Goal: Information Seeking & Learning: Learn about a topic

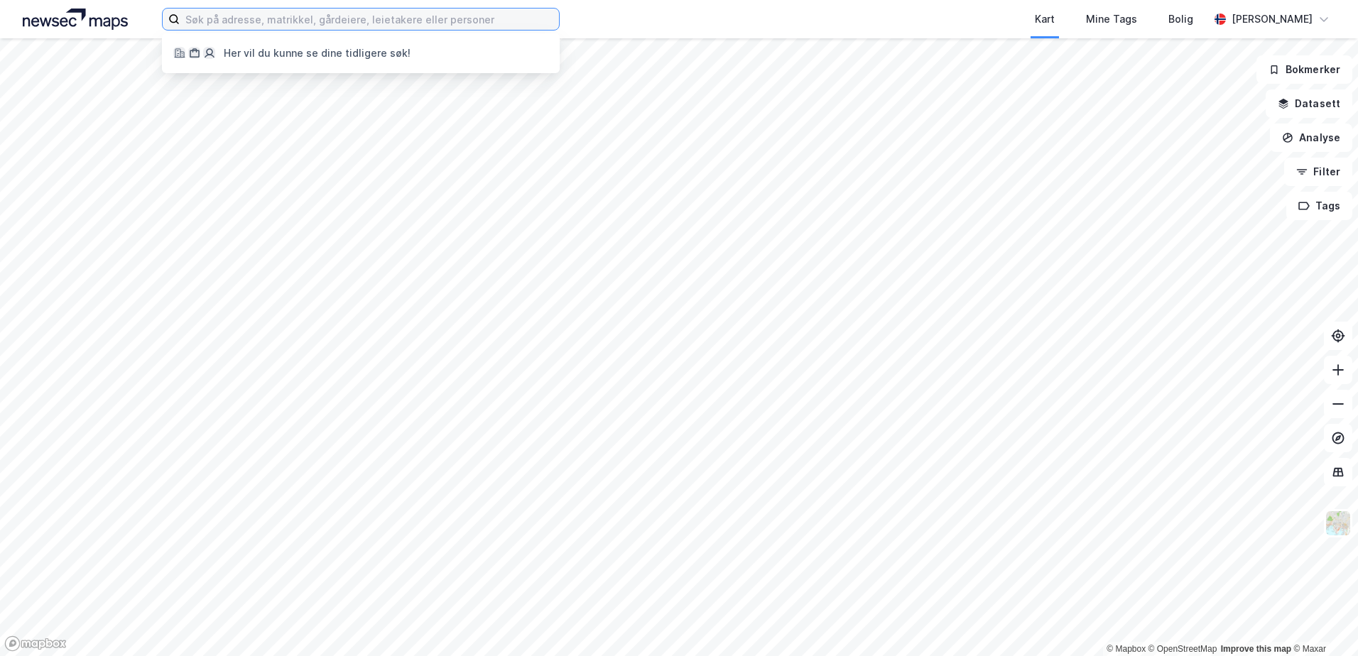
click at [293, 24] on input at bounding box center [369, 19] width 379 height 21
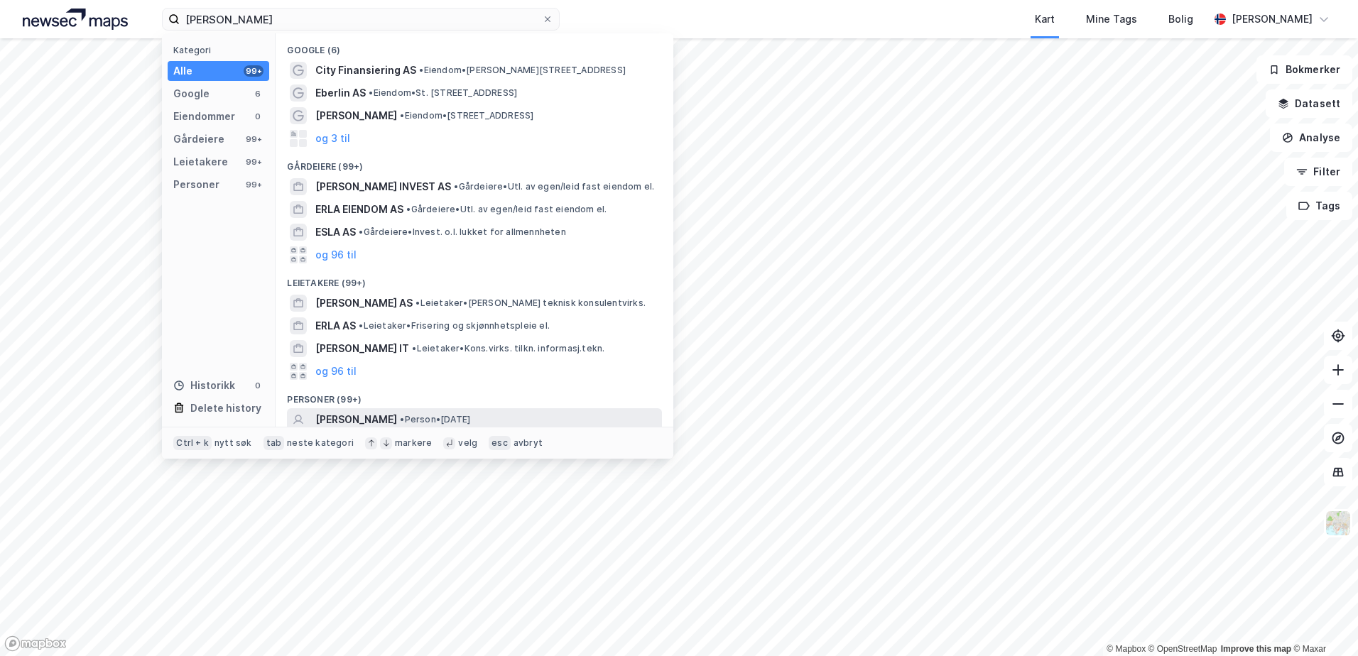
click at [352, 417] on span "[PERSON_NAME]" at bounding box center [356, 419] width 82 height 17
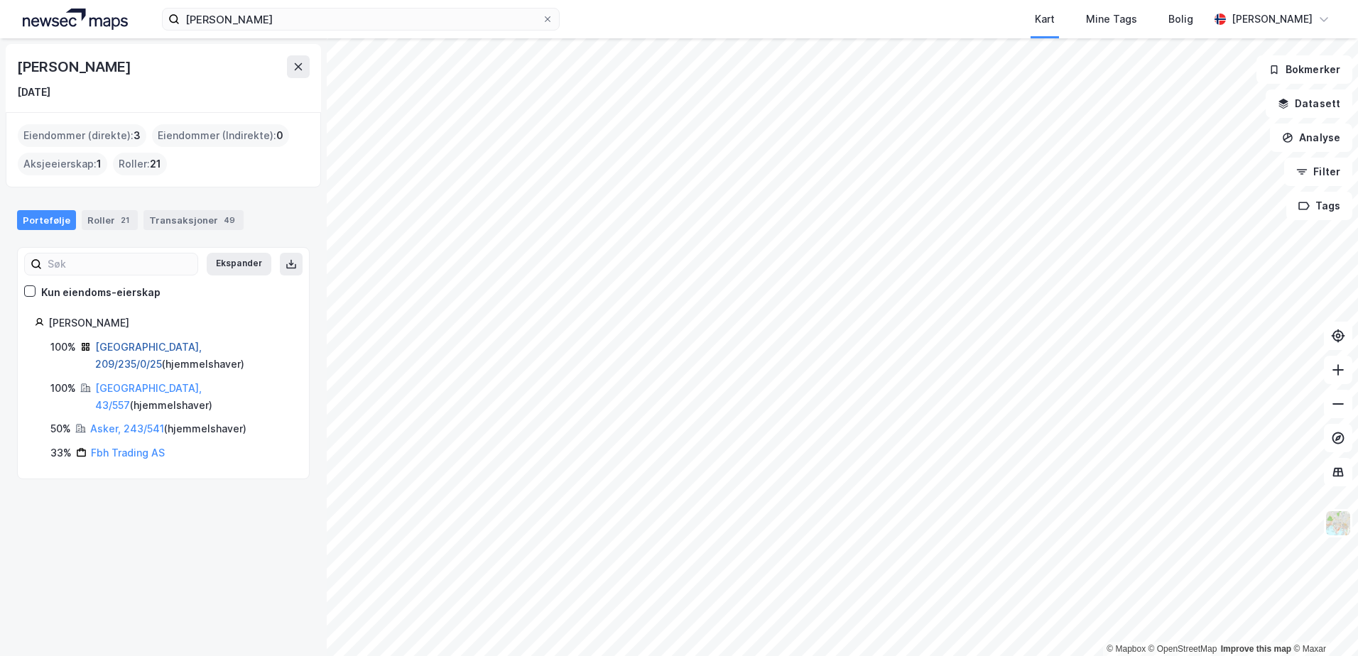
click at [157, 347] on link "[GEOGRAPHIC_DATA], 209/235/0/25" at bounding box center [148, 355] width 107 height 29
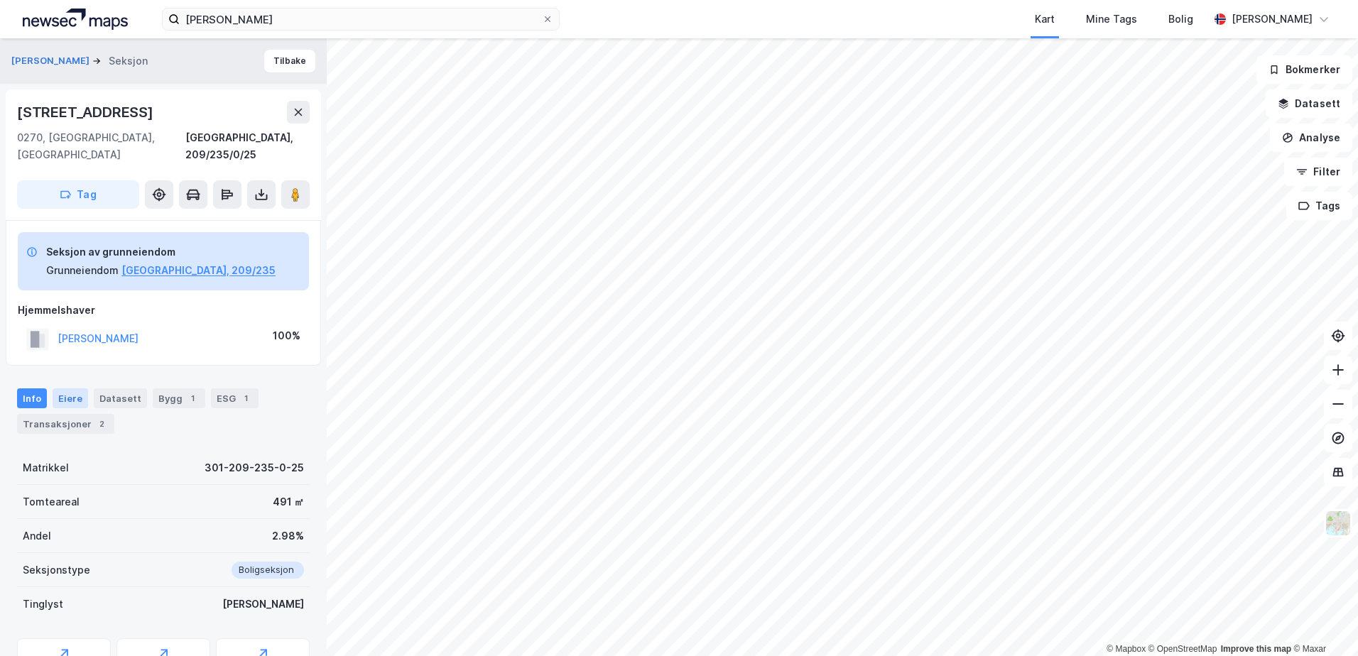
click at [67, 389] on div "Eiere" at bounding box center [71, 399] width 36 height 20
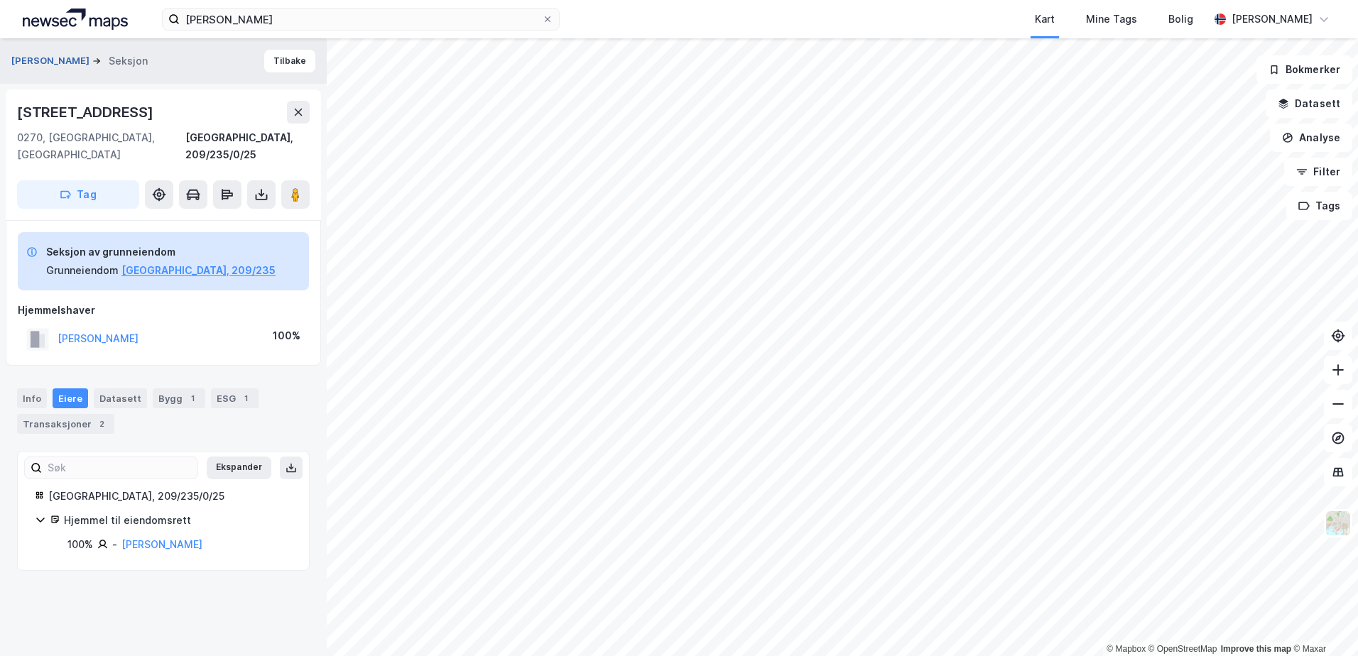
click at [75, 58] on button "[PERSON_NAME]" at bounding box center [51, 61] width 81 height 14
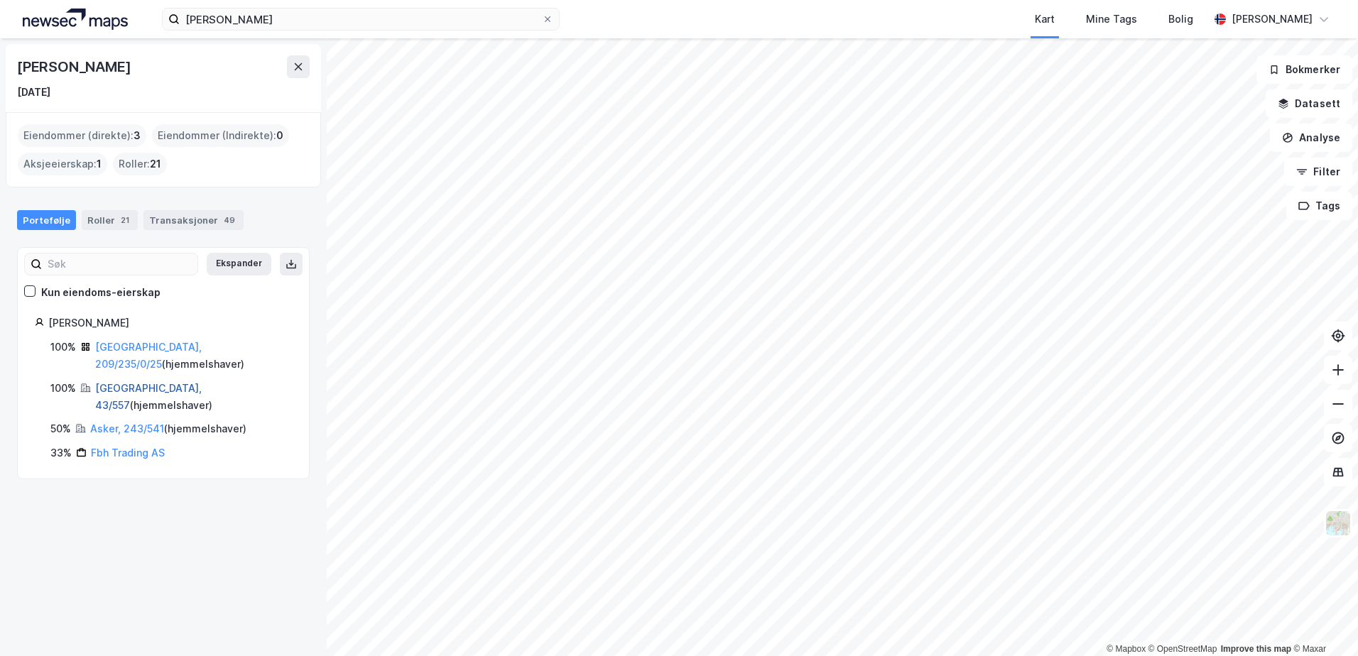
click at [124, 382] on link "[GEOGRAPHIC_DATA], 43/557" at bounding box center [148, 396] width 107 height 29
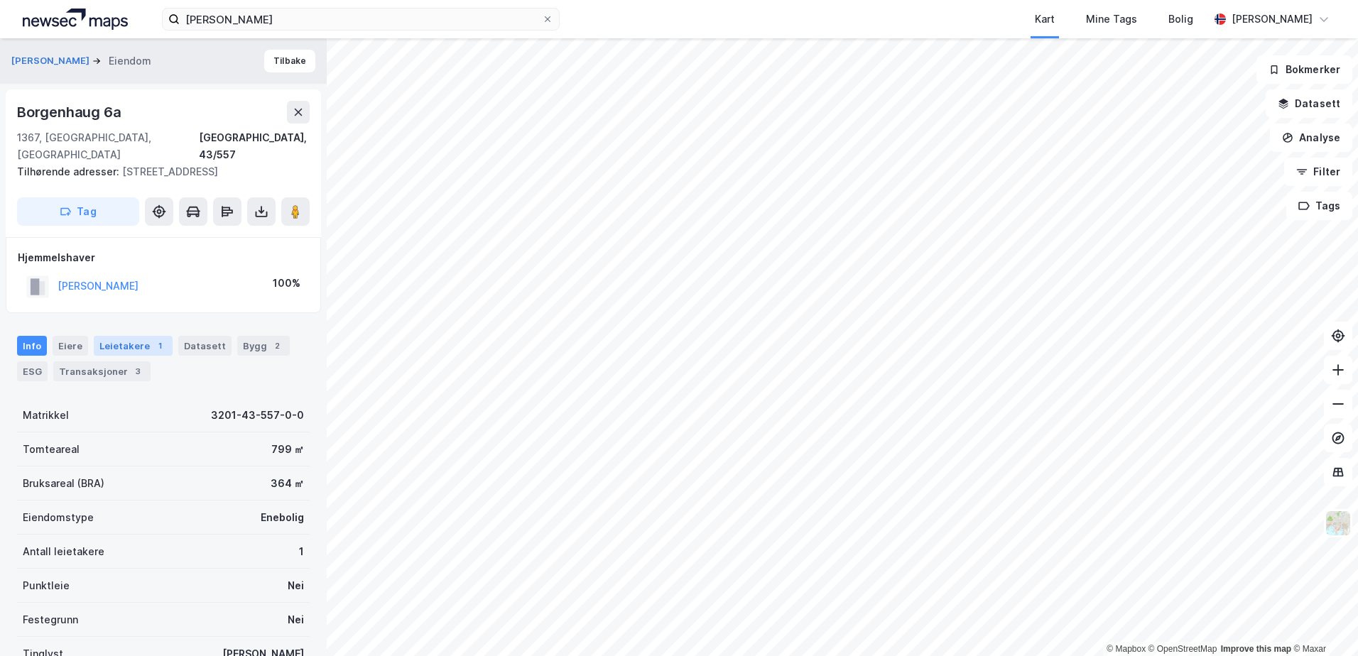
click at [134, 336] on div "Leietakere 1" at bounding box center [133, 346] width 79 height 20
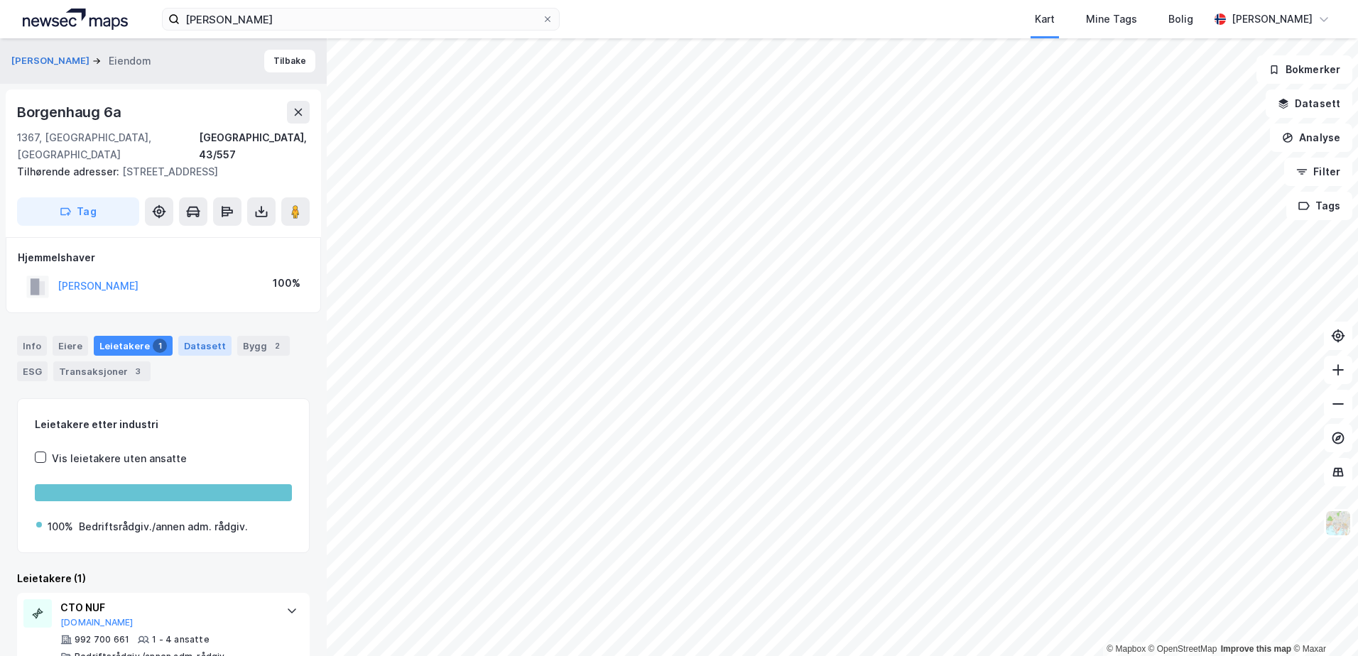
click at [208, 336] on div "Datasett" at bounding box center [204, 346] width 53 height 20
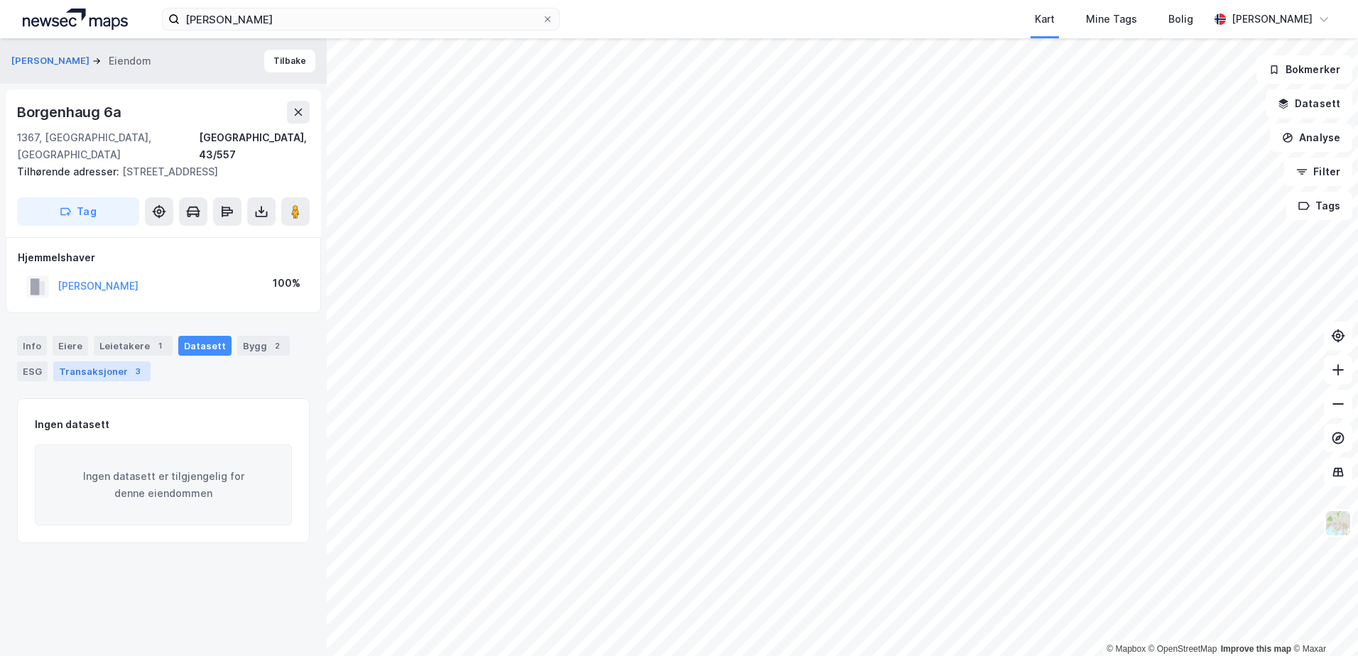
click at [89, 362] on div "Transaksjoner 3" at bounding box center [101, 372] width 97 height 20
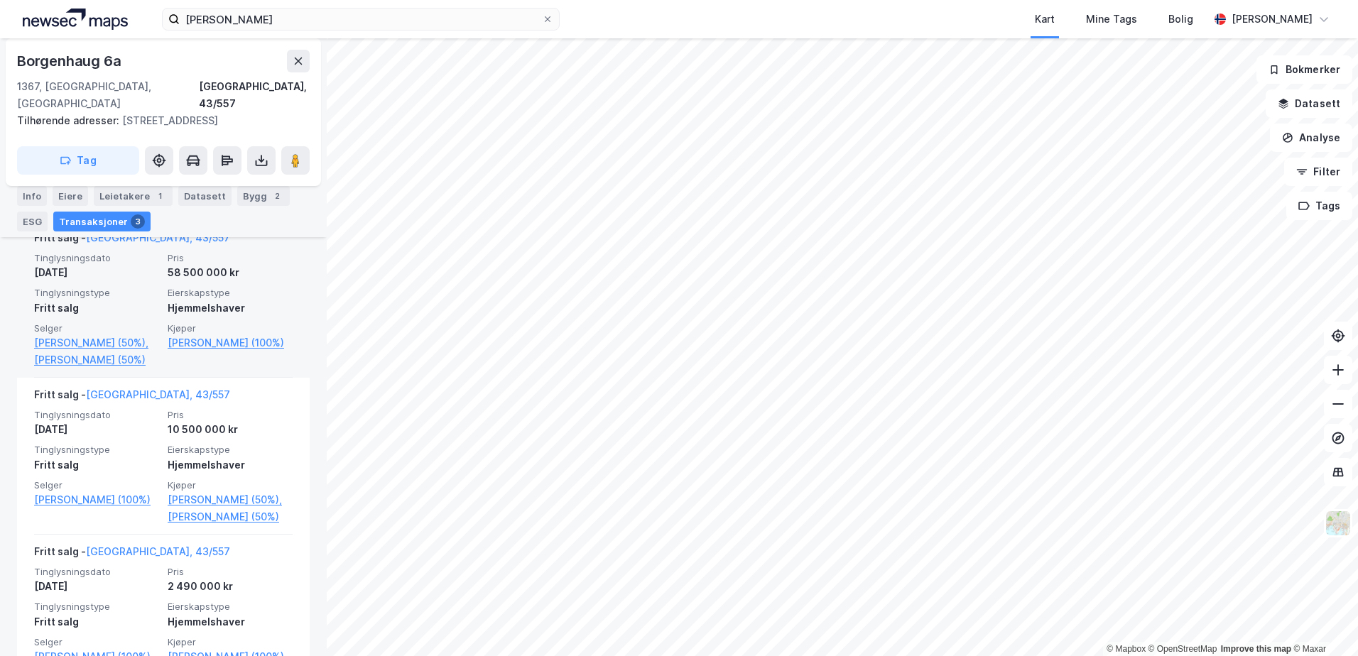
scroll to position [355, 0]
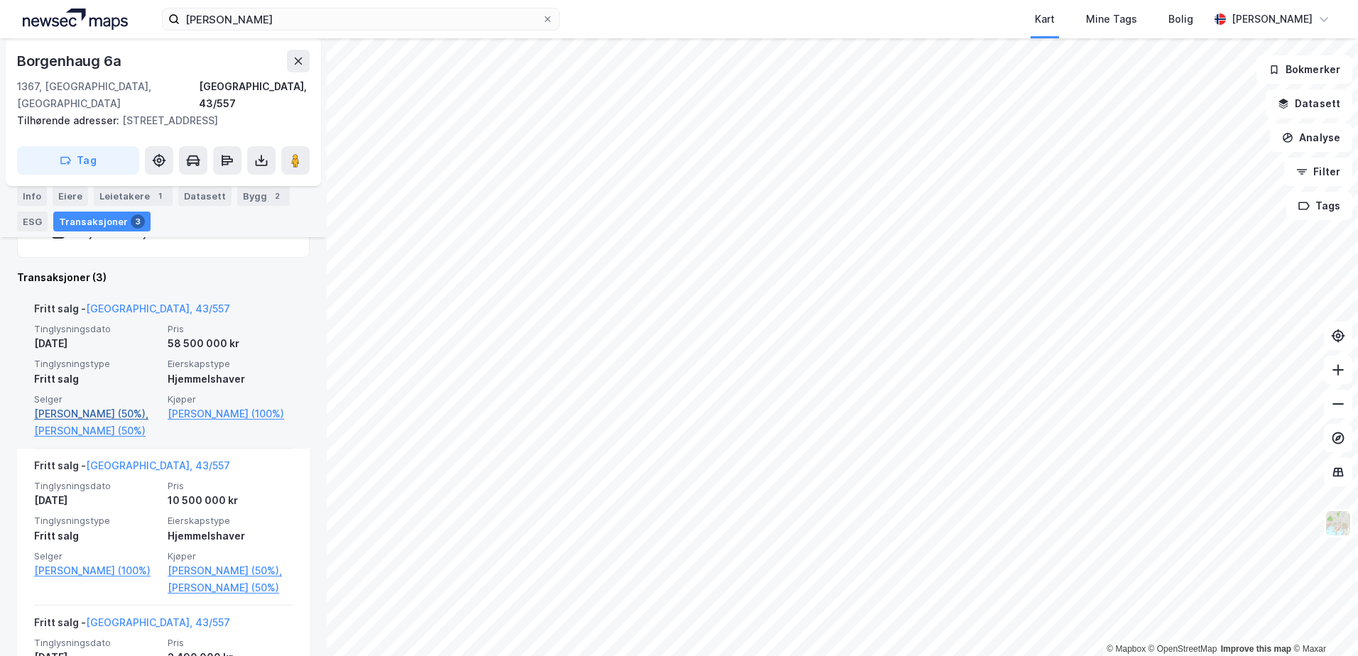
click at [85, 406] on link "[PERSON_NAME] (50%)," at bounding box center [96, 414] width 125 height 17
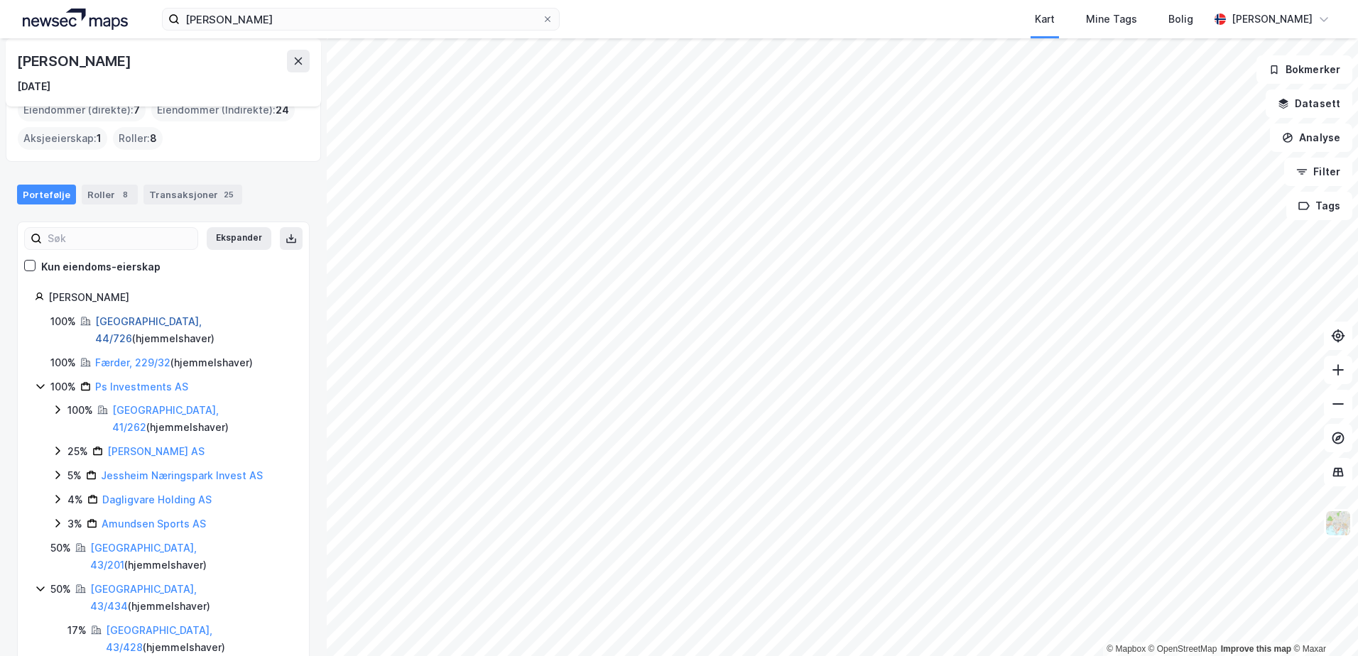
scroll to position [93, 0]
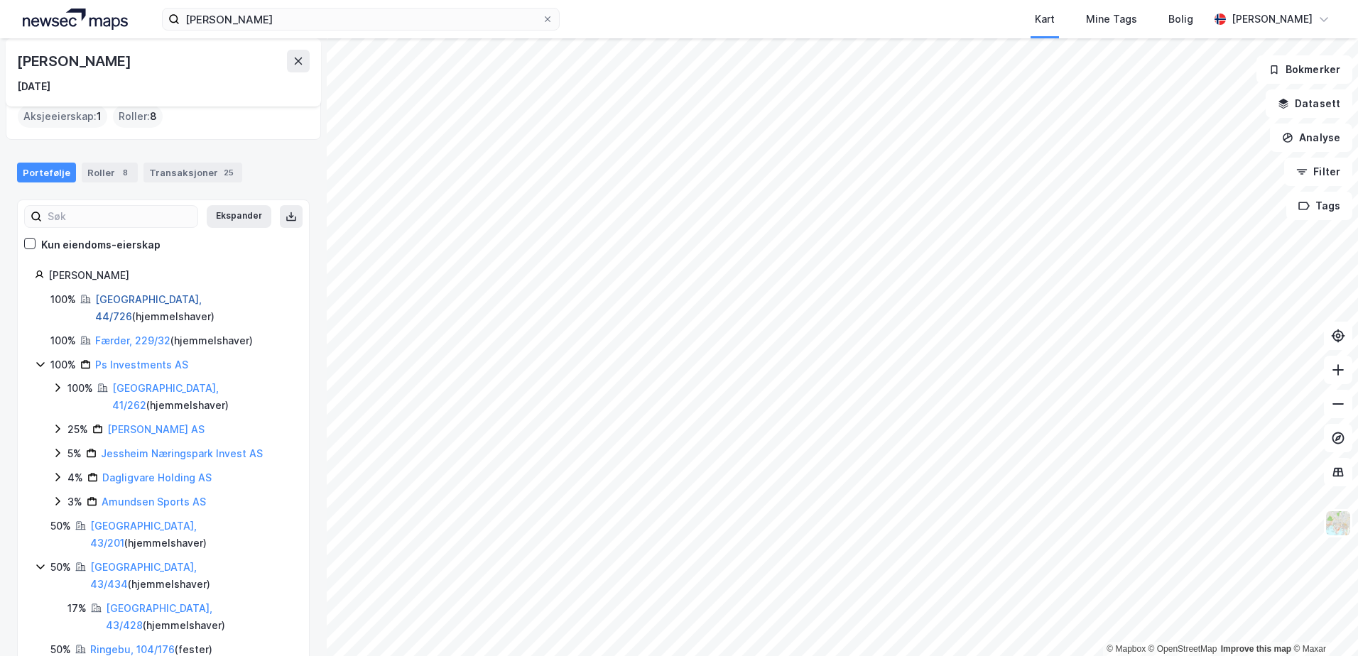
click at [119, 298] on link "[GEOGRAPHIC_DATA], 44/726" at bounding box center [148, 307] width 107 height 29
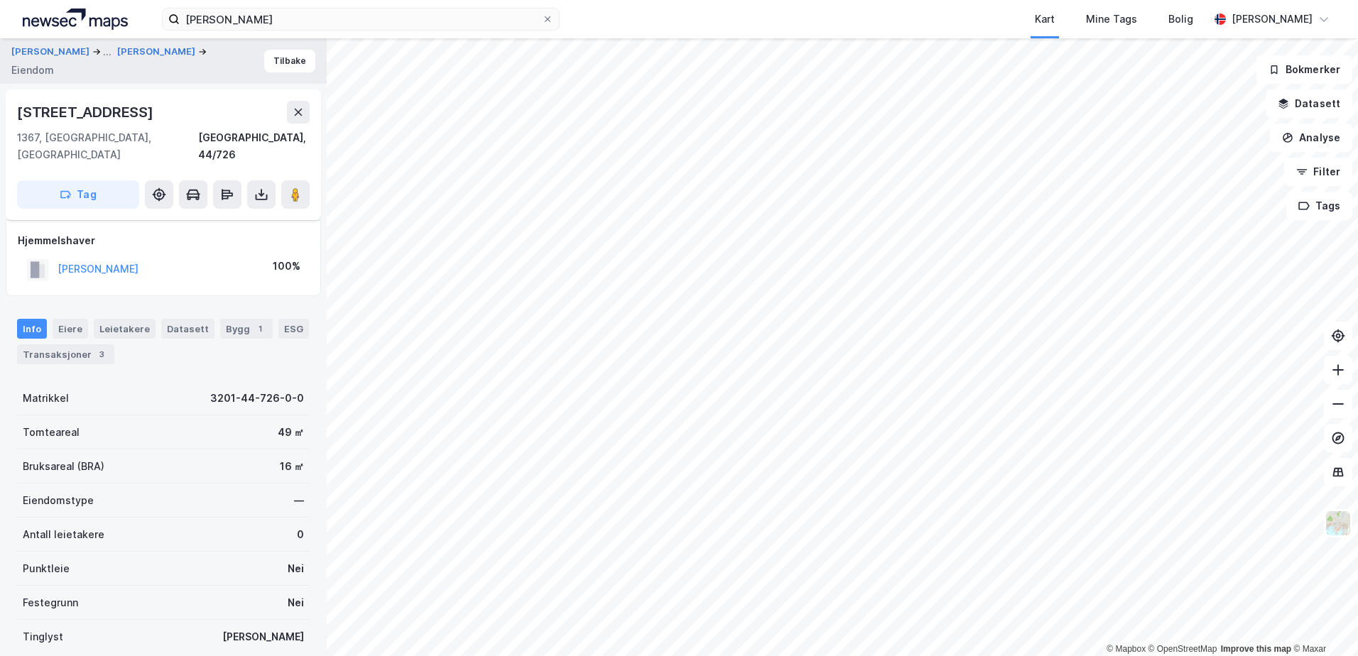
scroll to position [90, 0]
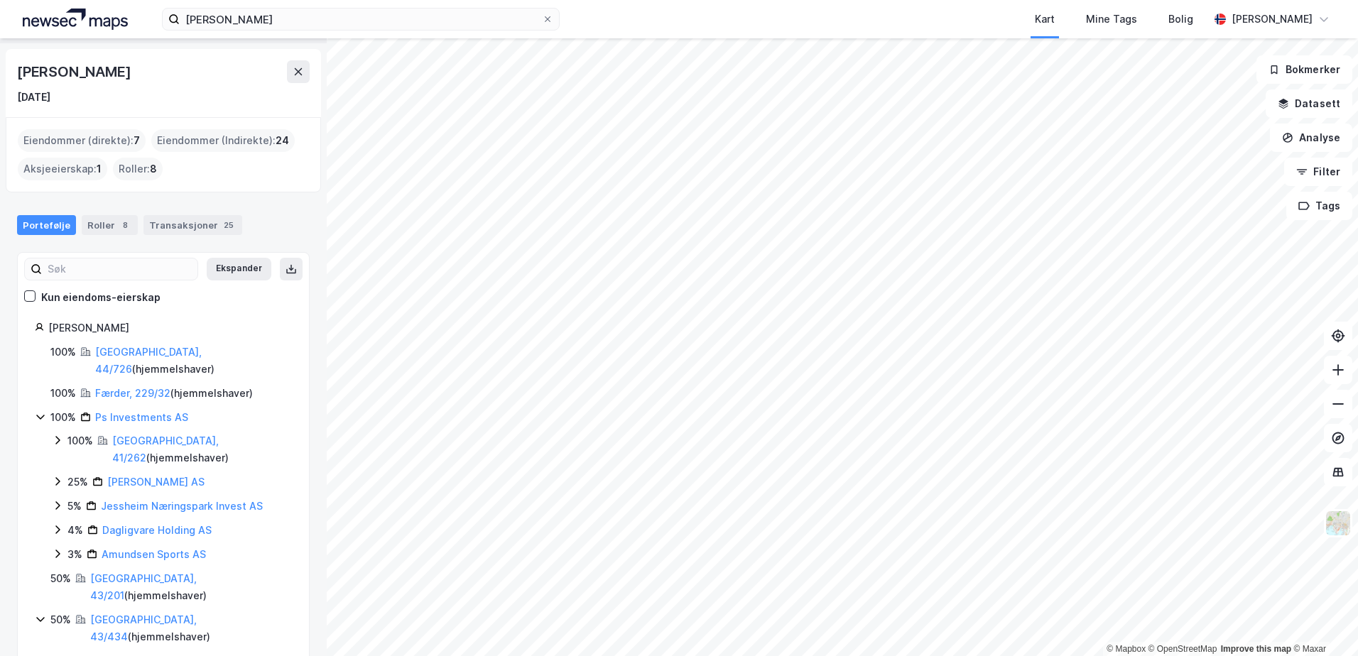
scroll to position [71, 0]
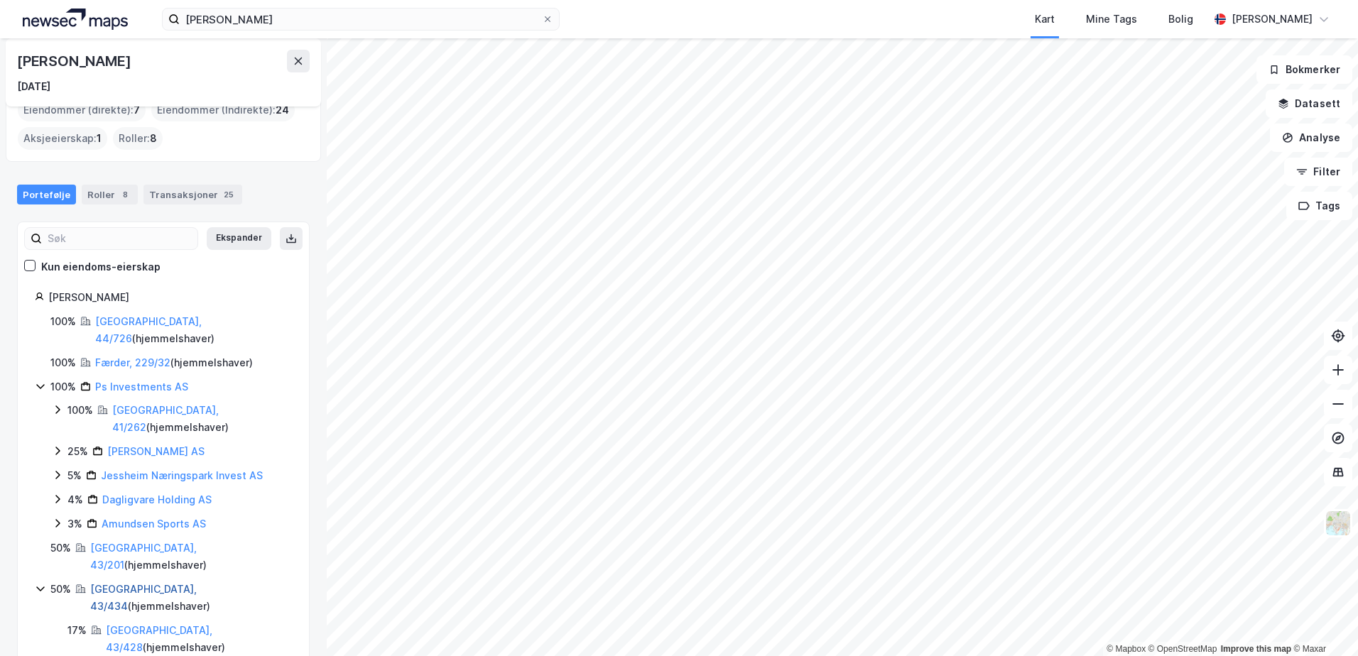
click at [109, 583] on link "[GEOGRAPHIC_DATA], 43/434" at bounding box center [143, 597] width 107 height 29
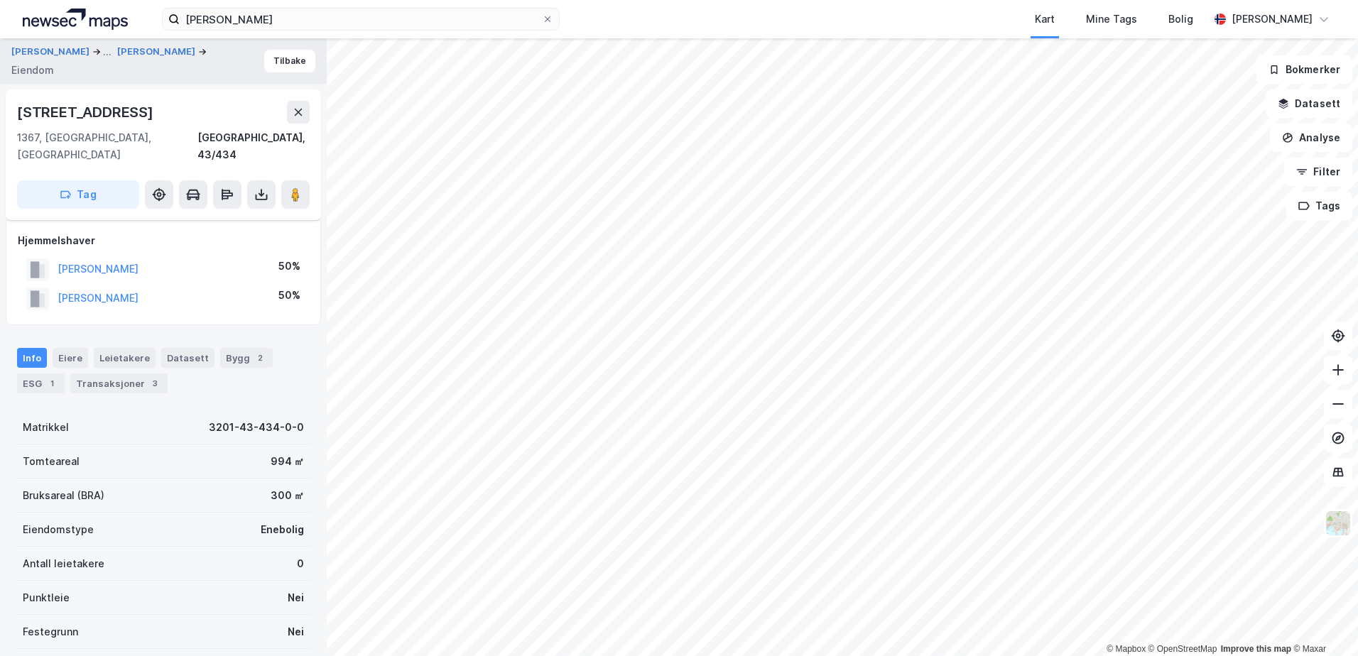
scroll to position [90, 0]
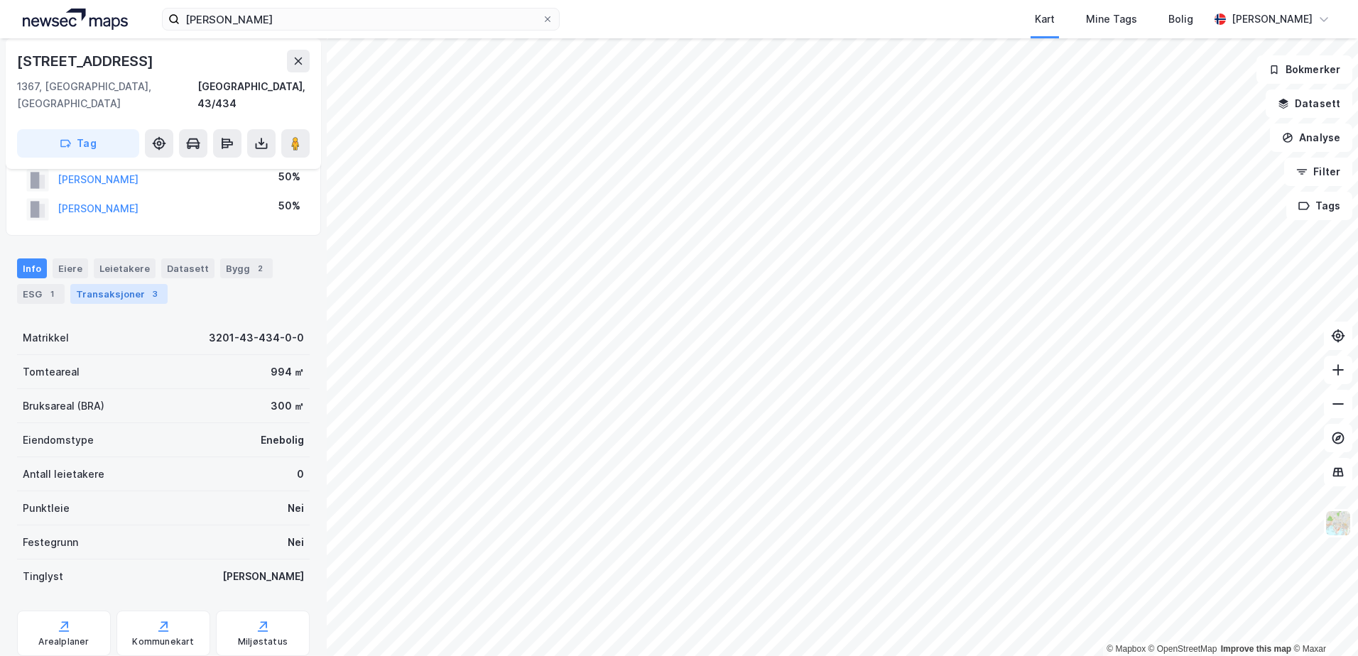
click at [121, 284] on div "Transaksjoner 3" at bounding box center [118, 294] width 97 height 20
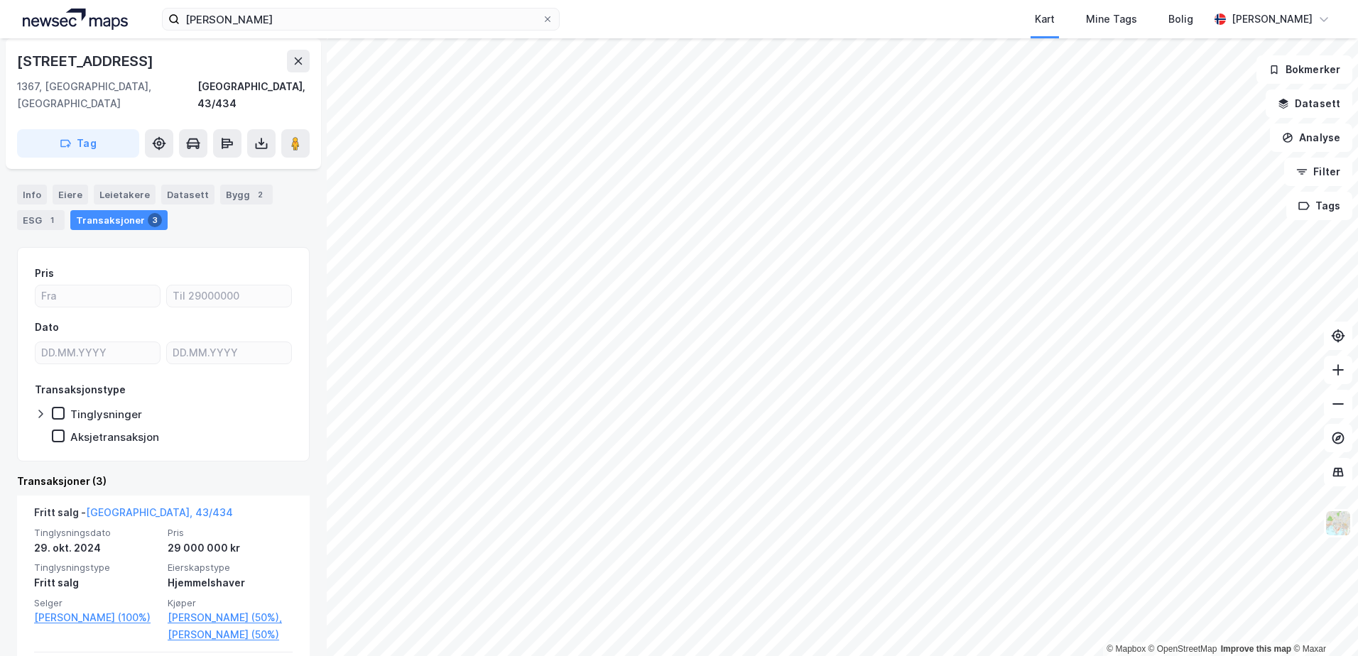
scroll to position [161, 0]
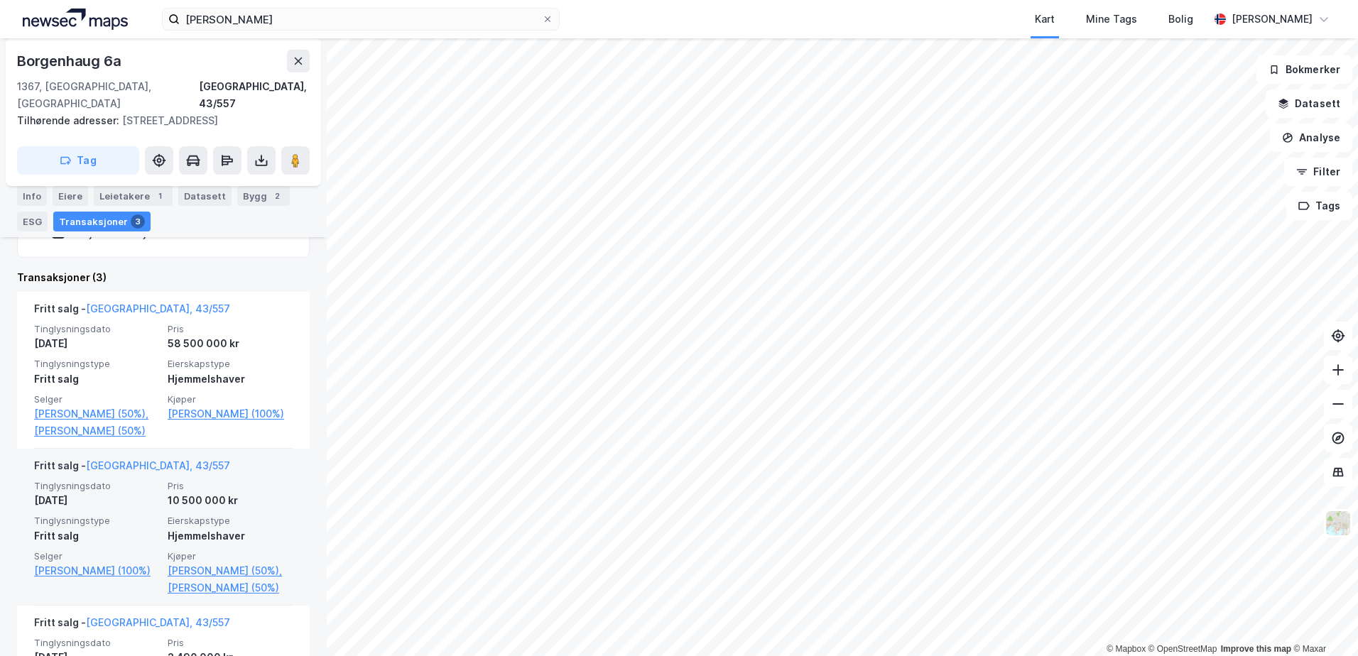
scroll to position [426, 0]
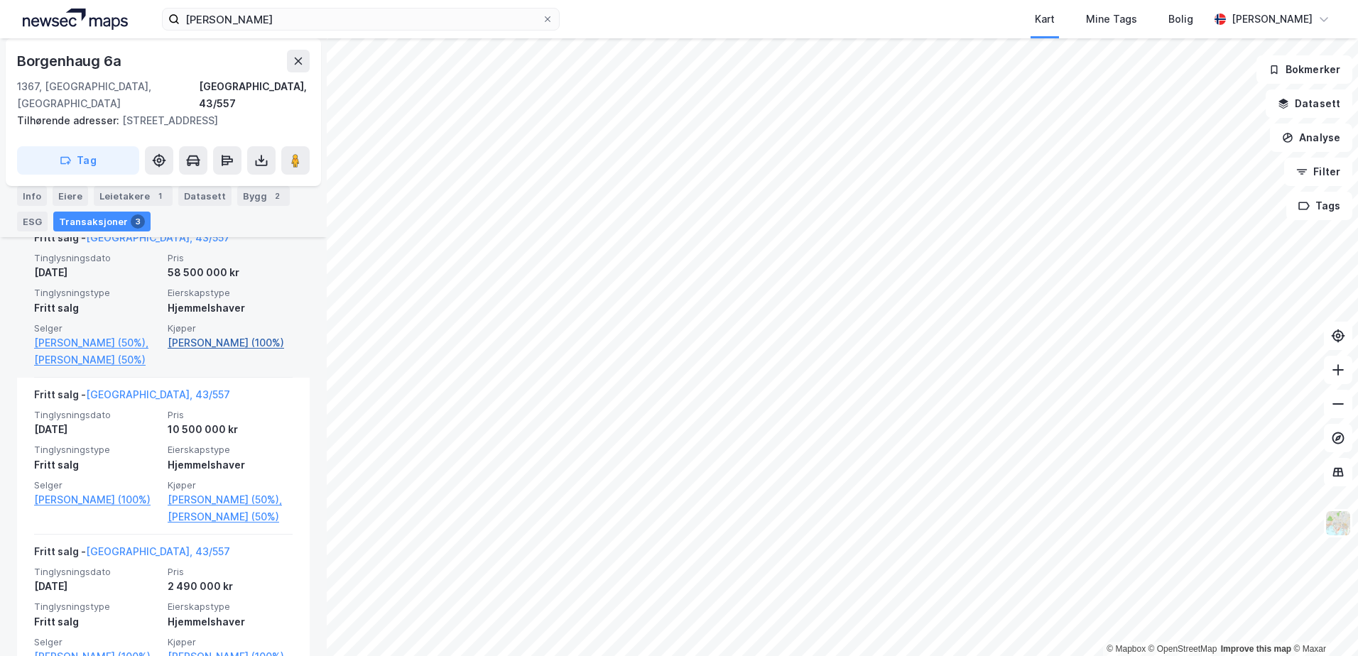
click at [207, 335] on link "[PERSON_NAME] (100%)" at bounding box center [230, 343] width 125 height 17
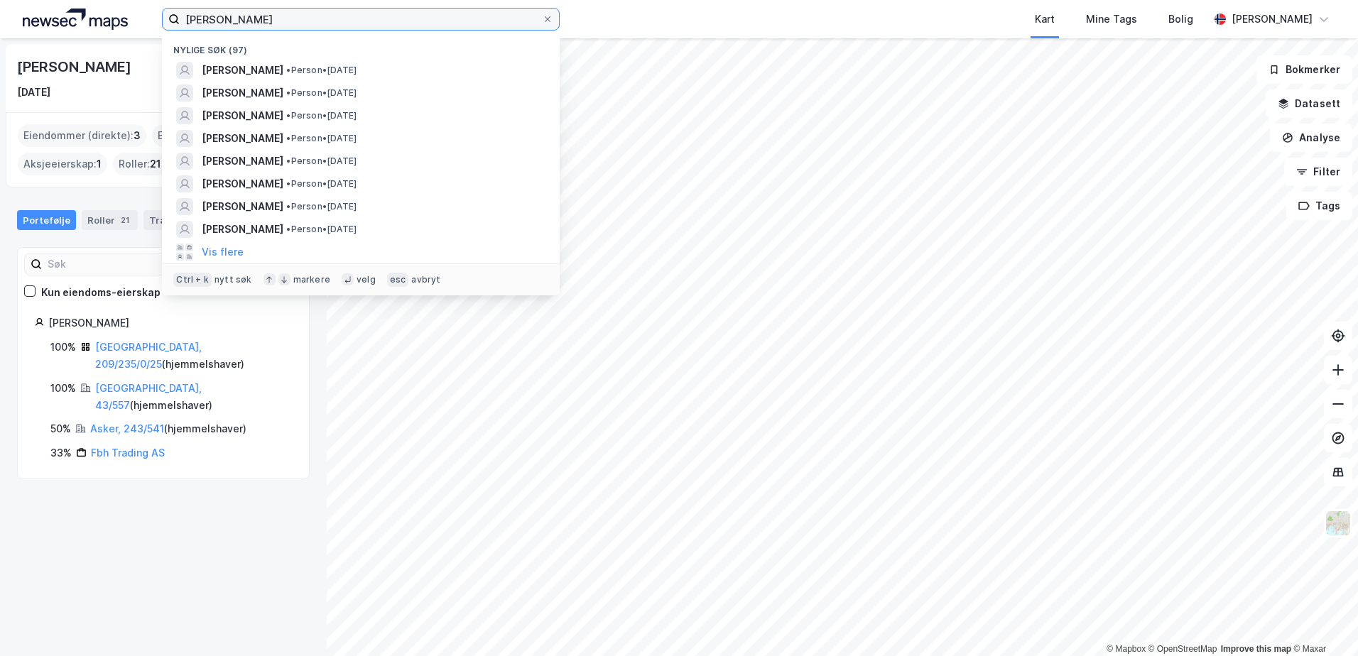
click at [240, 19] on input "[PERSON_NAME]" at bounding box center [361, 19] width 362 height 21
drag, startPoint x: 217, startPoint y: 18, endPoint x: 104, endPoint y: 13, distance: 113.8
click at [104, 13] on div "[PERSON_NAME] søk (97) [PERSON_NAME] • [DATE] [PERSON_NAME] • Person • [DATE] […" at bounding box center [679, 19] width 1358 height 38
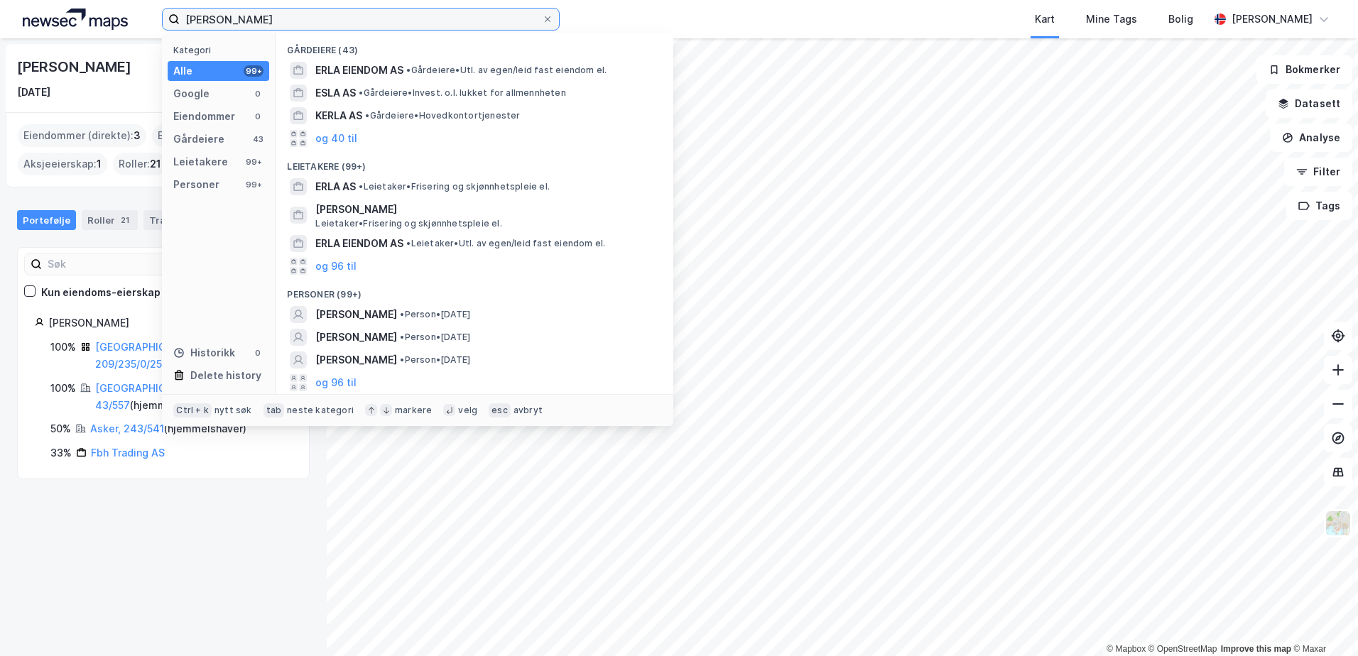
drag, startPoint x: 217, startPoint y: 18, endPoint x: 87, endPoint y: 45, distance: 133.5
click at [87, 45] on div "[PERSON_NAME] Kategori Alle 99+ Google 0 Eiendommer 0 Gårdeiere 43 Leietakere 9…" at bounding box center [679, 328] width 1358 height 656
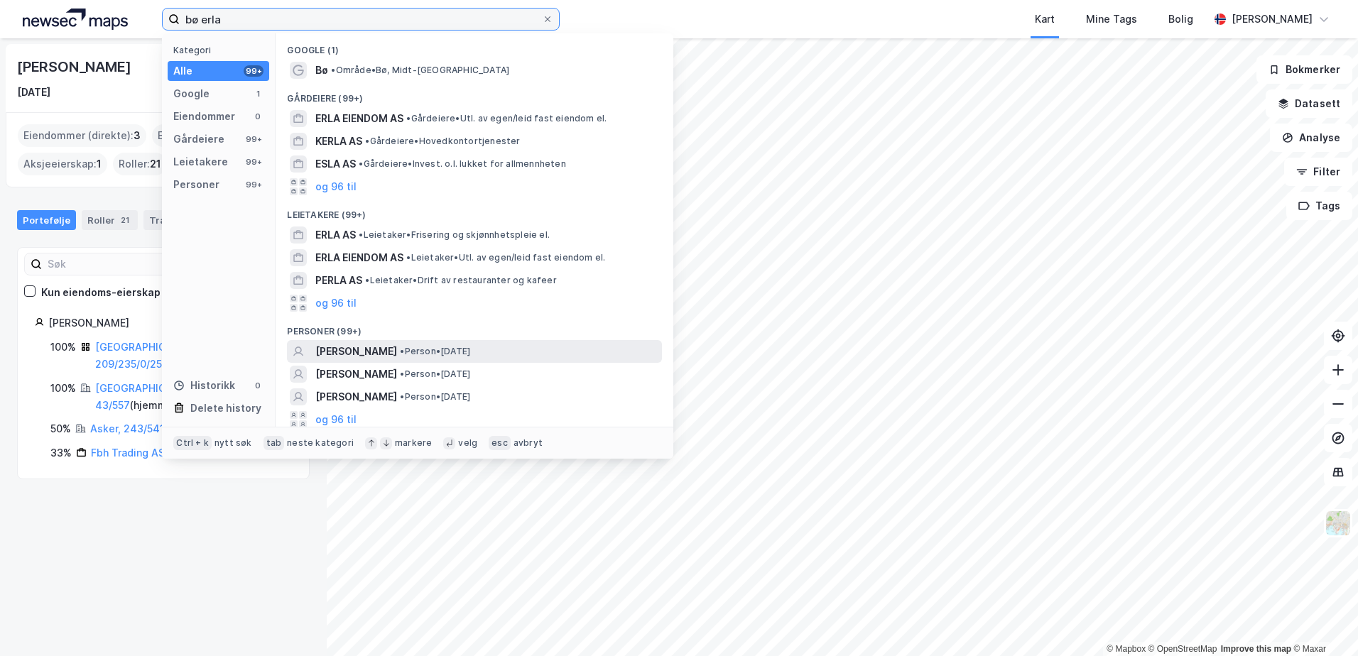
scroll to position [4, 0]
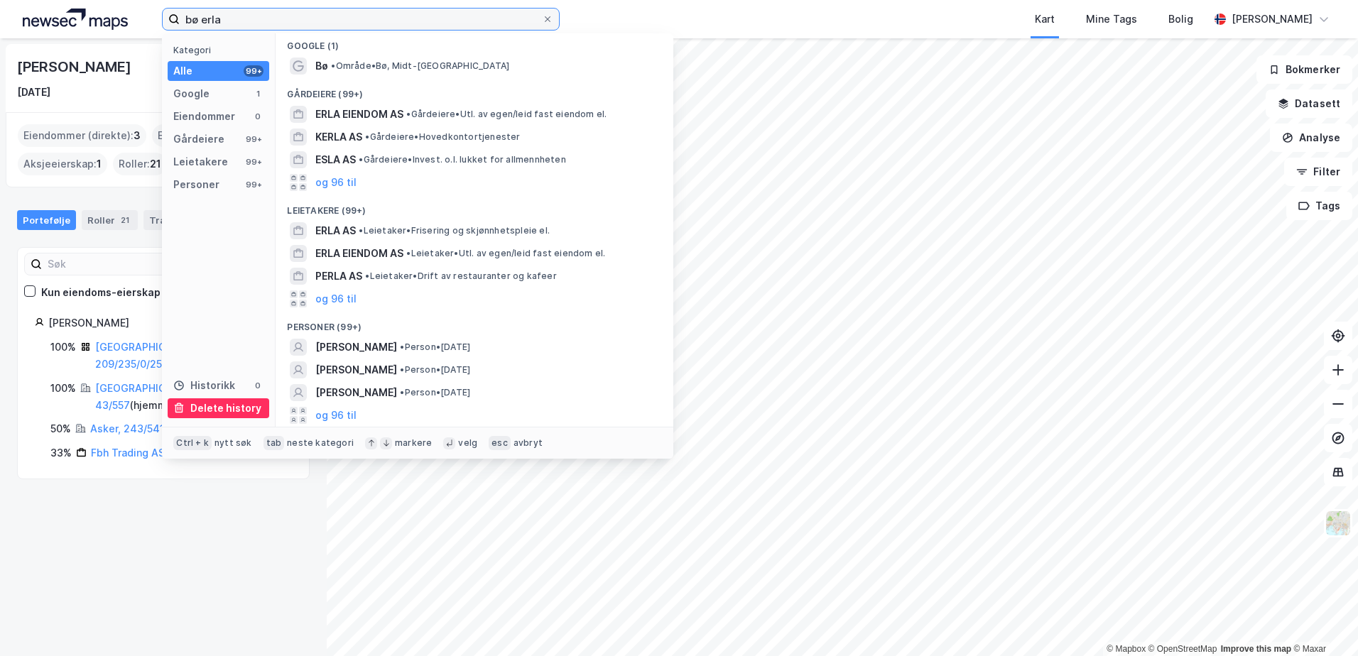
type input "bø erla"
click at [223, 408] on div "Delete history" at bounding box center [225, 408] width 71 height 17
click at [205, 411] on div "Delete history" at bounding box center [225, 408] width 71 height 17
click at [185, 404] on div "Delete history" at bounding box center [219, 409] width 102 height 20
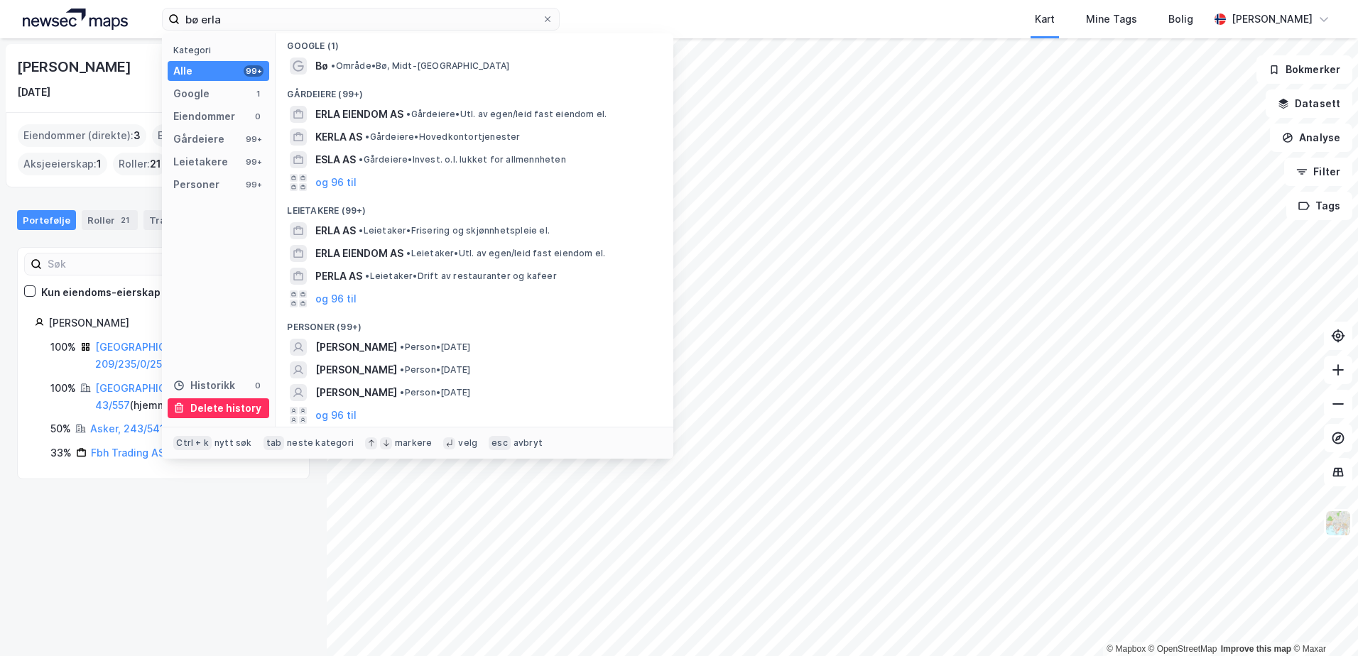
click at [185, 404] on div "Delete history" at bounding box center [219, 409] width 102 height 20
click at [177, 406] on icon at bounding box center [178, 408] width 11 height 11
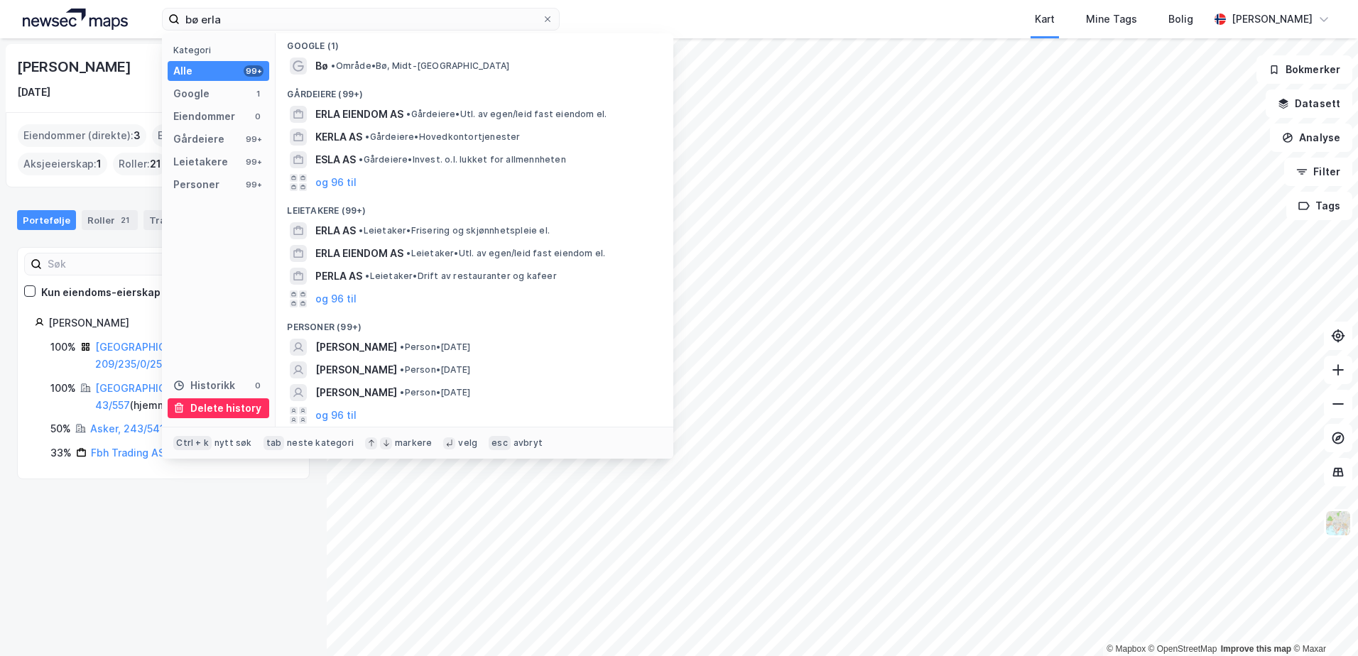
click at [177, 406] on icon at bounding box center [178, 408] width 11 height 11
click at [195, 563] on div "[PERSON_NAME] [DATE] Eiendommer (direkte) : 3 Eiendommer (Indirekte) : 0 Aksjee…" at bounding box center [163, 347] width 327 height 618
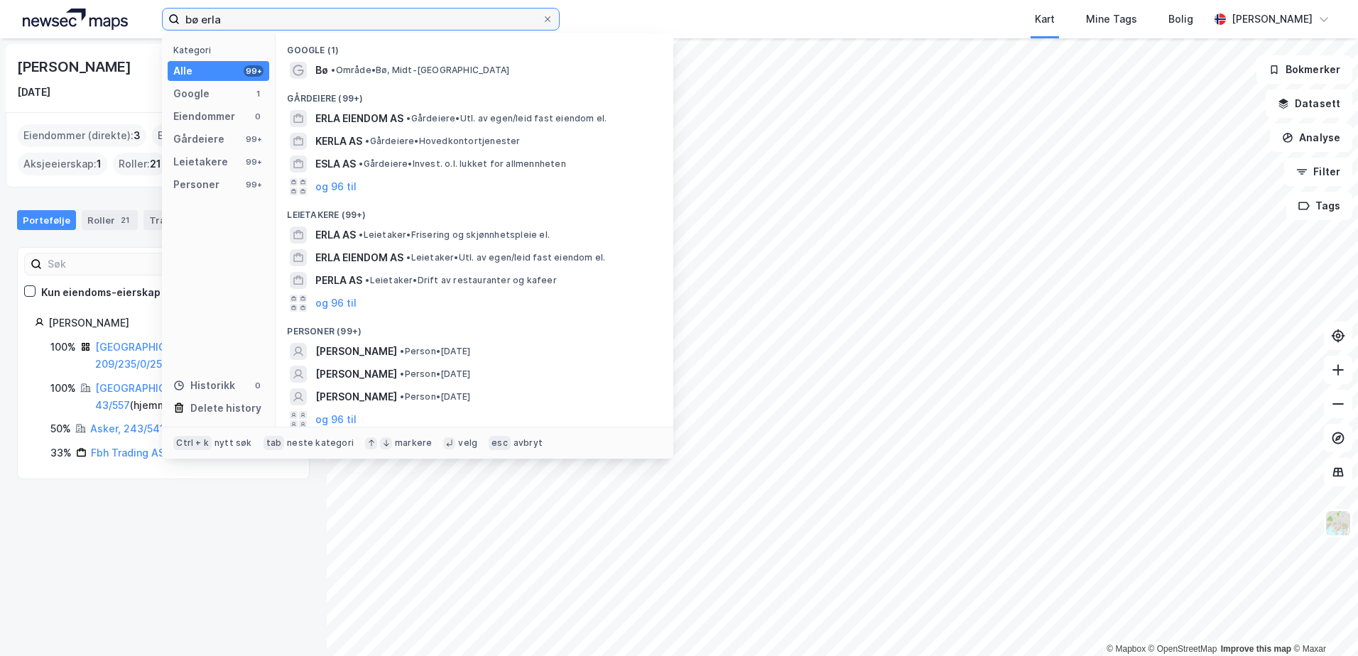
click at [269, 18] on input "bø erla" at bounding box center [361, 19] width 362 height 21
click at [547, 15] on icon at bounding box center [547, 19] width 9 height 9
click at [542, 15] on input "bø erla" at bounding box center [361, 19] width 362 height 21
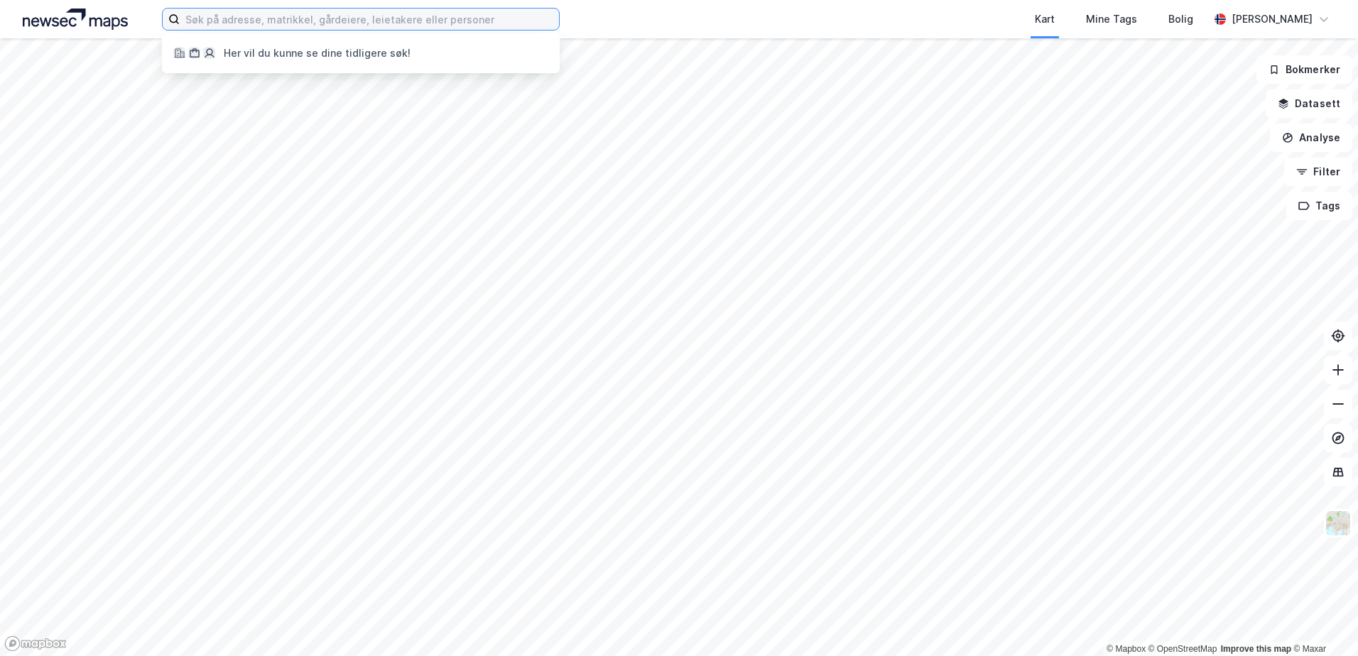
click at [341, 17] on input at bounding box center [369, 19] width 379 height 21
click at [220, 17] on input at bounding box center [369, 19] width 379 height 21
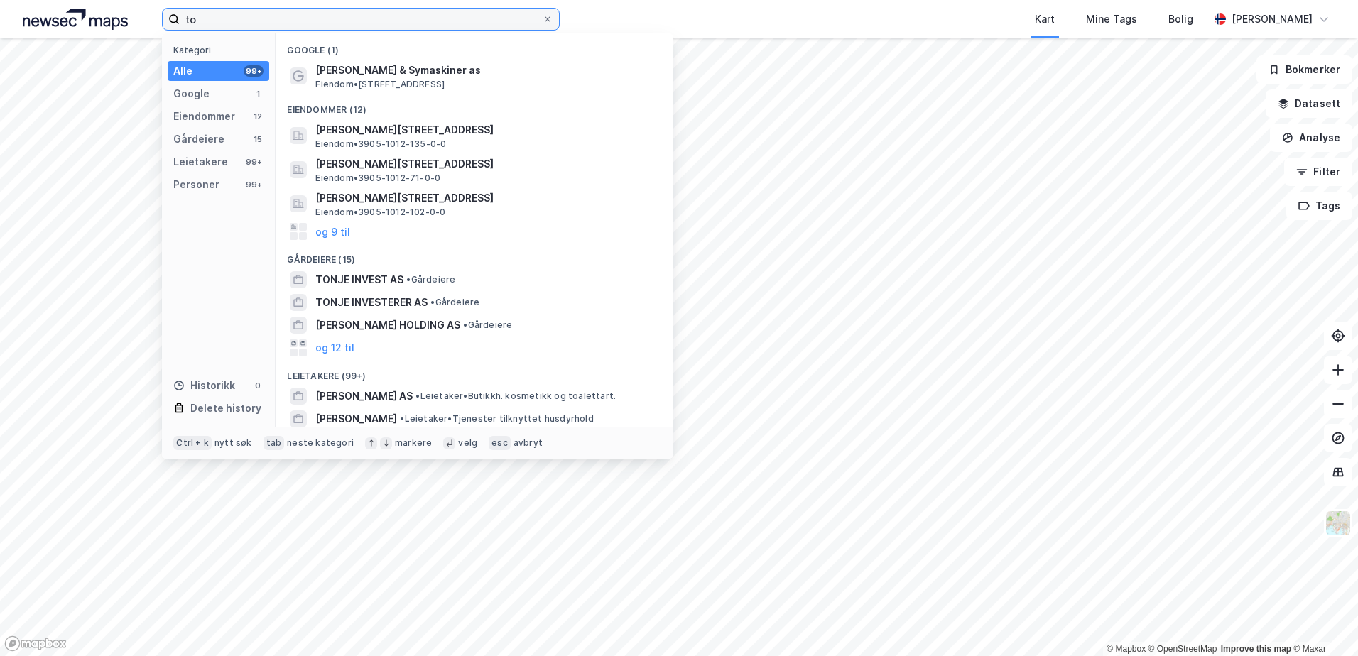
type input "t"
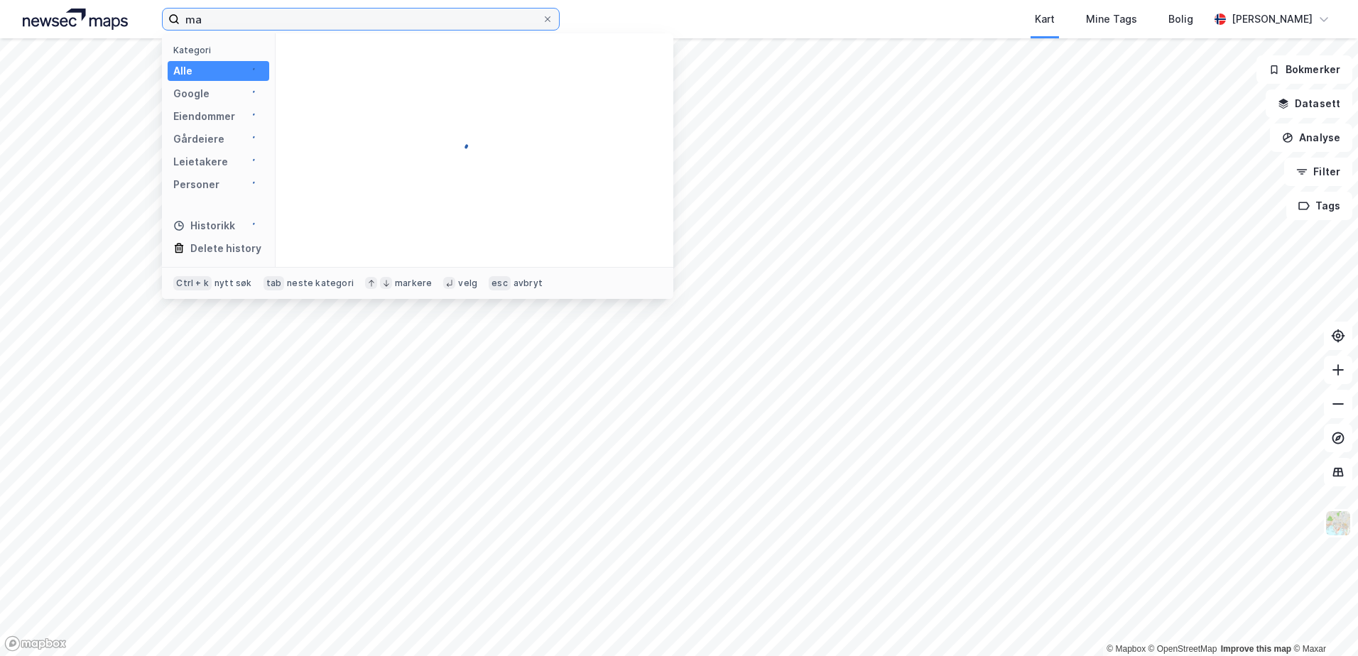
type input "m"
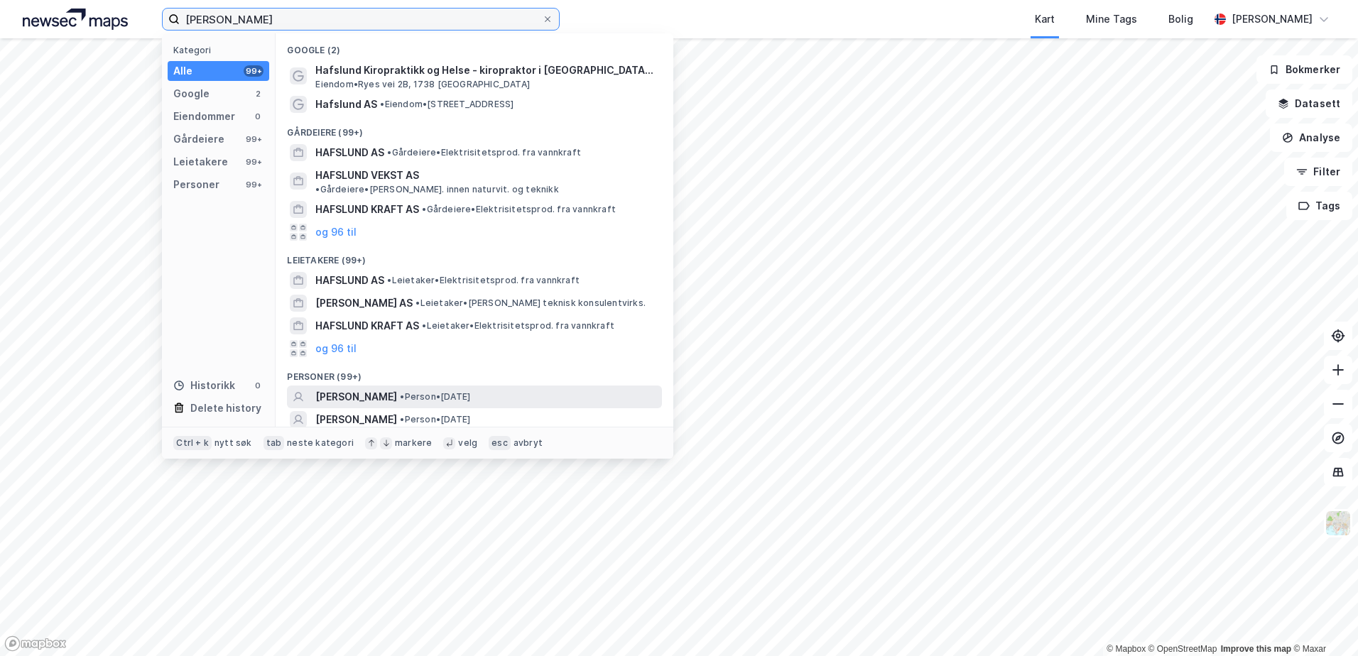
scroll to position [38, 0]
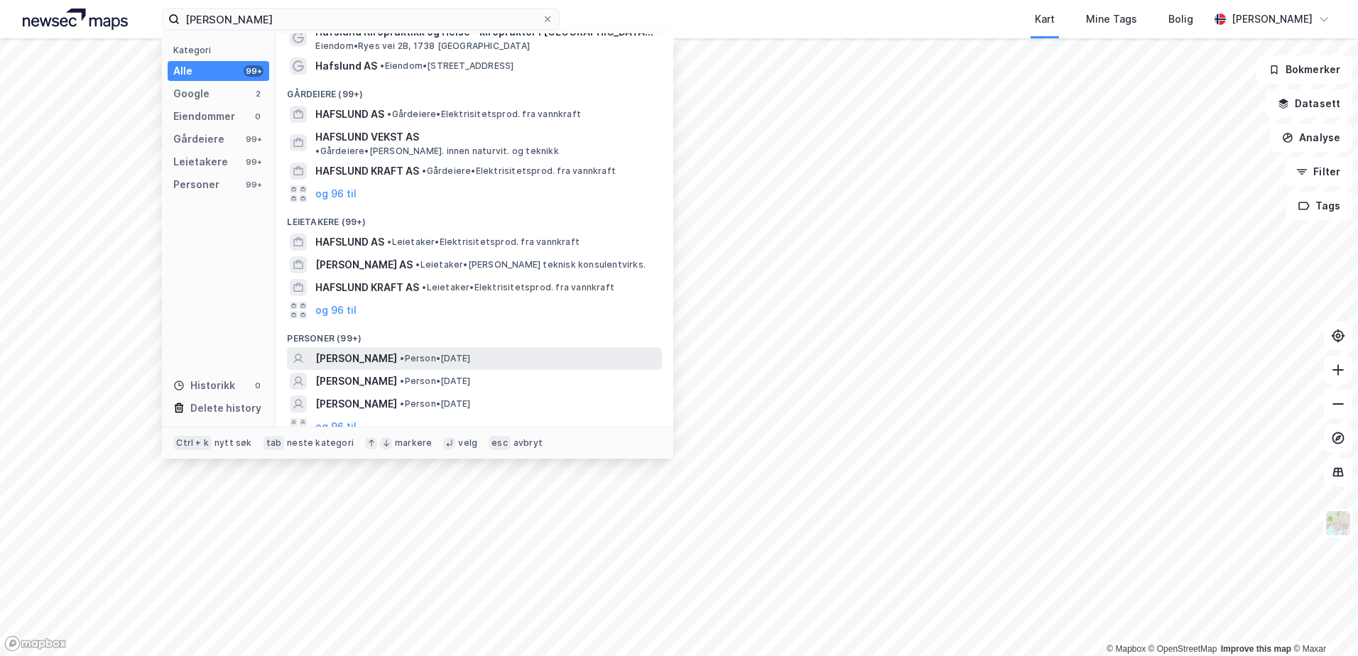
click at [364, 350] on span "[PERSON_NAME]" at bounding box center [356, 358] width 82 height 17
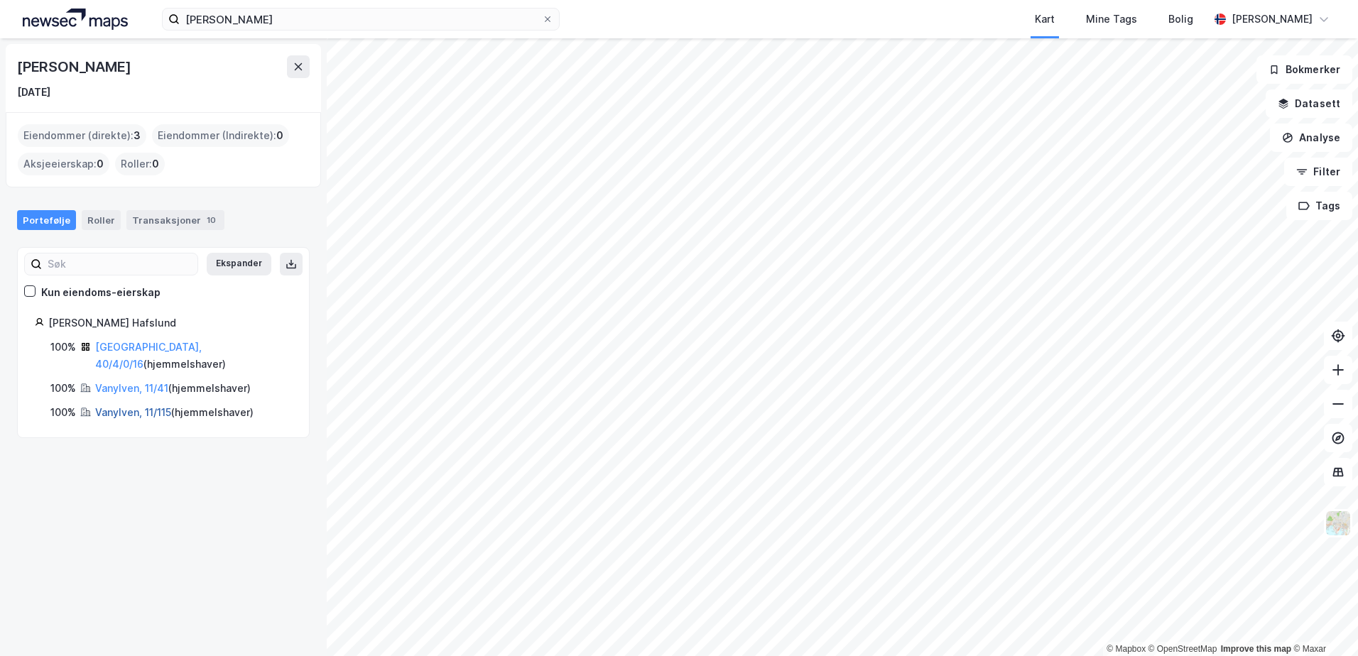
click at [121, 406] on link "Vanylven, 11/115" at bounding box center [133, 412] width 76 height 12
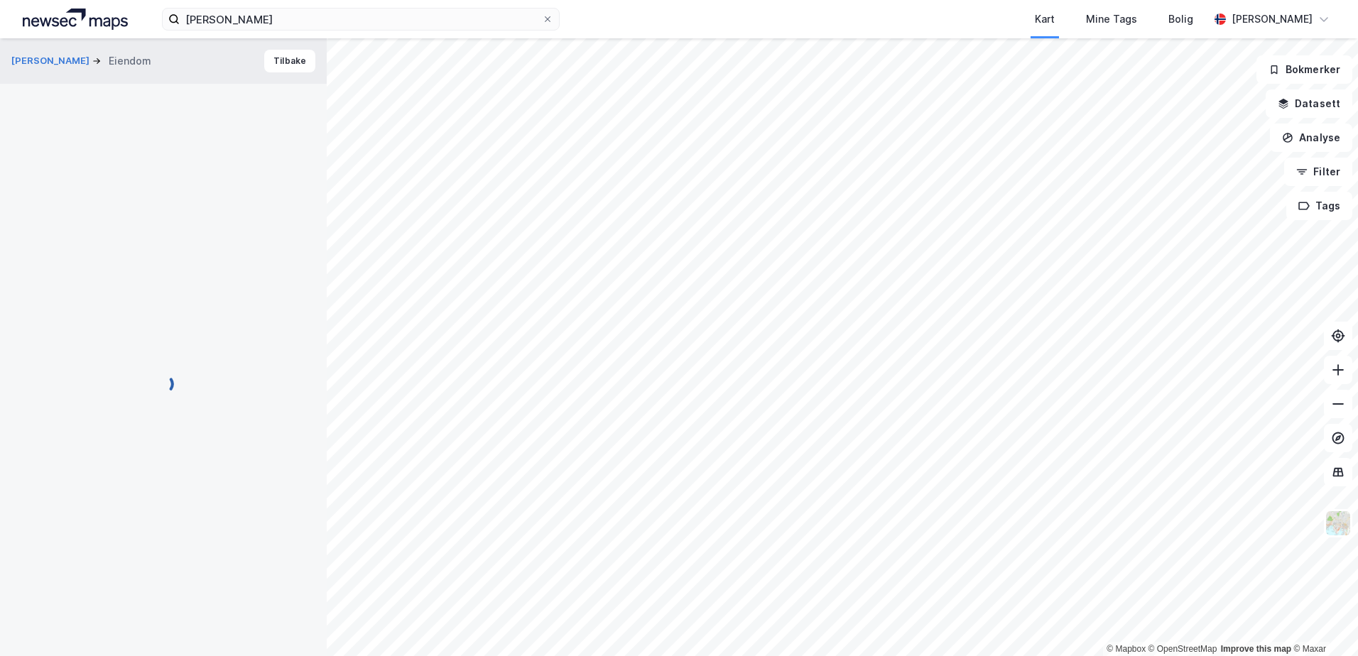
scroll to position [88, 0]
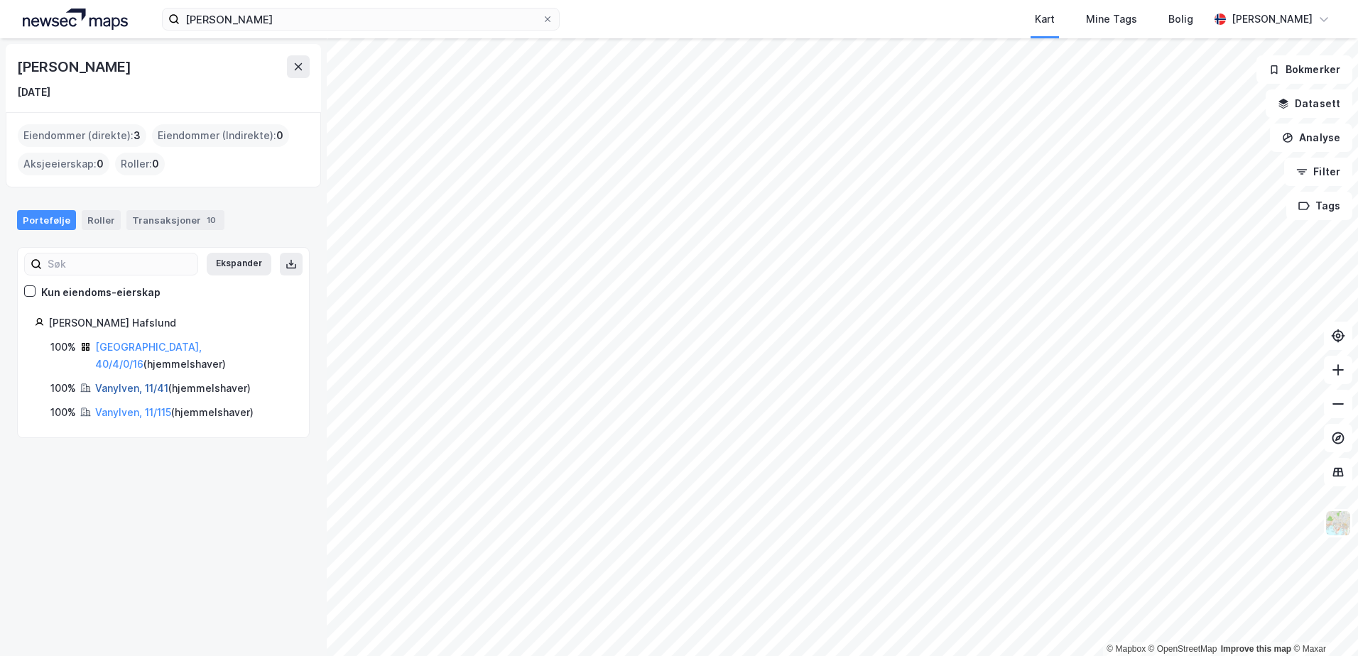
click at [129, 382] on link "Vanylven, 11/41" at bounding box center [131, 388] width 73 height 12
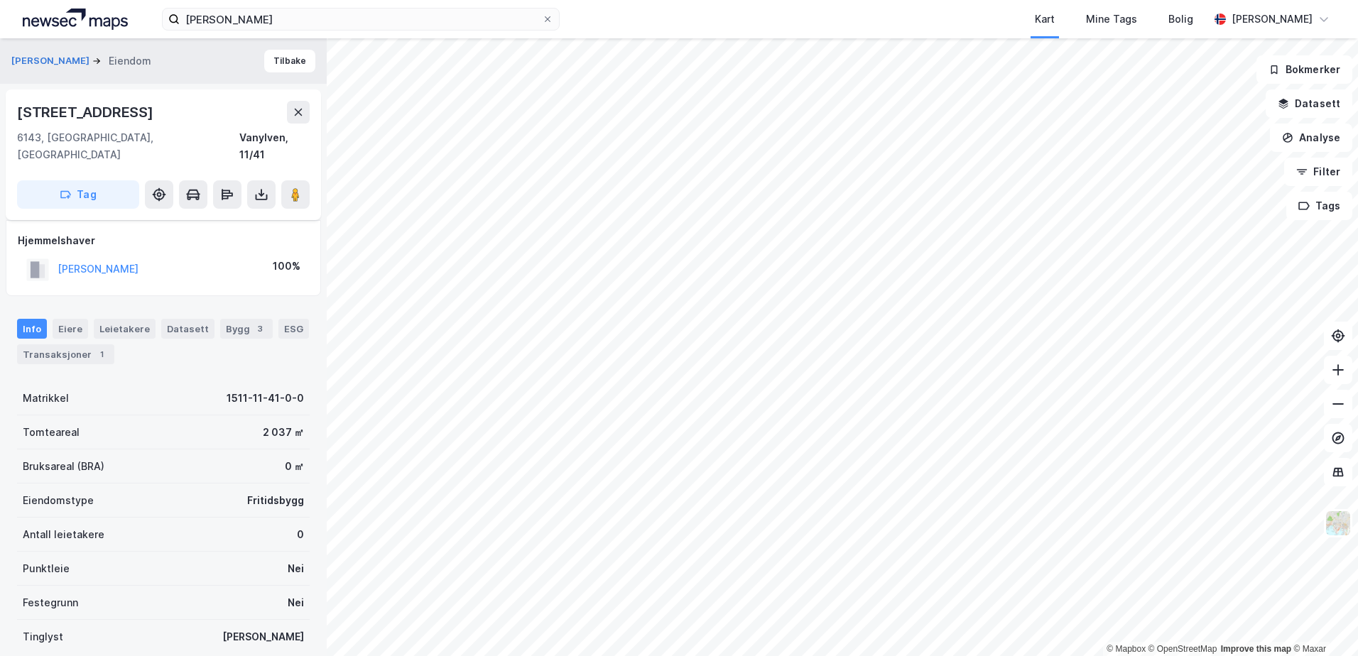
scroll to position [88, 0]
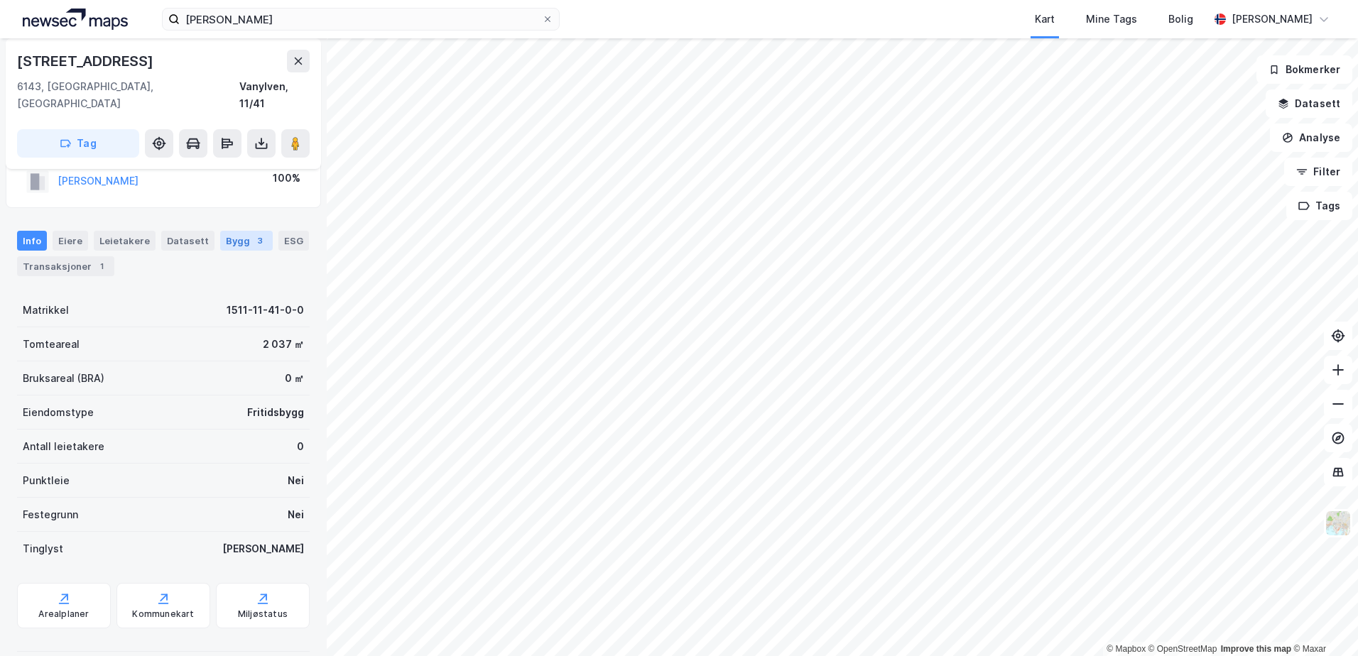
click at [240, 231] on div "Bygg 3" at bounding box center [246, 241] width 53 height 20
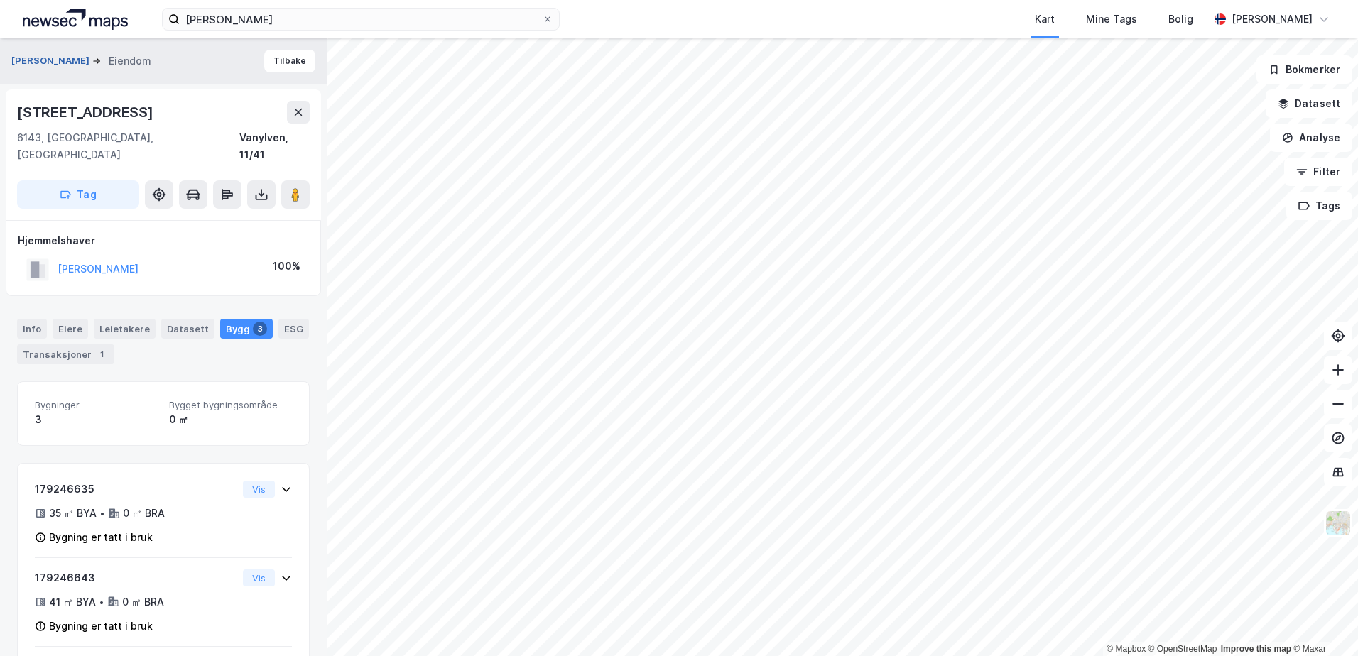
click at [92, 62] on button "[PERSON_NAME]" at bounding box center [51, 61] width 81 height 14
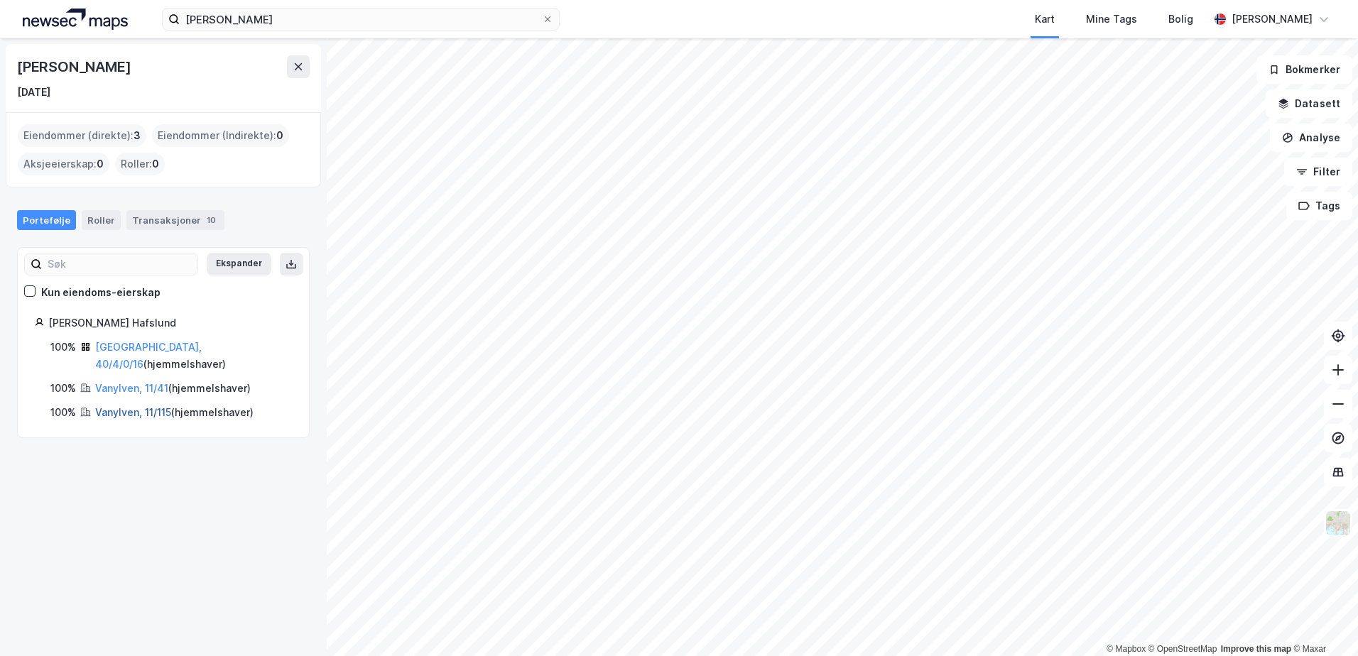
click at [128, 406] on link "Vanylven, 11/115" at bounding box center [133, 412] width 76 height 12
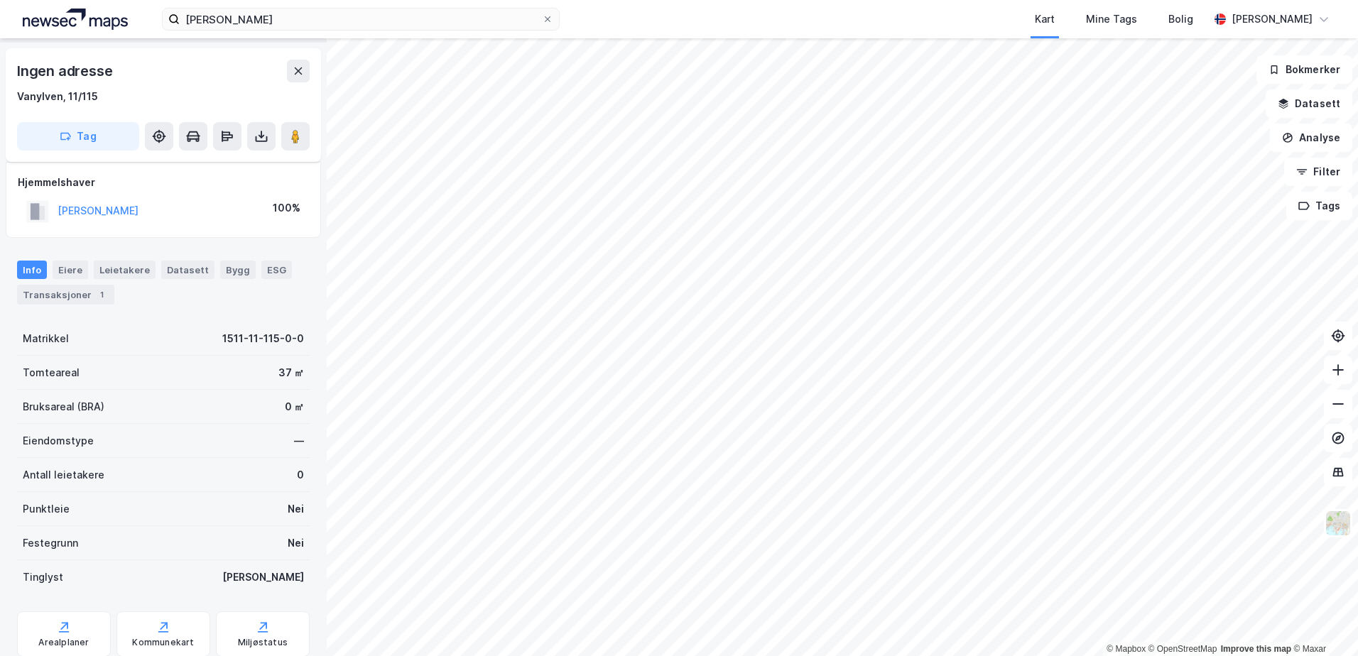
scroll to position [17, 0]
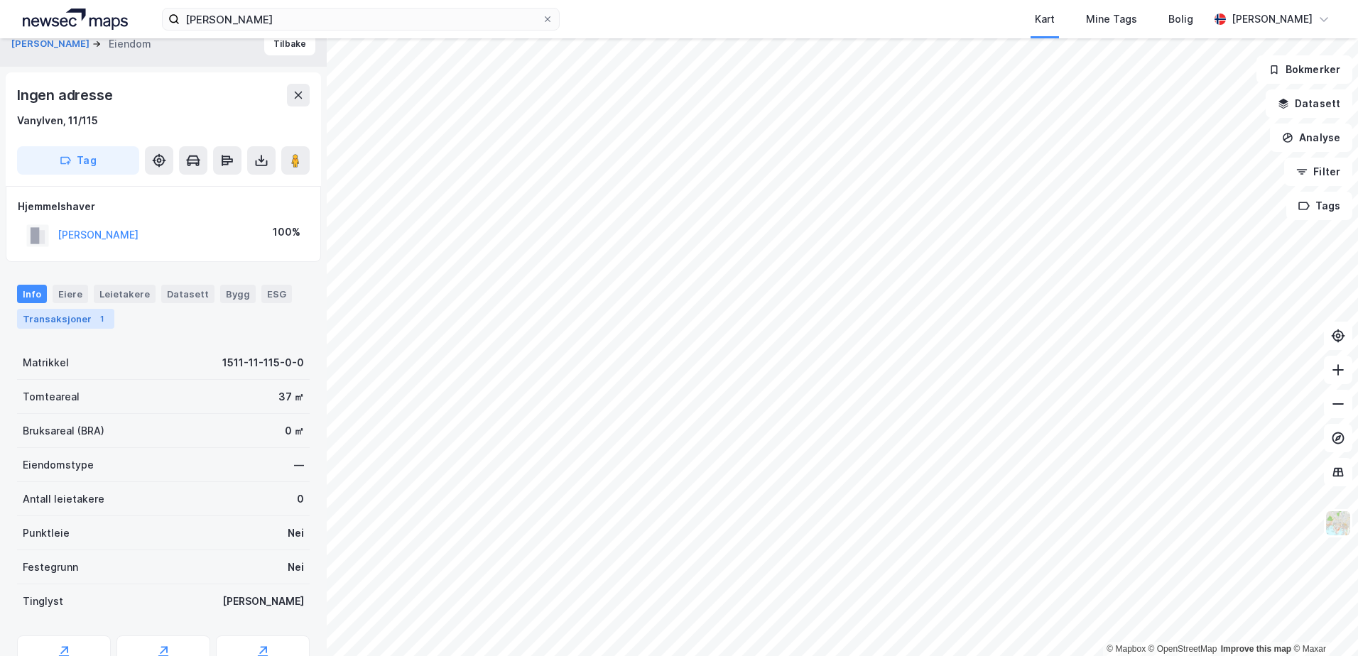
click at [77, 323] on div "Transaksjoner 1" at bounding box center [65, 319] width 97 height 20
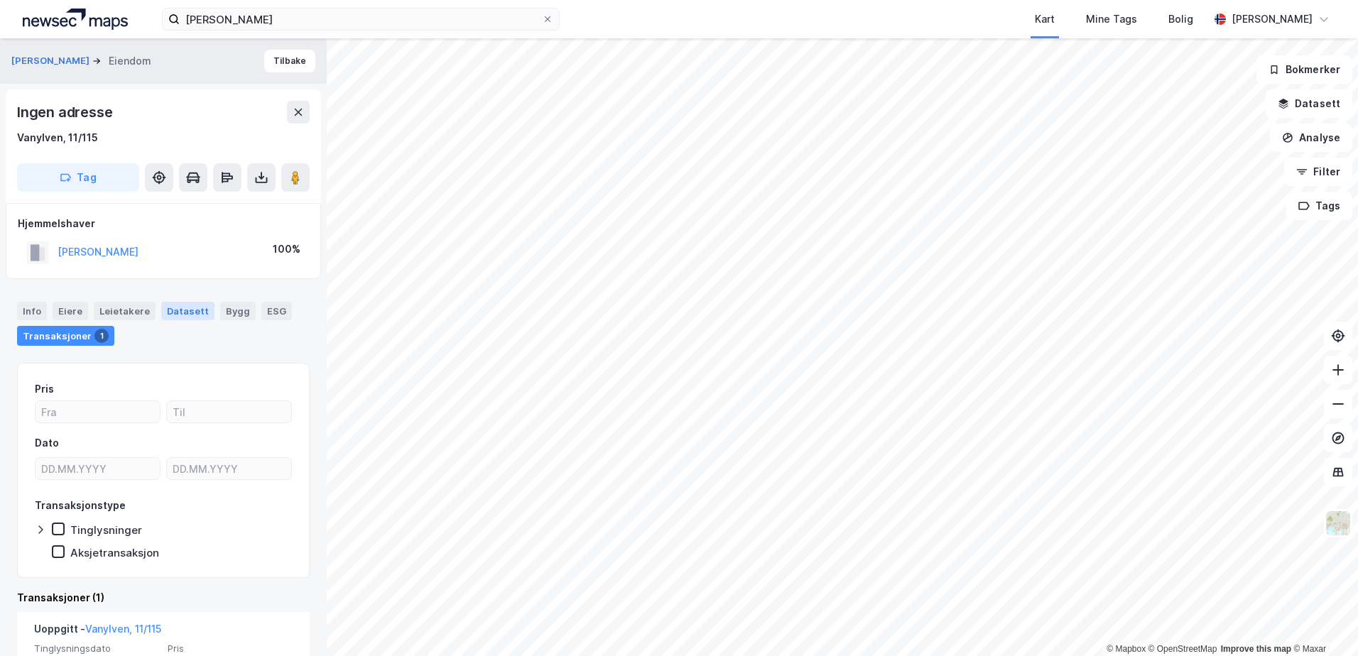
click at [179, 310] on div "Datasett" at bounding box center [187, 311] width 53 height 18
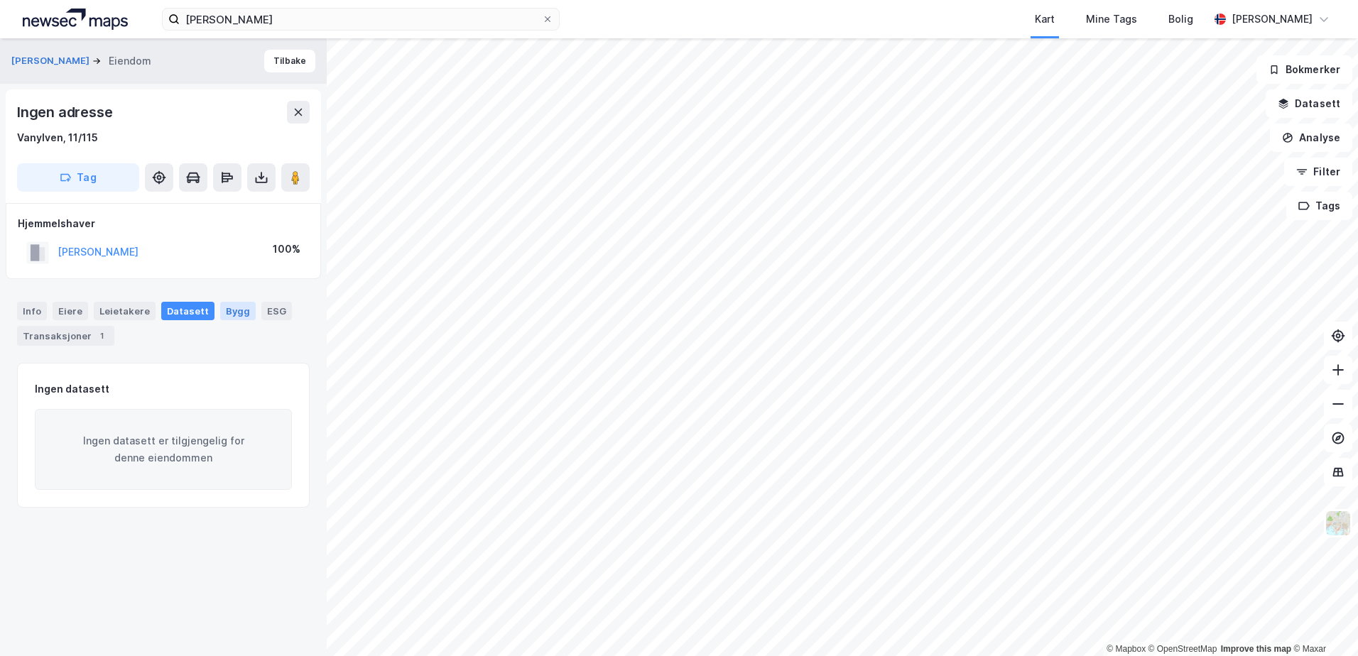
click at [222, 309] on div "Bygg" at bounding box center [238, 311] width 36 height 18
click at [178, 320] on div "Datasett" at bounding box center [187, 311] width 53 height 18
click at [74, 312] on div "Eiere" at bounding box center [71, 311] width 36 height 18
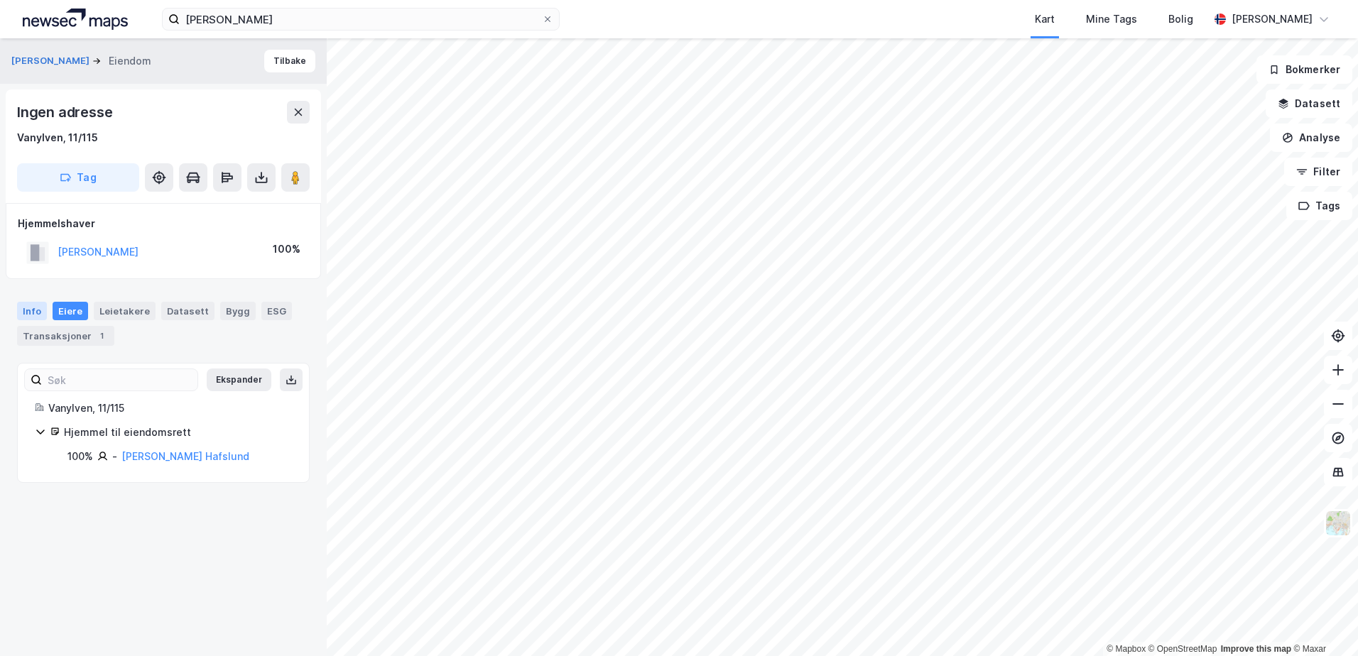
click at [38, 311] on div "Info" at bounding box center [32, 311] width 30 height 18
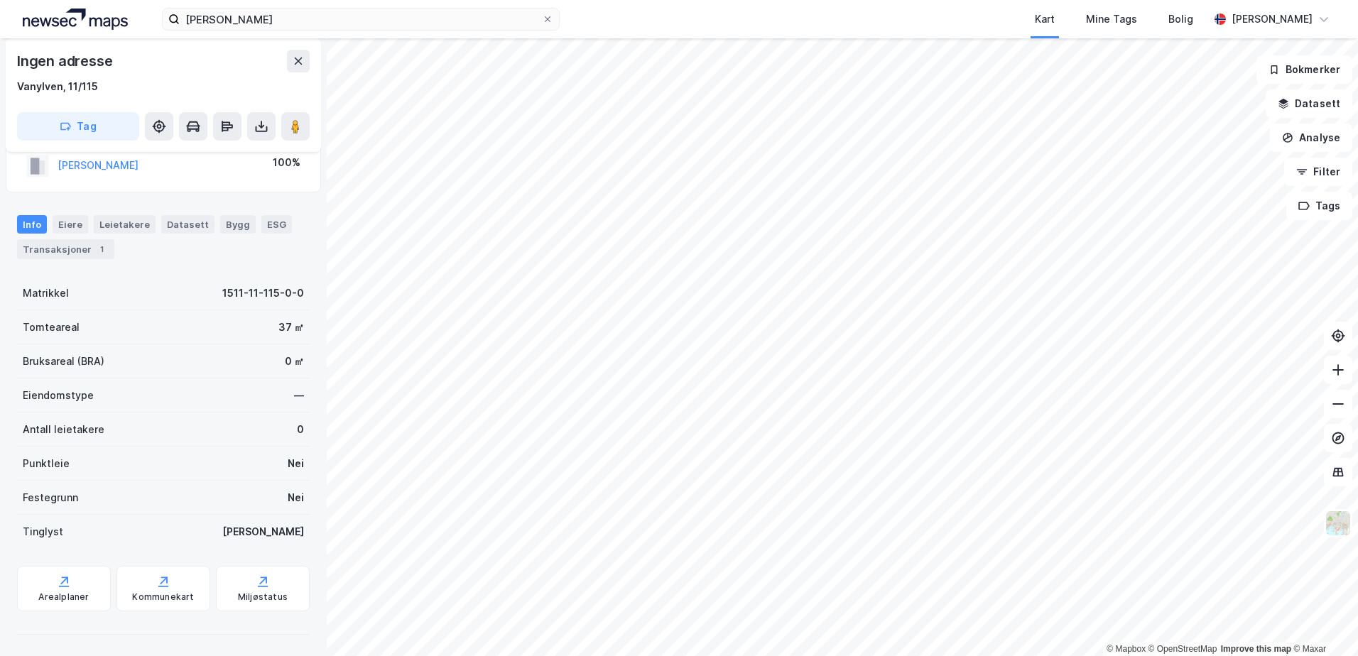
scroll to position [88, 0]
click at [60, 224] on div "Eiere" at bounding box center [71, 223] width 36 height 18
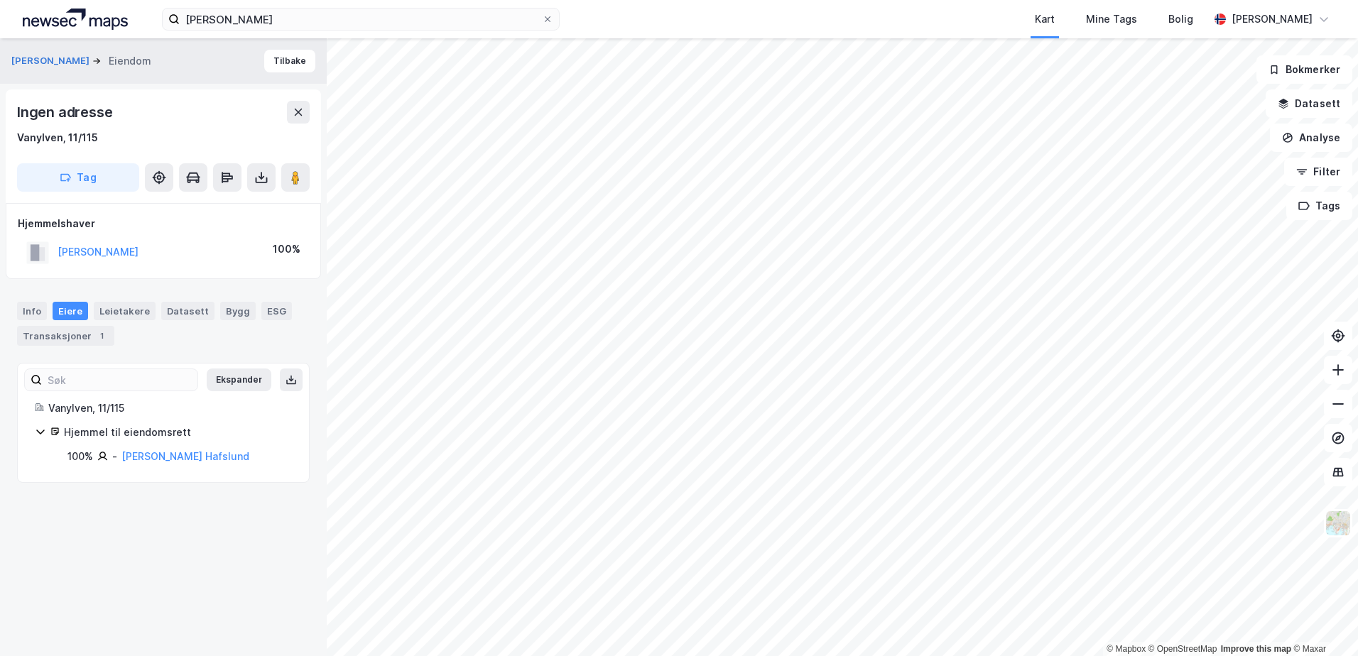
click at [40, 433] on icon at bounding box center [40, 431] width 11 height 11
click at [101, 412] on div "Vanylven, 11/115" at bounding box center [170, 408] width 244 height 17
drag, startPoint x: 124, startPoint y: 407, endPoint x: 48, endPoint y: 411, distance: 76.1
click at [48, 411] on div "Vanylven, 11/115" at bounding box center [163, 408] width 257 height 17
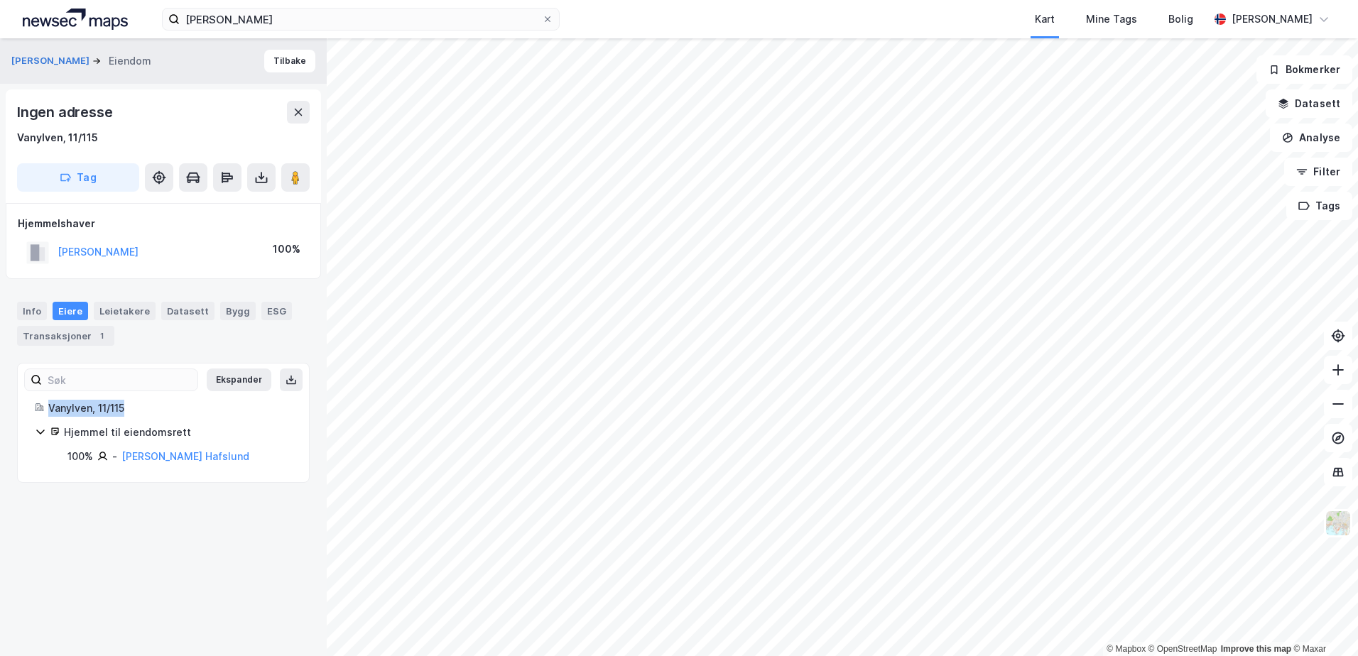
drag, startPoint x: 48, startPoint y: 411, endPoint x: 72, endPoint y: 409, distance: 24.9
copy div "Vanylven, 11/115"
click at [68, 136] on div "Vanylven, 11/115" at bounding box center [57, 137] width 81 height 17
click at [82, 175] on button "Tag" at bounding box center [78, 177] width 122 height 28
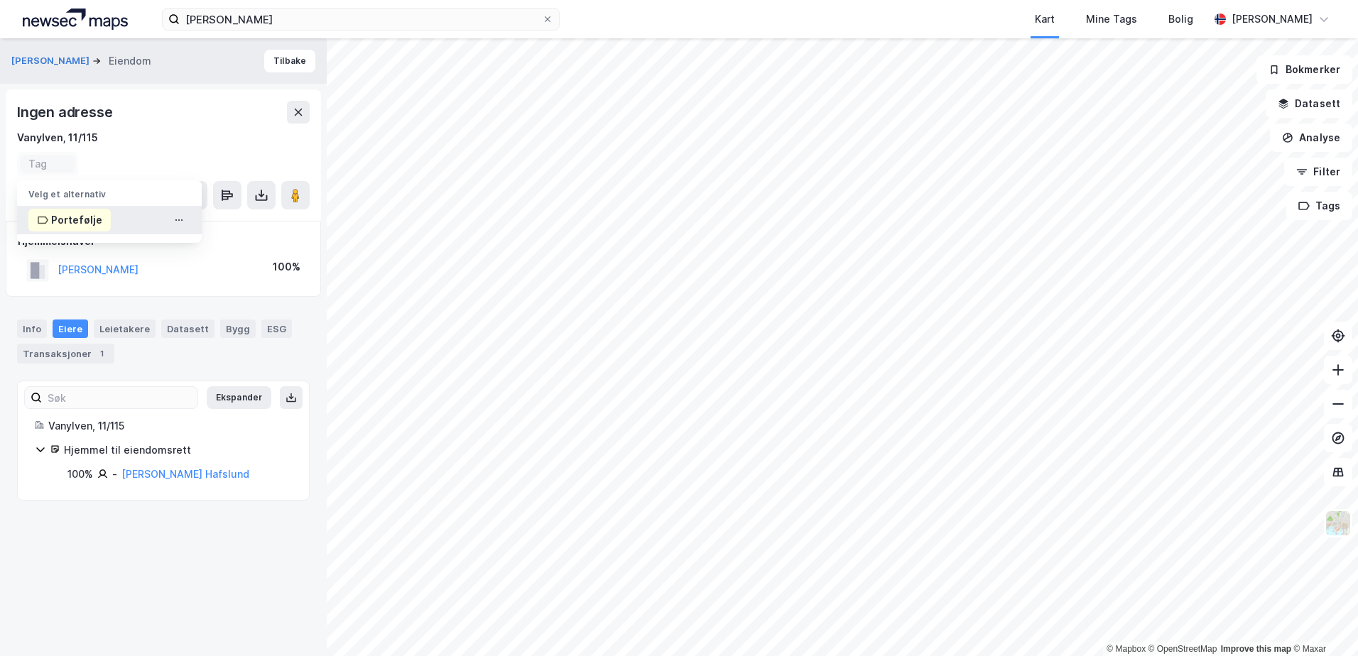
click at [90, 220] on div "Portefølje" at bounding box center [76, 220] width 51 height 17
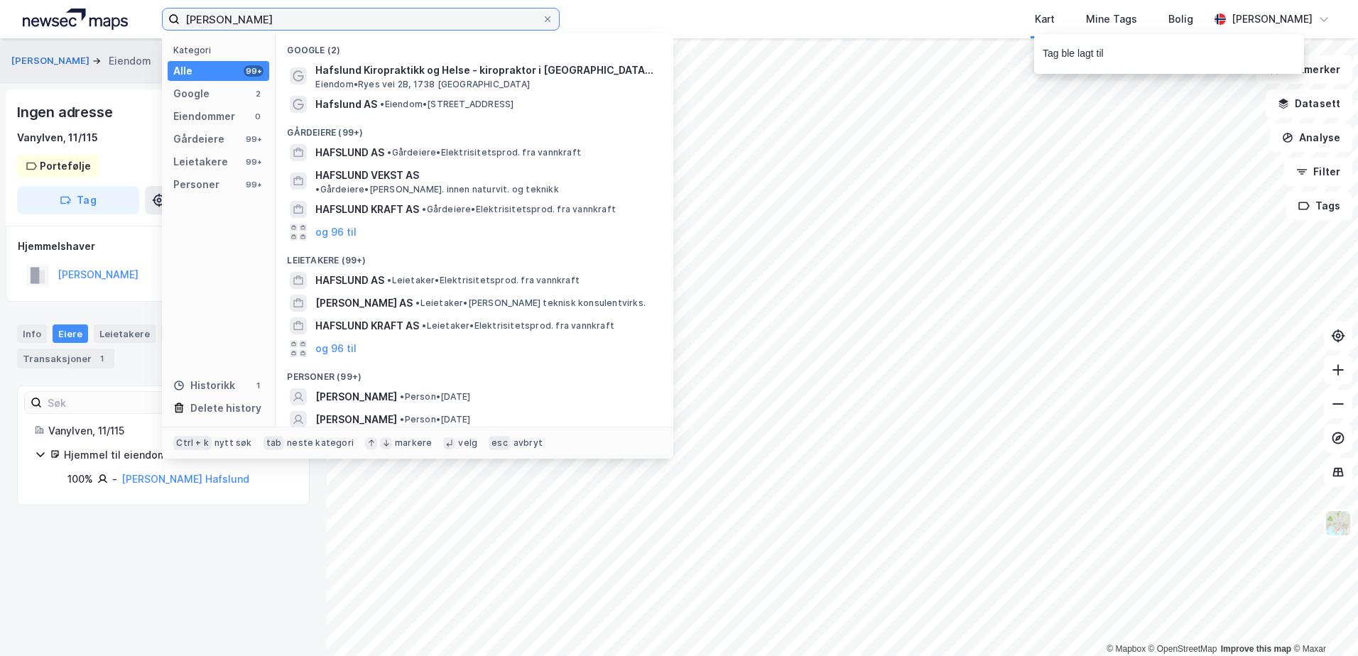
click at [337, 23] on input "[PERSON_NAME]" at bounding box center [361, 19] width 362 height 21
drag, startPoint x: 338, startPoint y: 23, endPoint x: 98, endPoint y: -3, distance: 241.5
click at [98, 0] on html "[PERSON_NAME] Kategori Alle 99+ Google 2 Eiendommer 0 Gårdeiere 99+ Leietakere …" at bounding box center [679, 328] width 1358 height 656
paste input "1511-11-115-0-0"
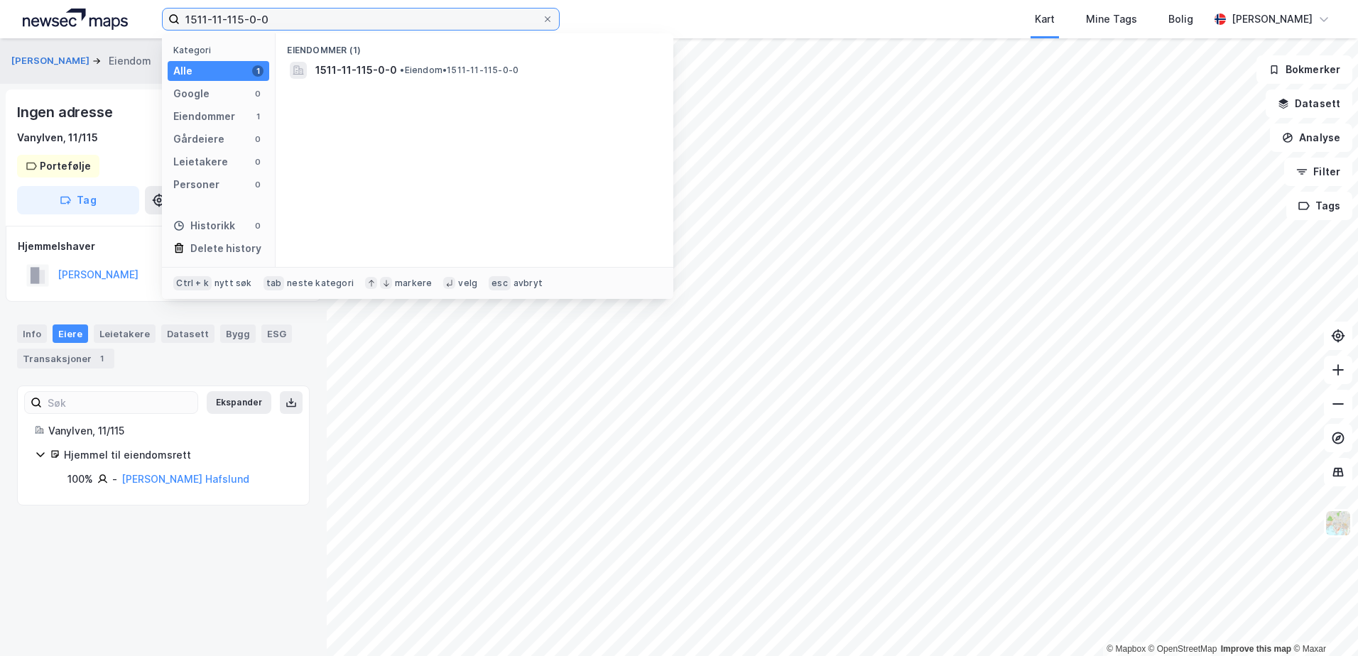
type input "1511-11-115-0-0"
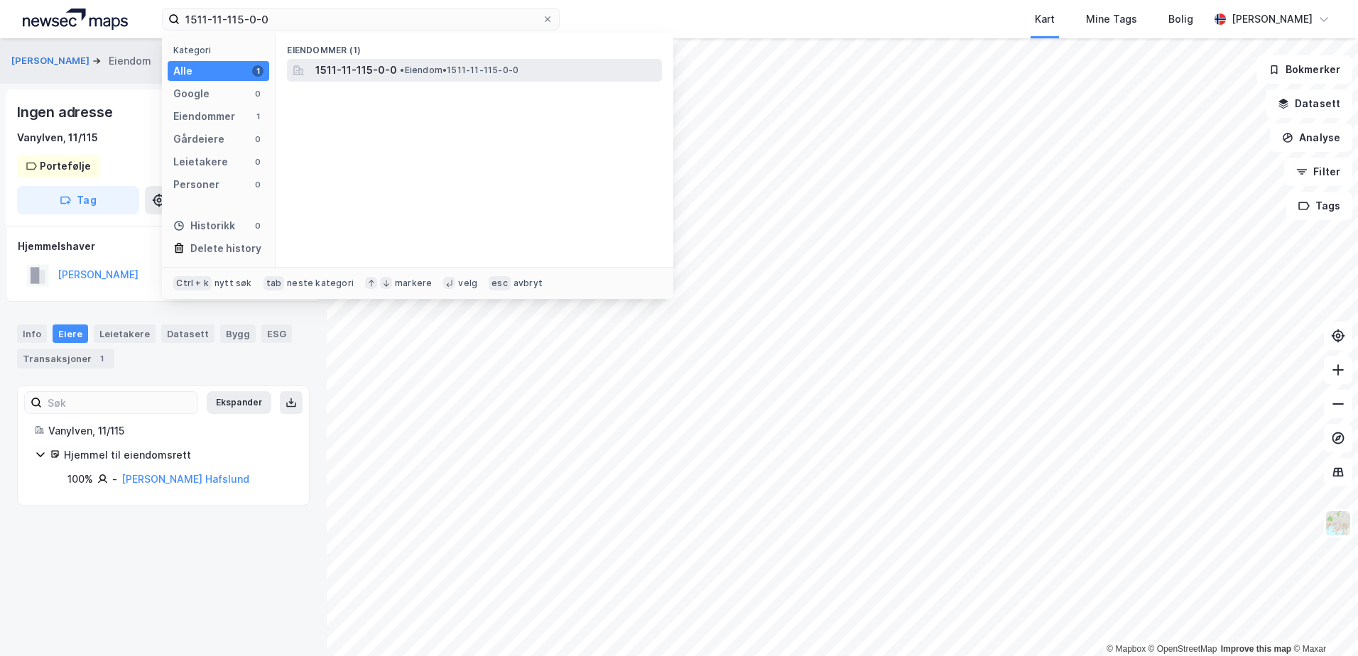
click at [368, 79] on div "1511-11-115-0-0 • Eiendom • 1511-11-115-0-0" at bounding box center [474, 70] width 375 height 23
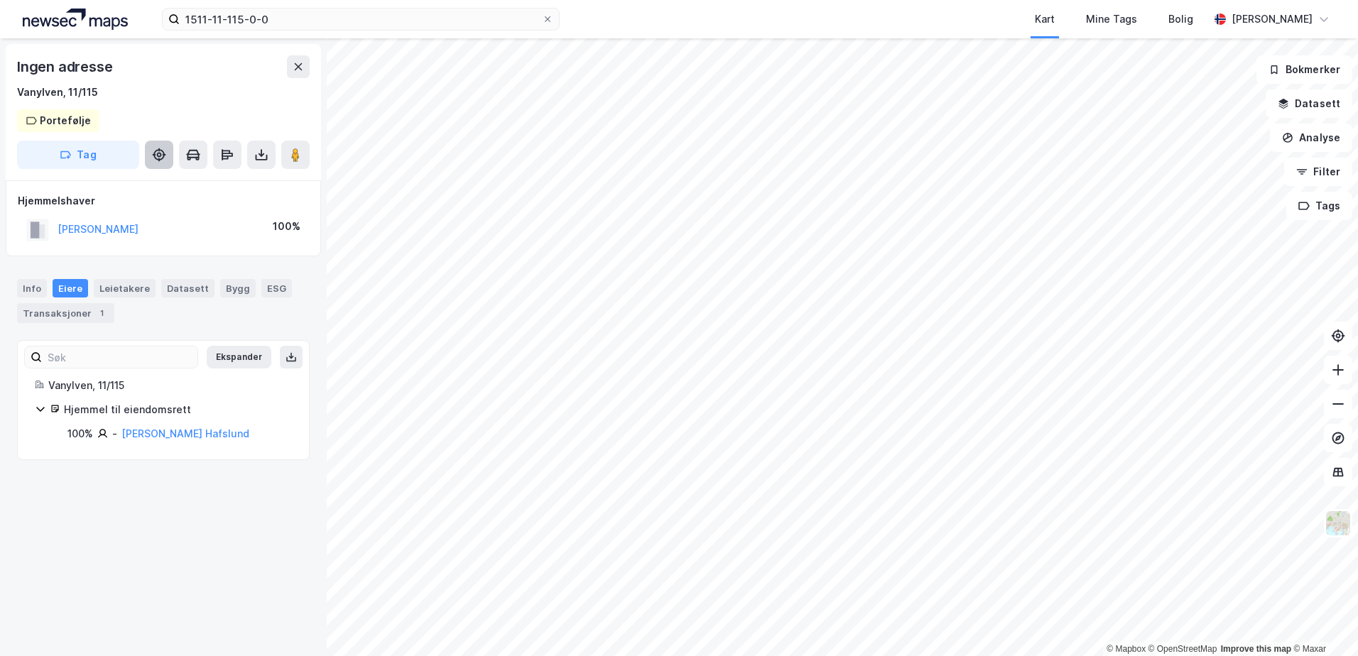
click at [155, 150] on icon at bounding box center [159, 155] width 14 height 14
click at [188, 152] on icon at bounding box center [193, 155] width 14 height 14
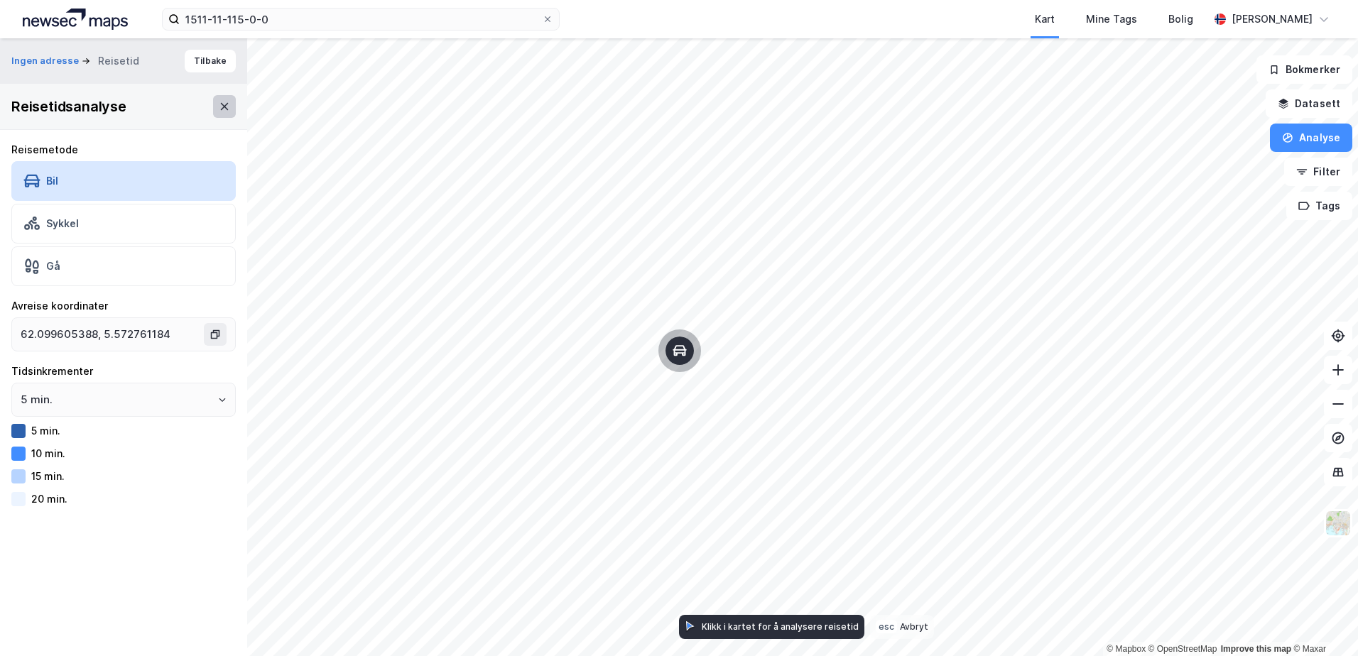
click at [224, 107] on button at bounding box center [224, 106] width 23 height 23
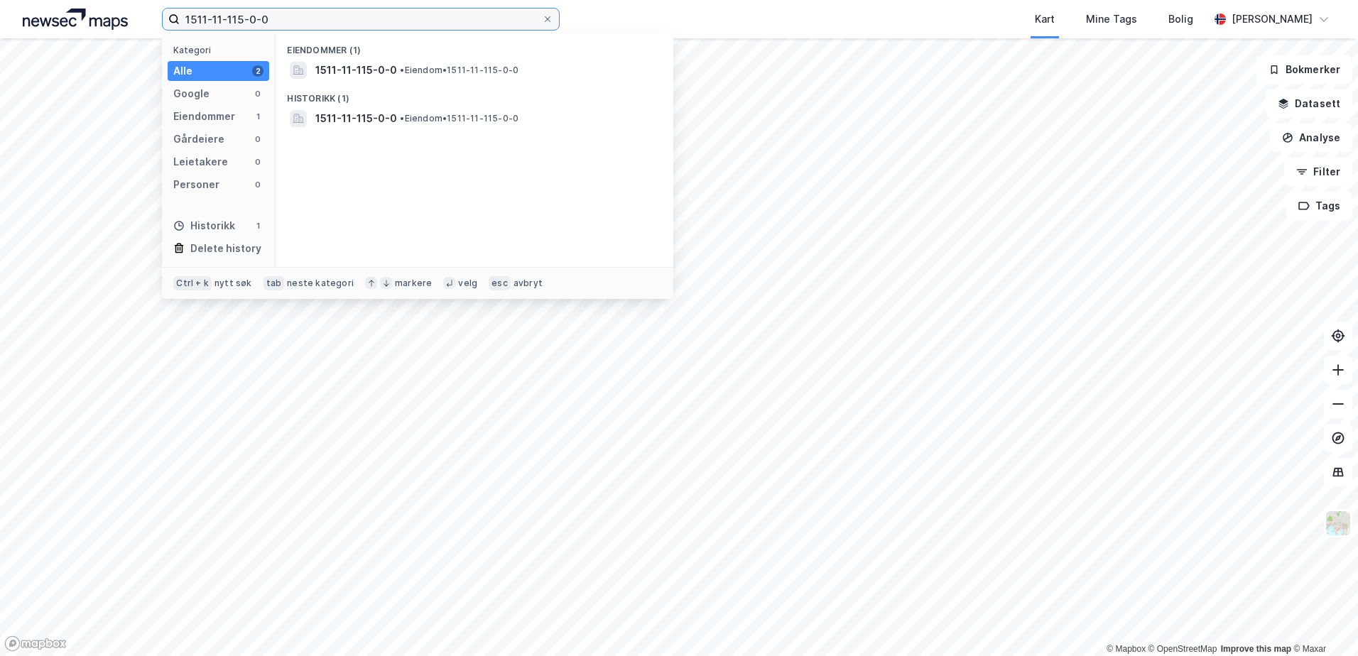
click at [293, 22] on input "1511-11-115-0-0" at bounding box center [361, 19] width 362 height 21
click at [546, 20] on icon at bounding box center [547, 19] width 9 height 9
click at [542, 20] on input "1511-11-115-0-0" at bounding box center [361, 19] width 362 height 21
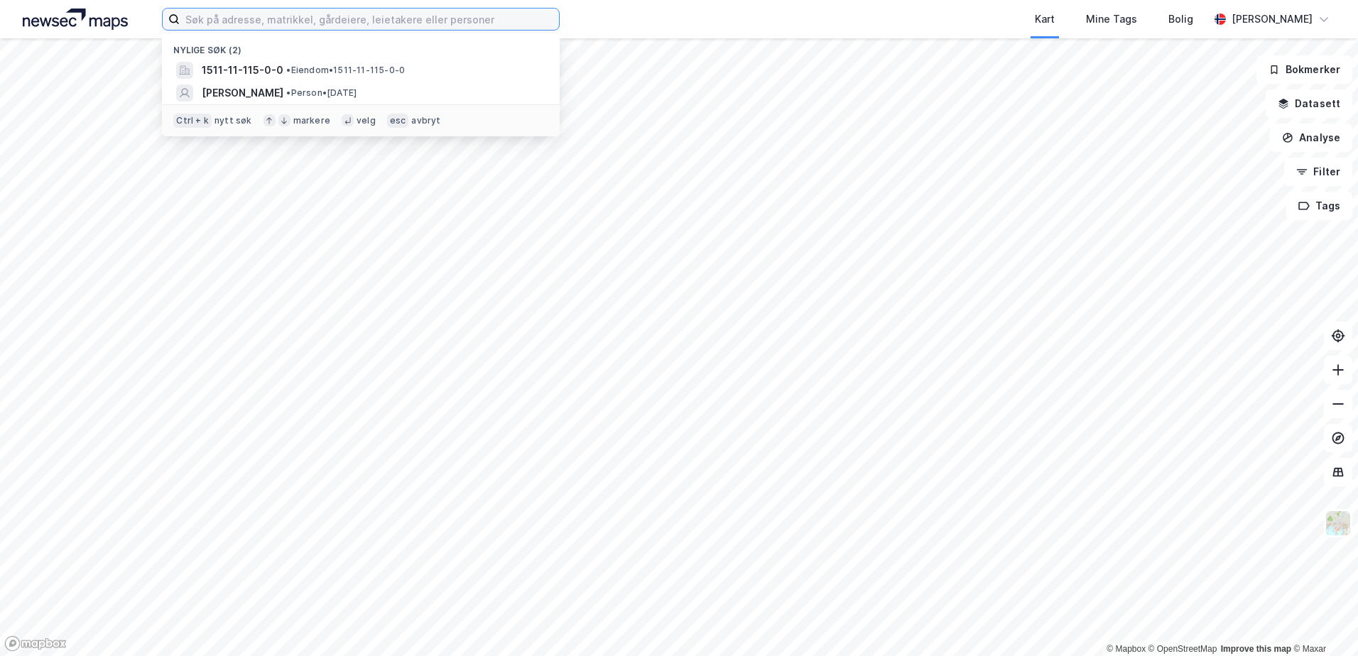
click at [351, 21] on input at bounding box center [369, 19] width 379 height 21
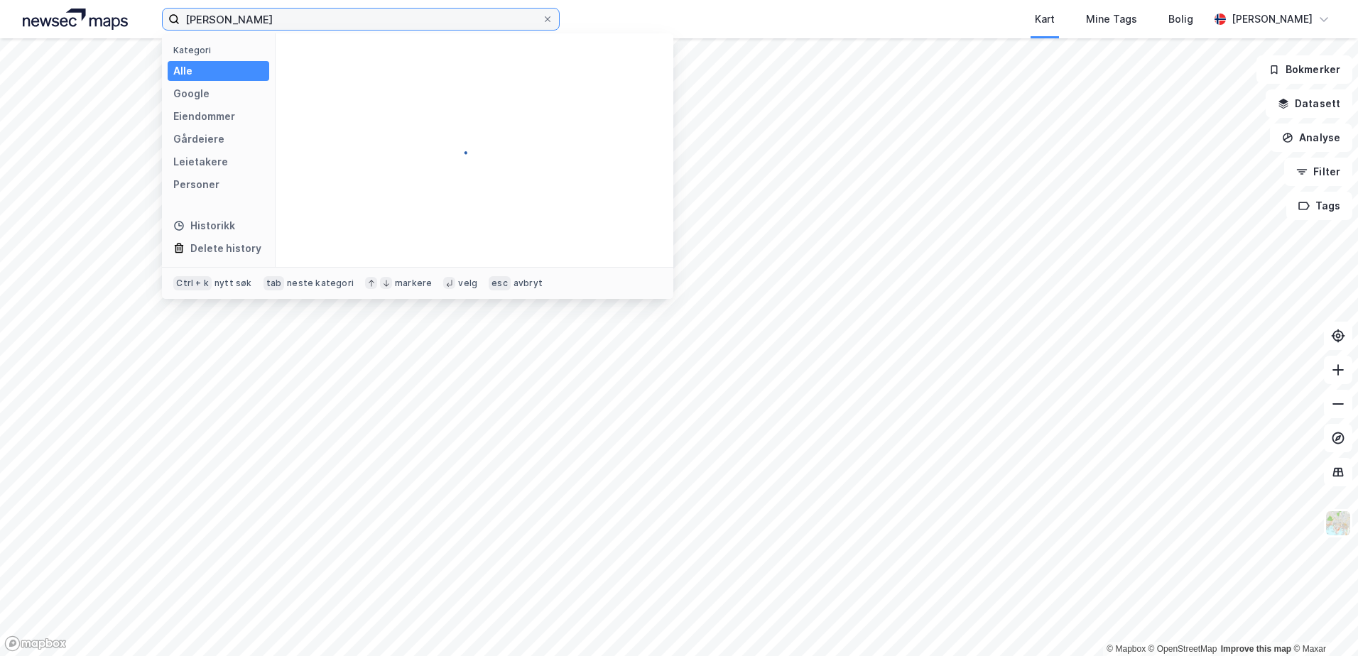
type input "[PERSON_NAME]"
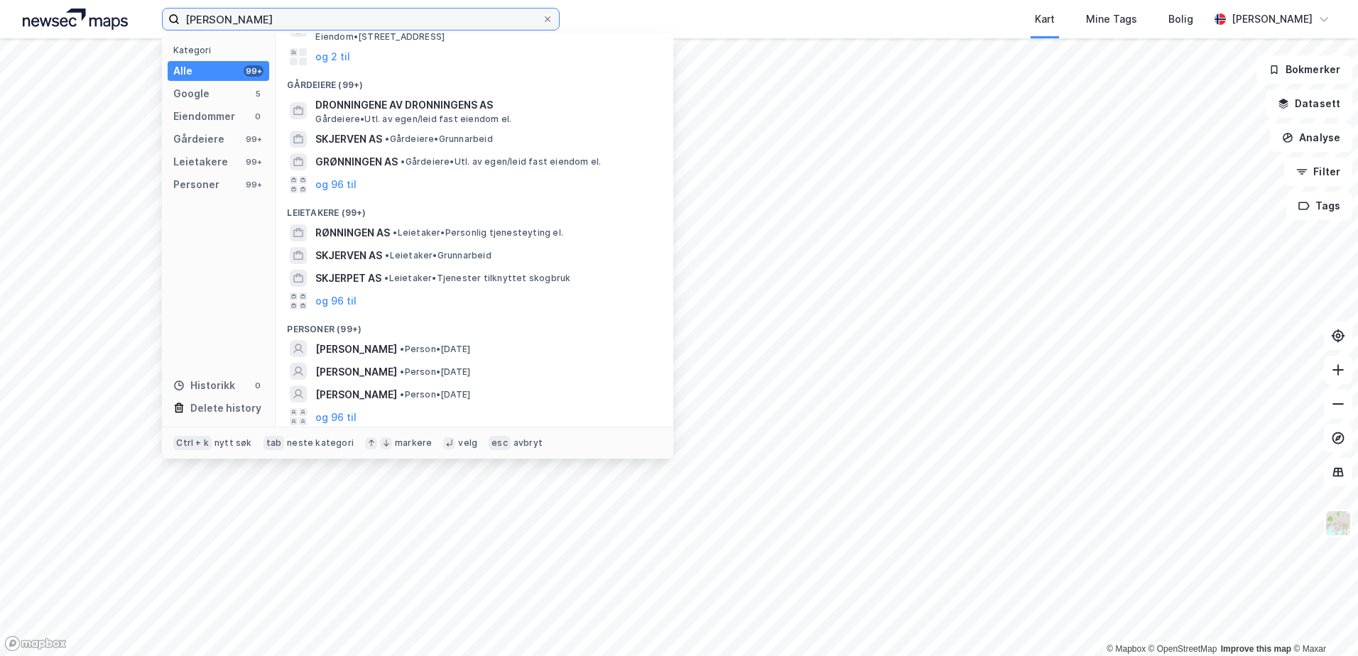
scroll to position [106, 0]
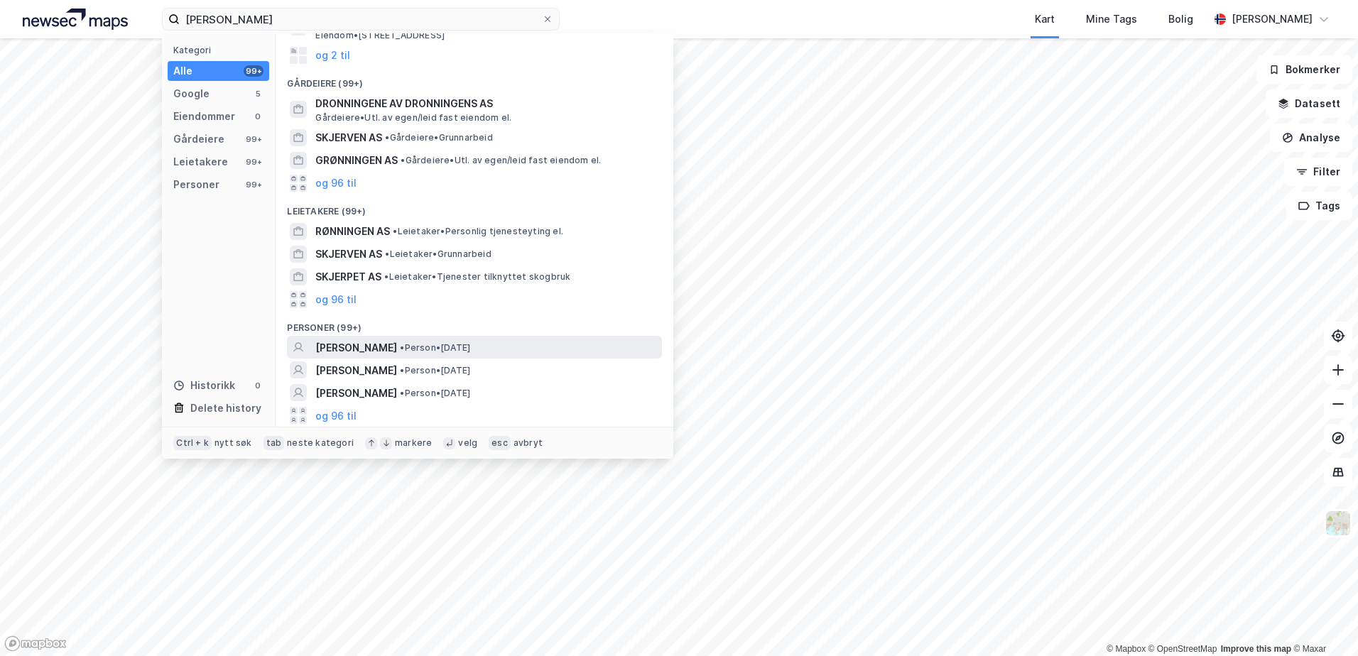
click at [397, 345] on span "[PERSON_NAME]" at bounding box center [356, 348] width 82 height 17
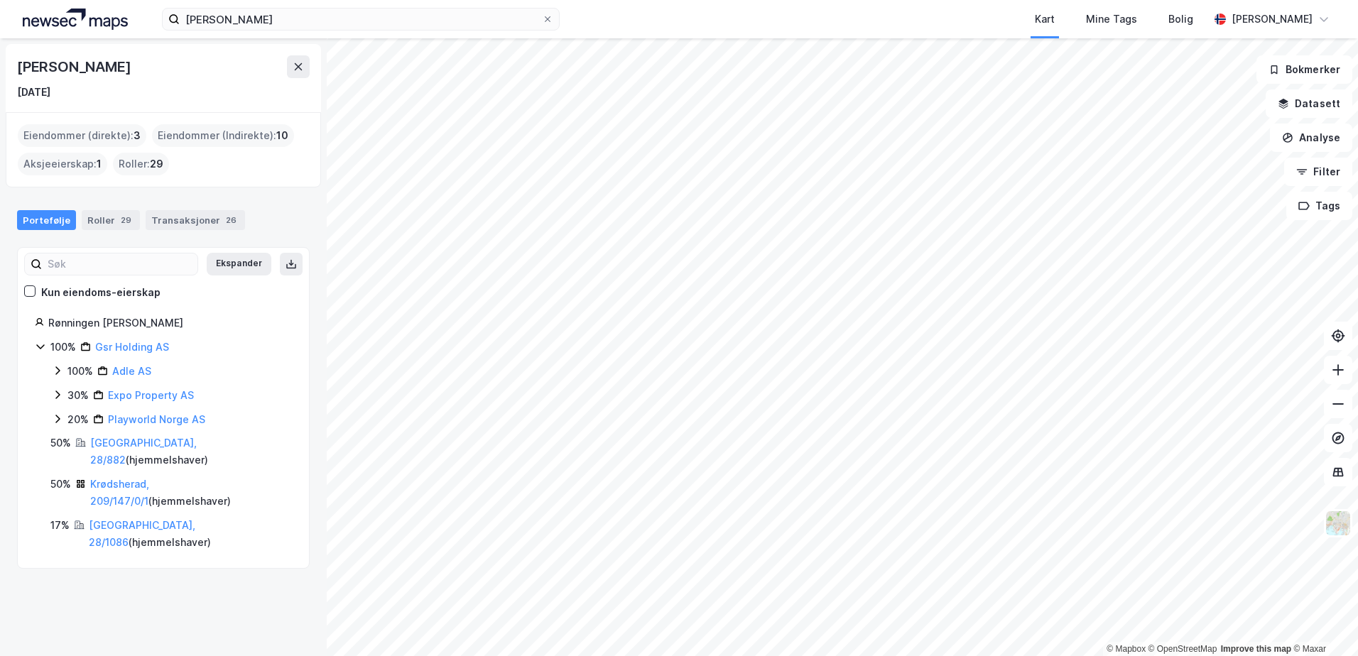
click at [59, 371] on icon at bounding box center [57, 371] width 4 height 9
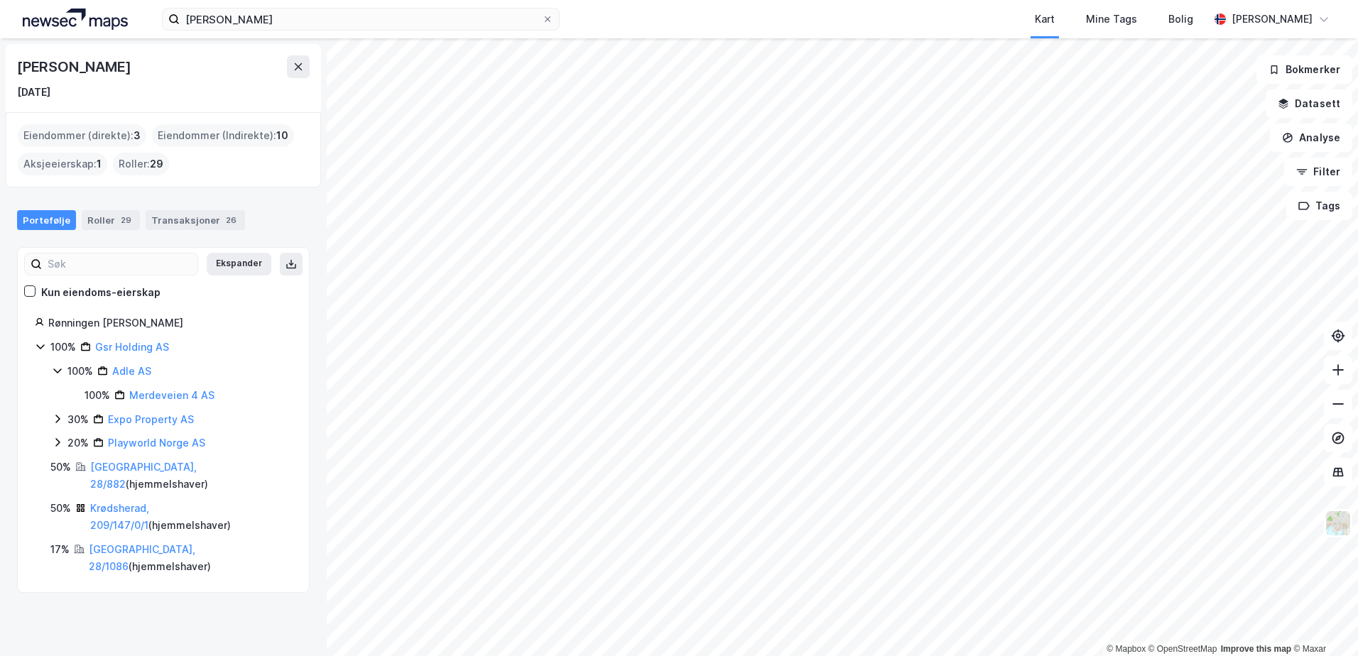
click at [58, 417] on icon at bounding box center [57, 419] width 4 height 9
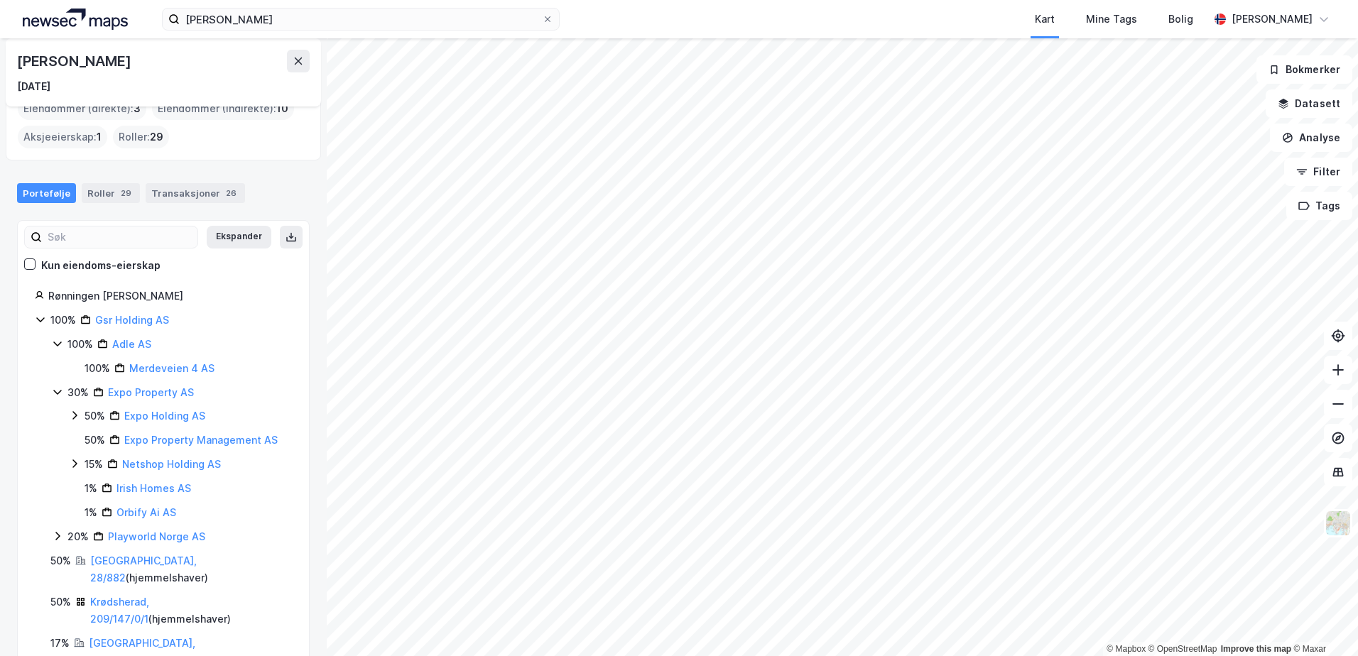
scroll to position [40, 0]
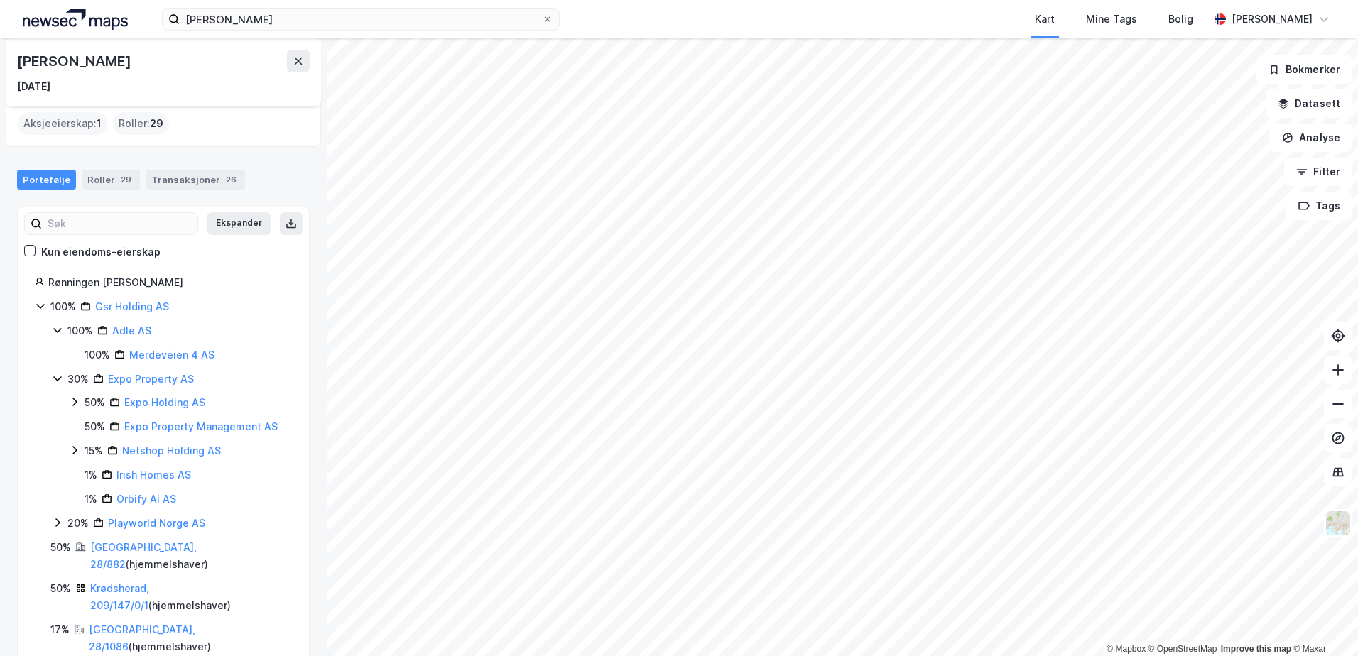
click at [58, 521] on icon at bounding box center [57, 523] width 4 height 9
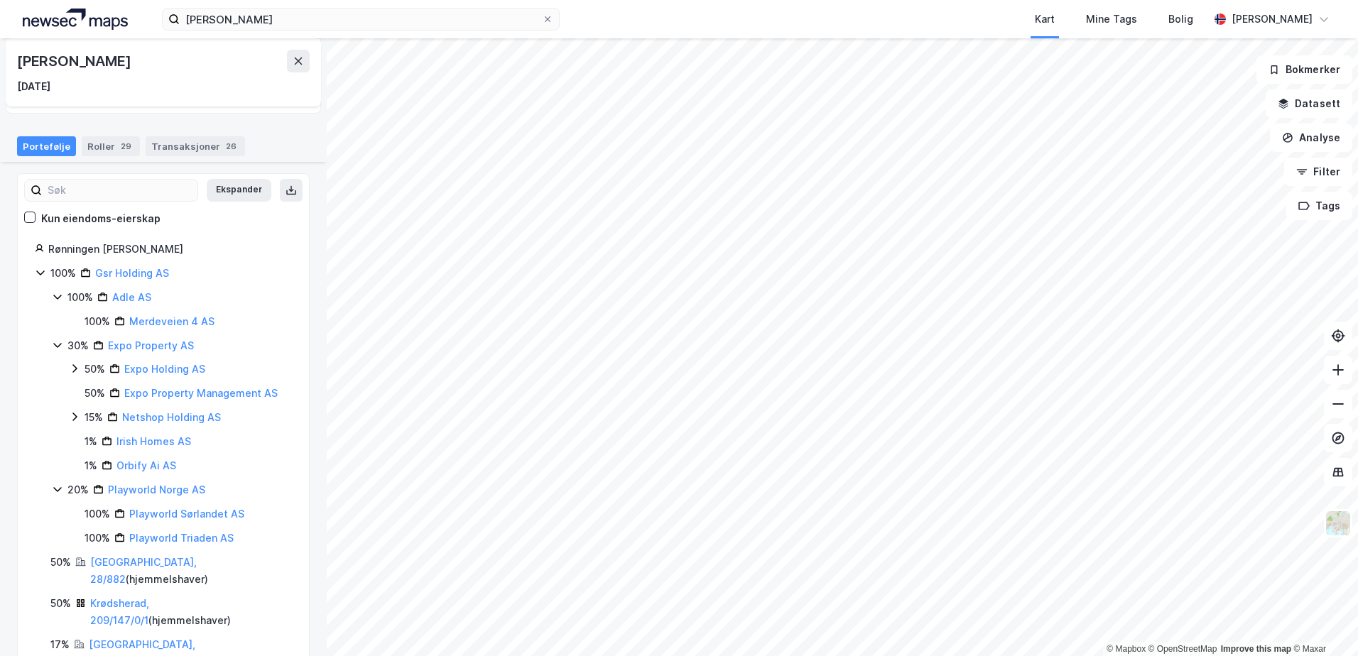
scroll to position [89, 0]
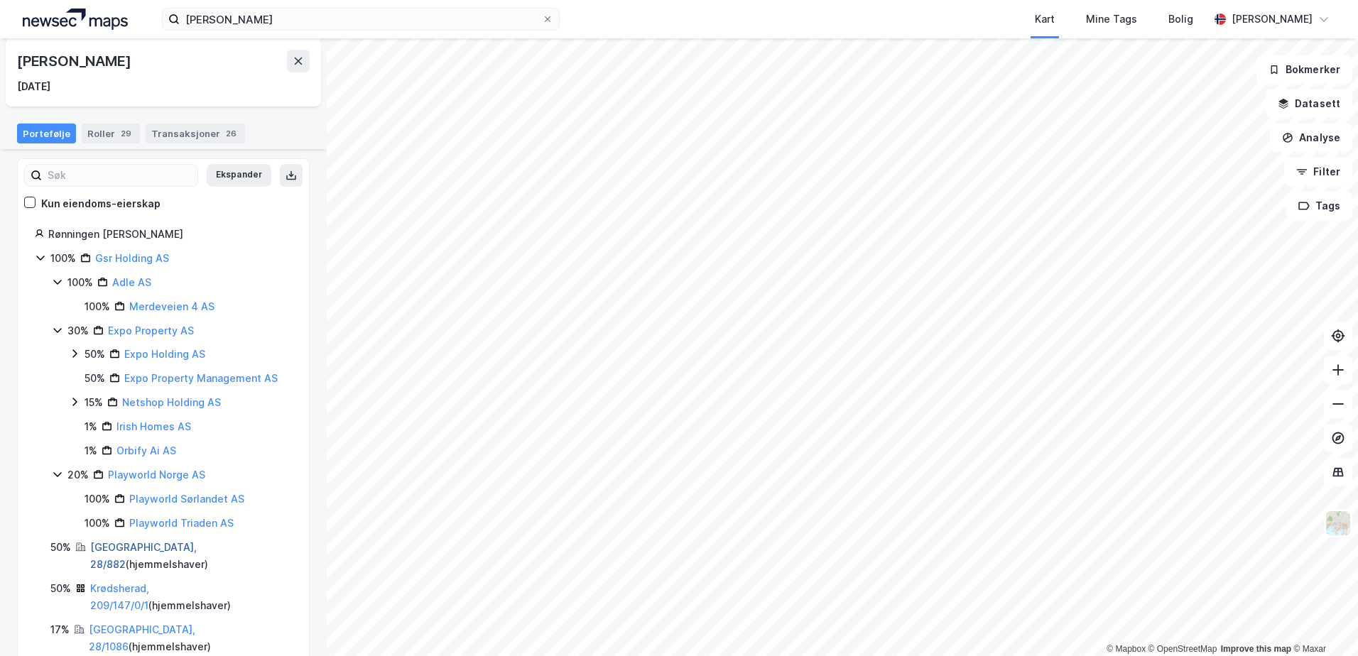
click at [113, 546] on link "[GEOGRAPHIC_DATA], 28/882" at bounding box center [143, 555] width 107 height 29
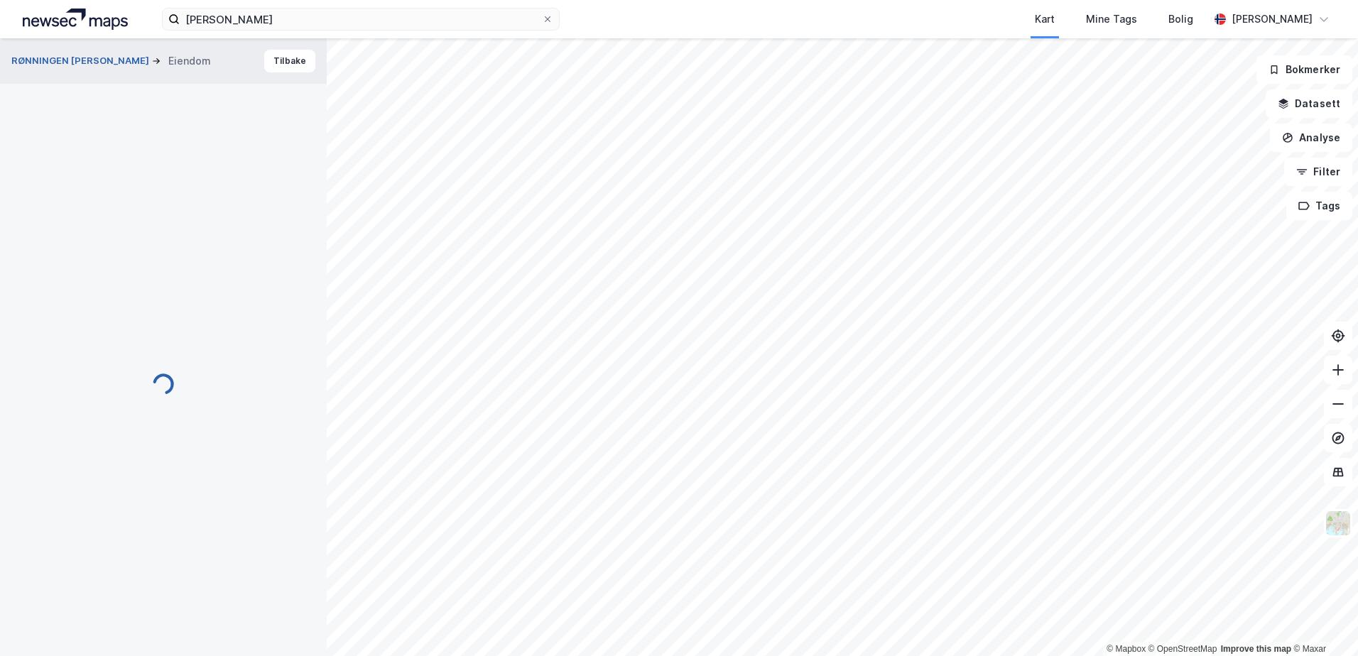
scroll to position [88, 0]
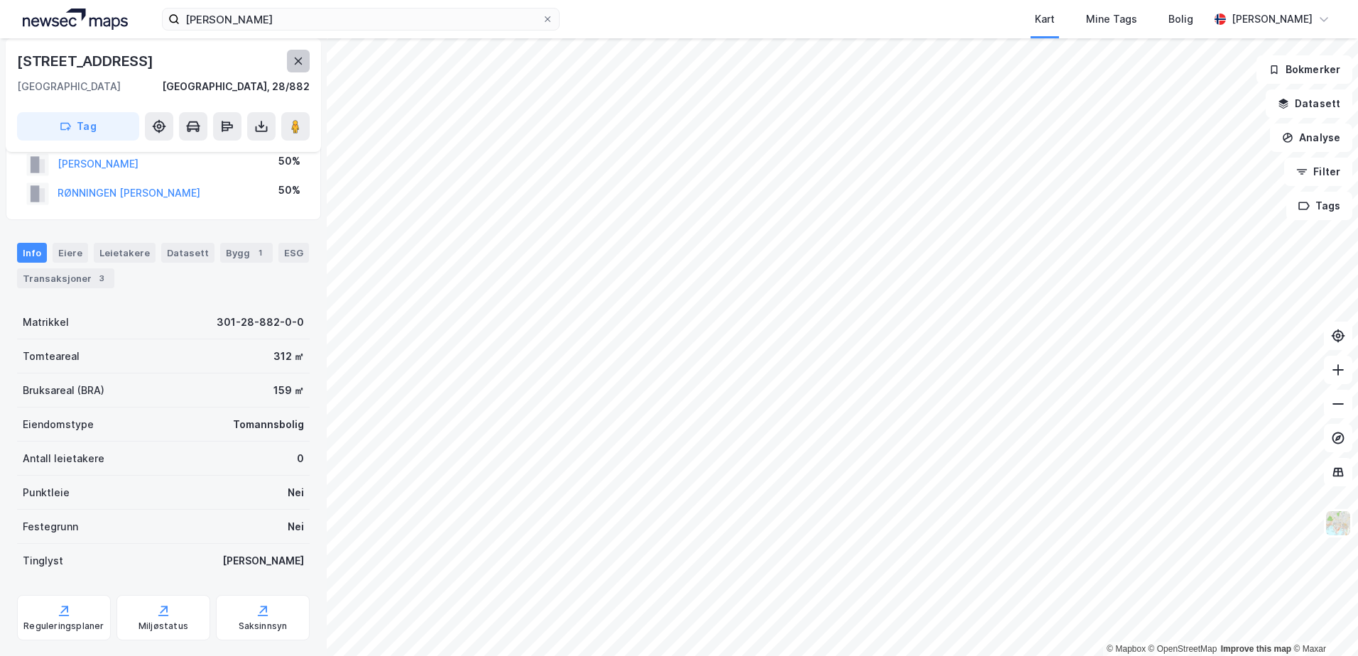
click at [299, 66] on icon at bounding box center [298, 60] width 11 height 11
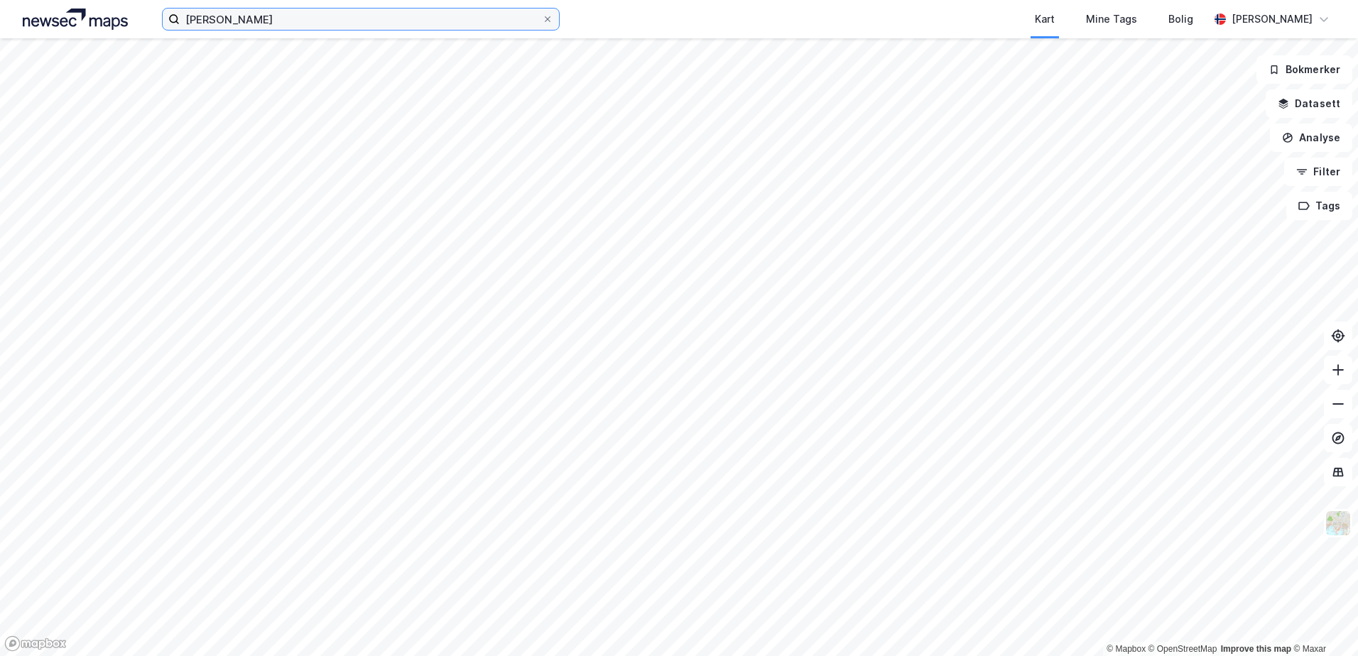
click at [352, 15] on input "[PERSON_NAME]" at bounding box center [361, 19] width 362 height 21
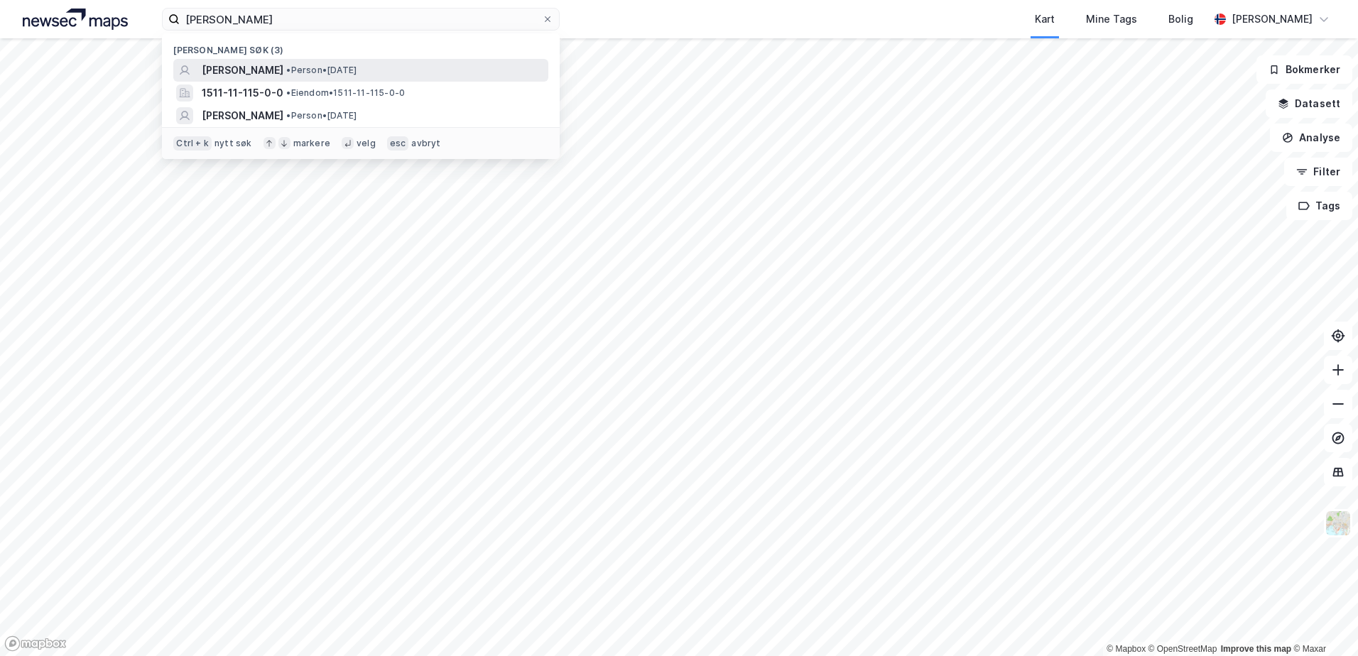
click at [283, 68] on span "[PERSON_NAME]" at bounding box center [243, 70] width 82 height 17
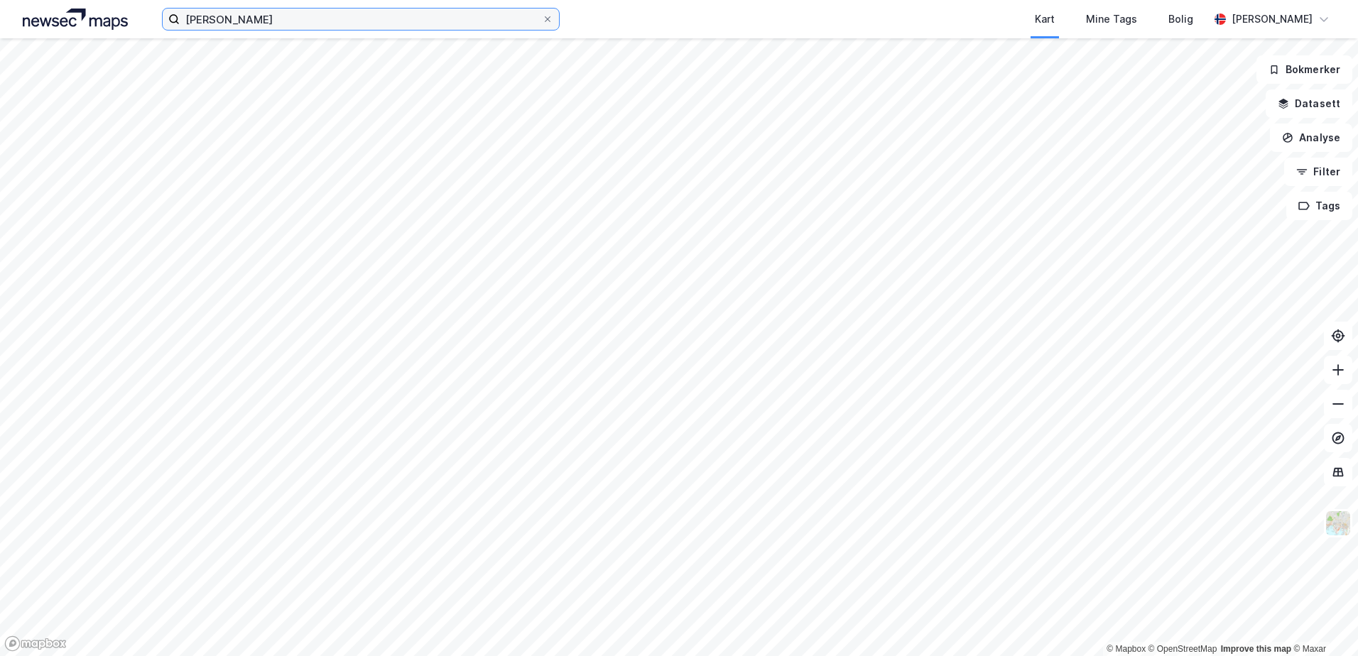
click at [373, 23] on input "[PERSON_NAME]" at bounding box center [361, 19] width 362 height 21
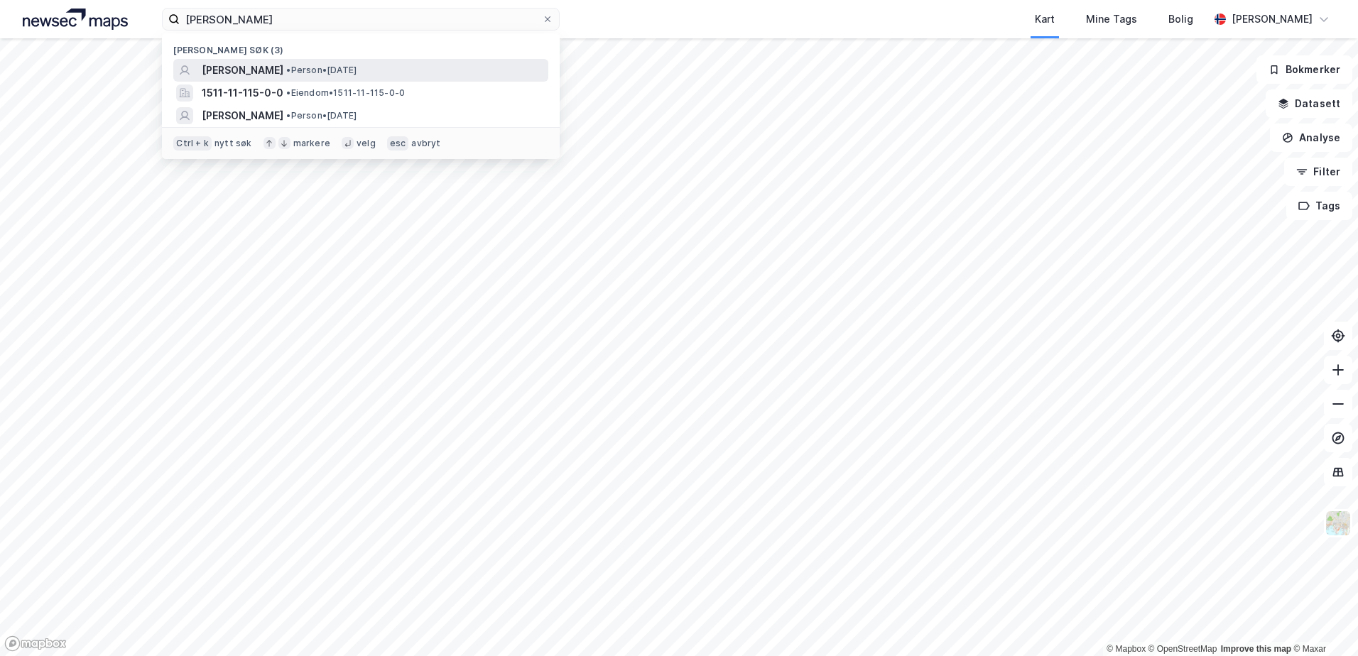
click at [261, 70] on span "[PERSON_NAME]" at bounding box center [243, 70] width 82 height 17
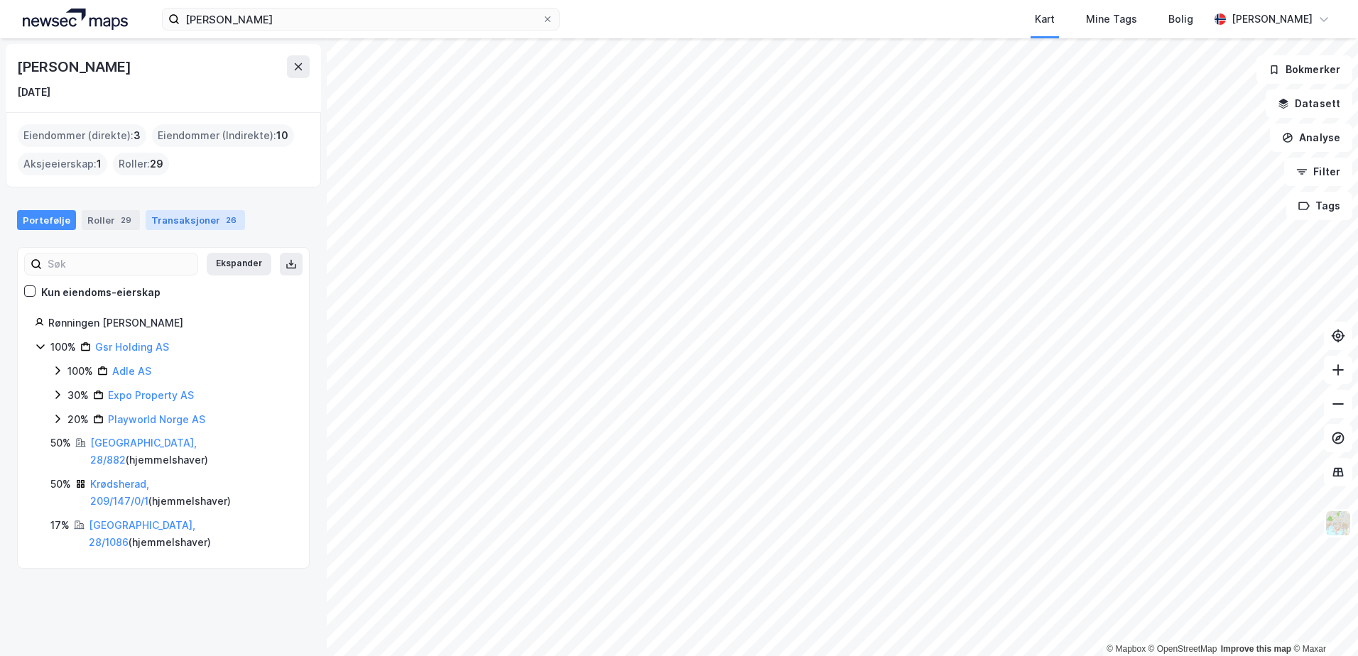
click at [185, 222] on div "Transaksjoner 26" at bounding box center [195, 220] width 99 height 20
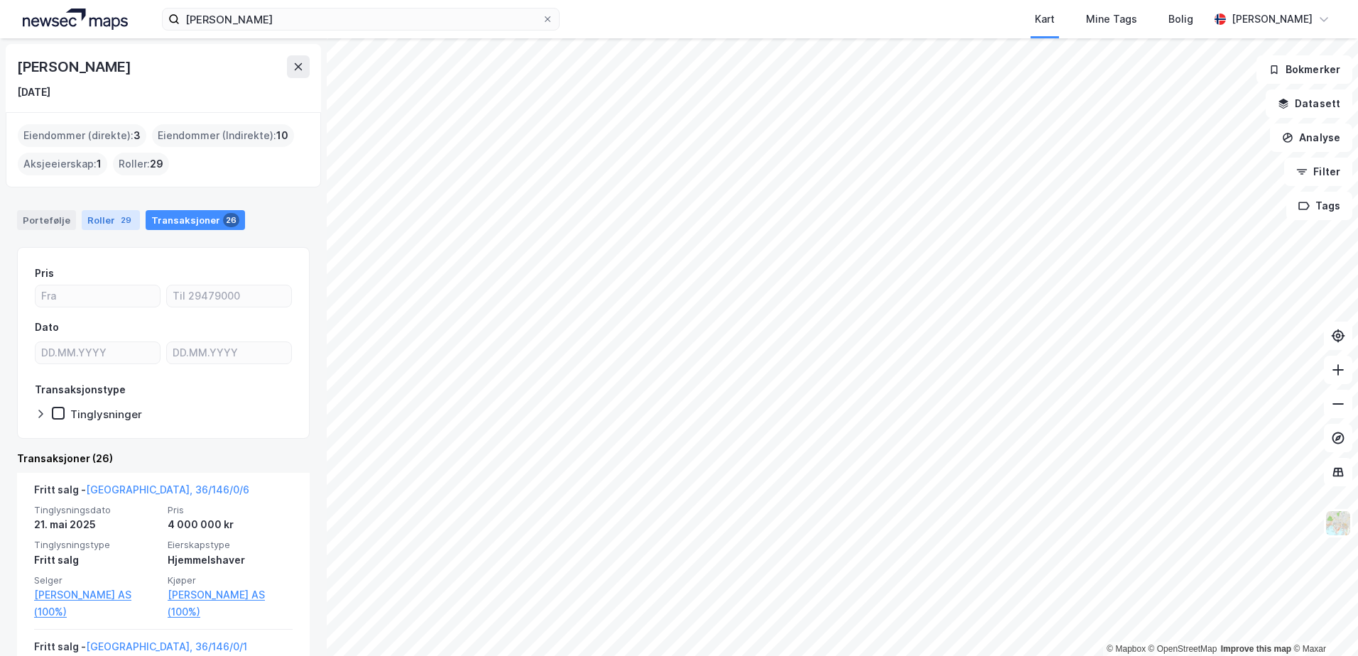
click at [104, 220] on div "Roller 29" at bounding box center [111, 220] width 58 height 20
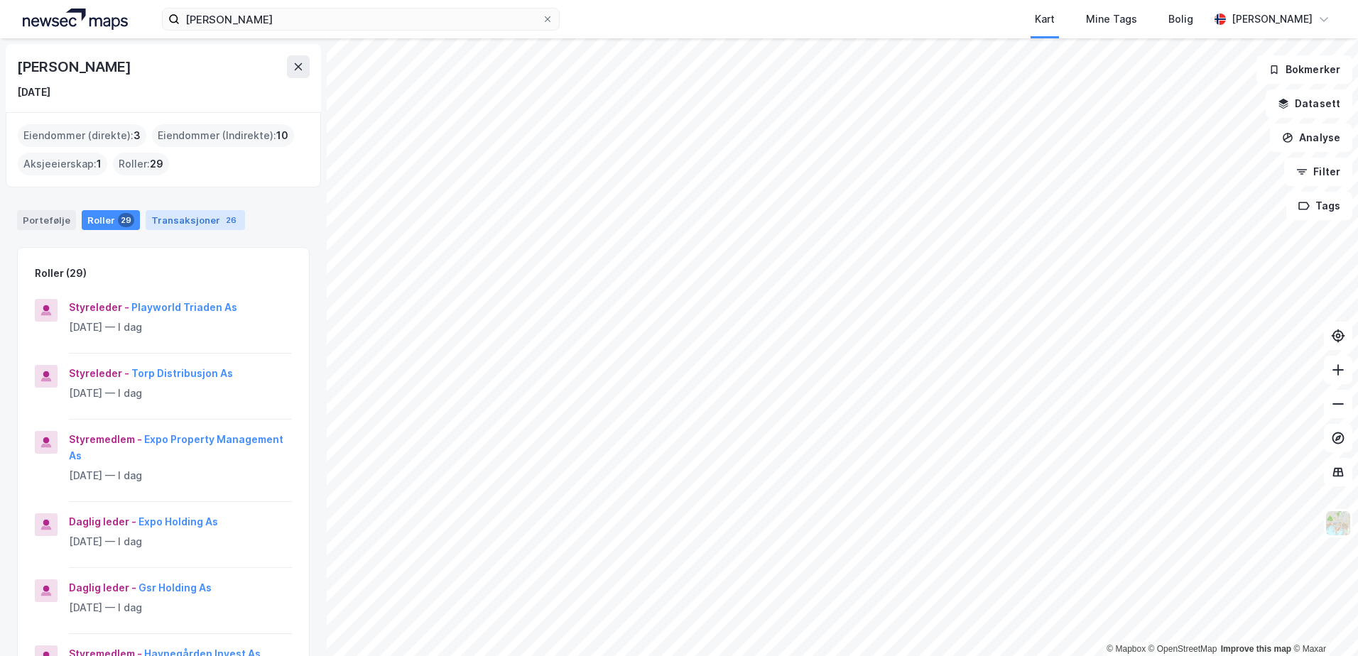
click at [195, 212] on div "Transaksjoner 26" at bounding box center [195, 220] width 99 height 20
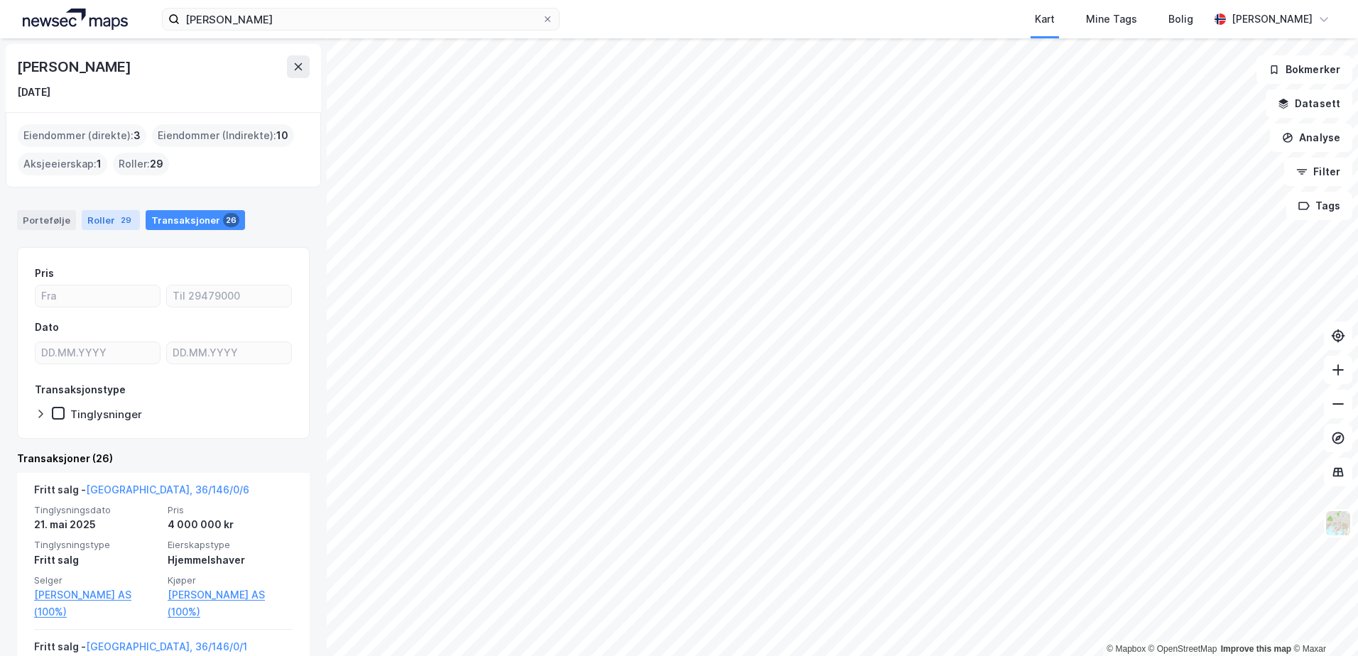
click at [118, 222] on div "29" at bounding box center [126, 220] width 16 height 14
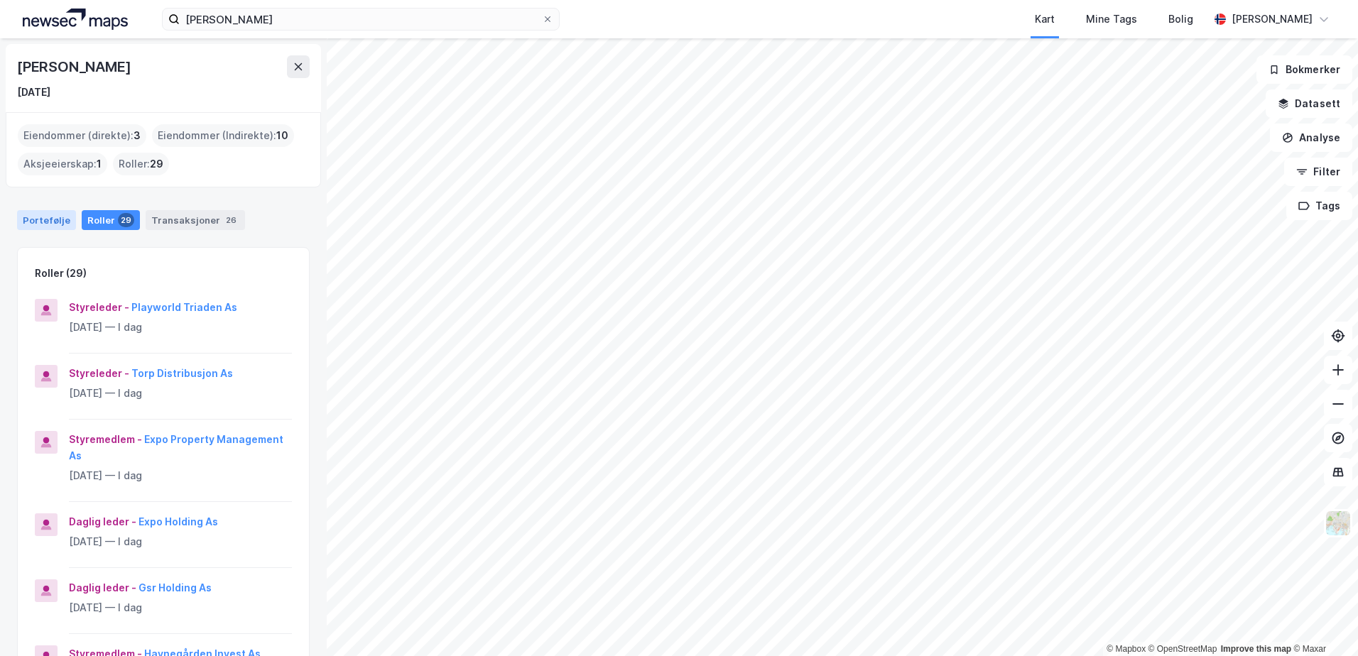
click at [38, 215] on div "Portefølje" at bounding box center [46, 220] width 59 height 20
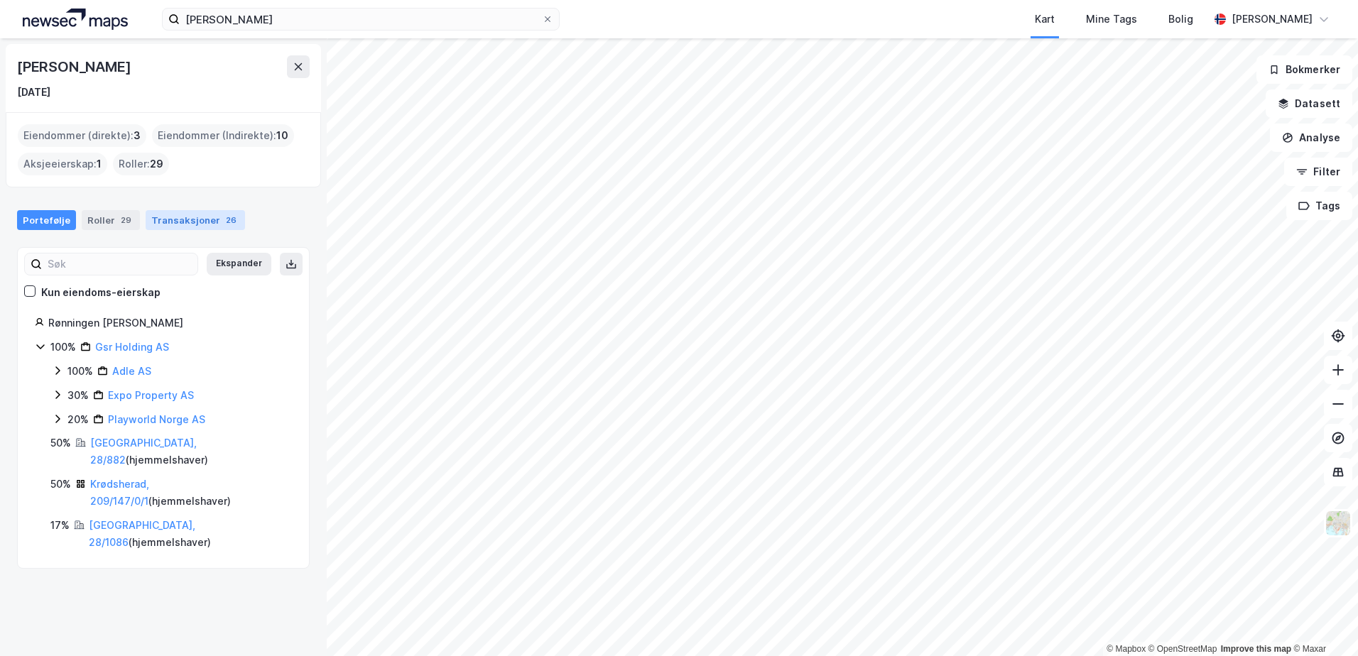
click at [205, 225] on div "Transaksjoner 26" at bounding box center [195, 220] width 99 height 20
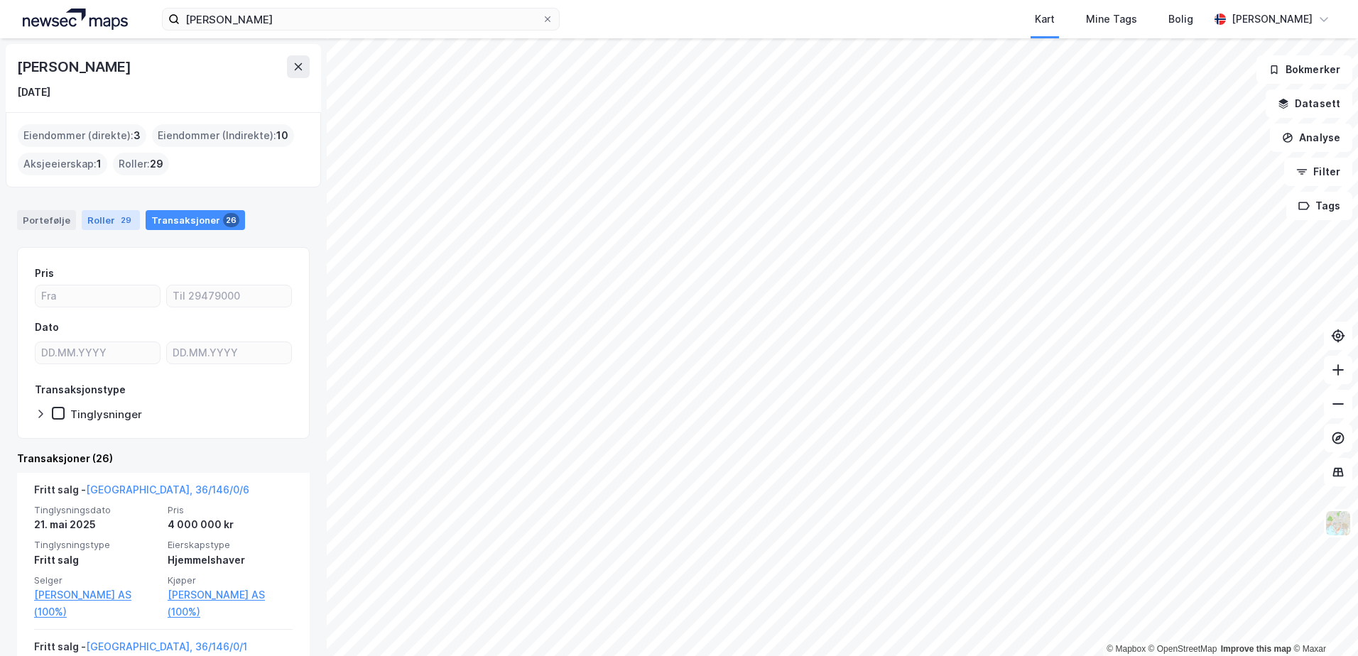
click at [118, 223] on div "29" at bounding box center [126, 220] width 16 height 14
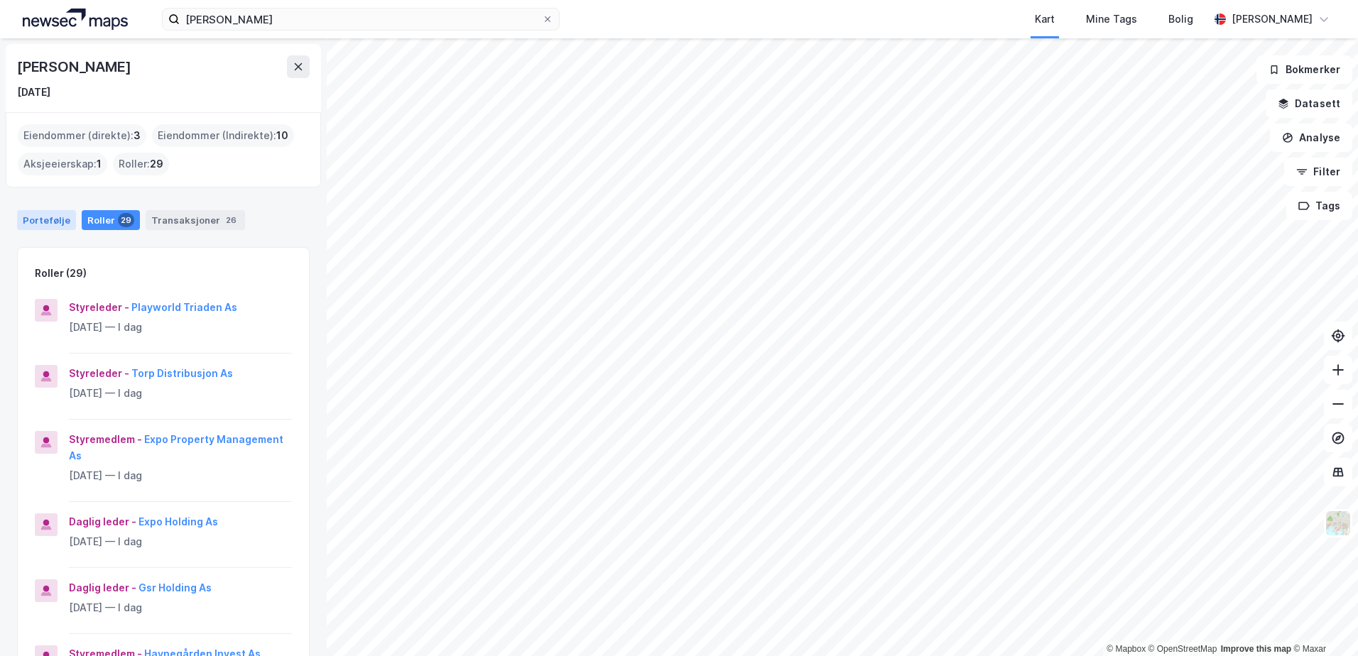
click at [23, 217] on div "Portefølje" at bounding box center [46, 220] width 59 height 20
